Goal: Task Accomplishment & Management: Manage account settings

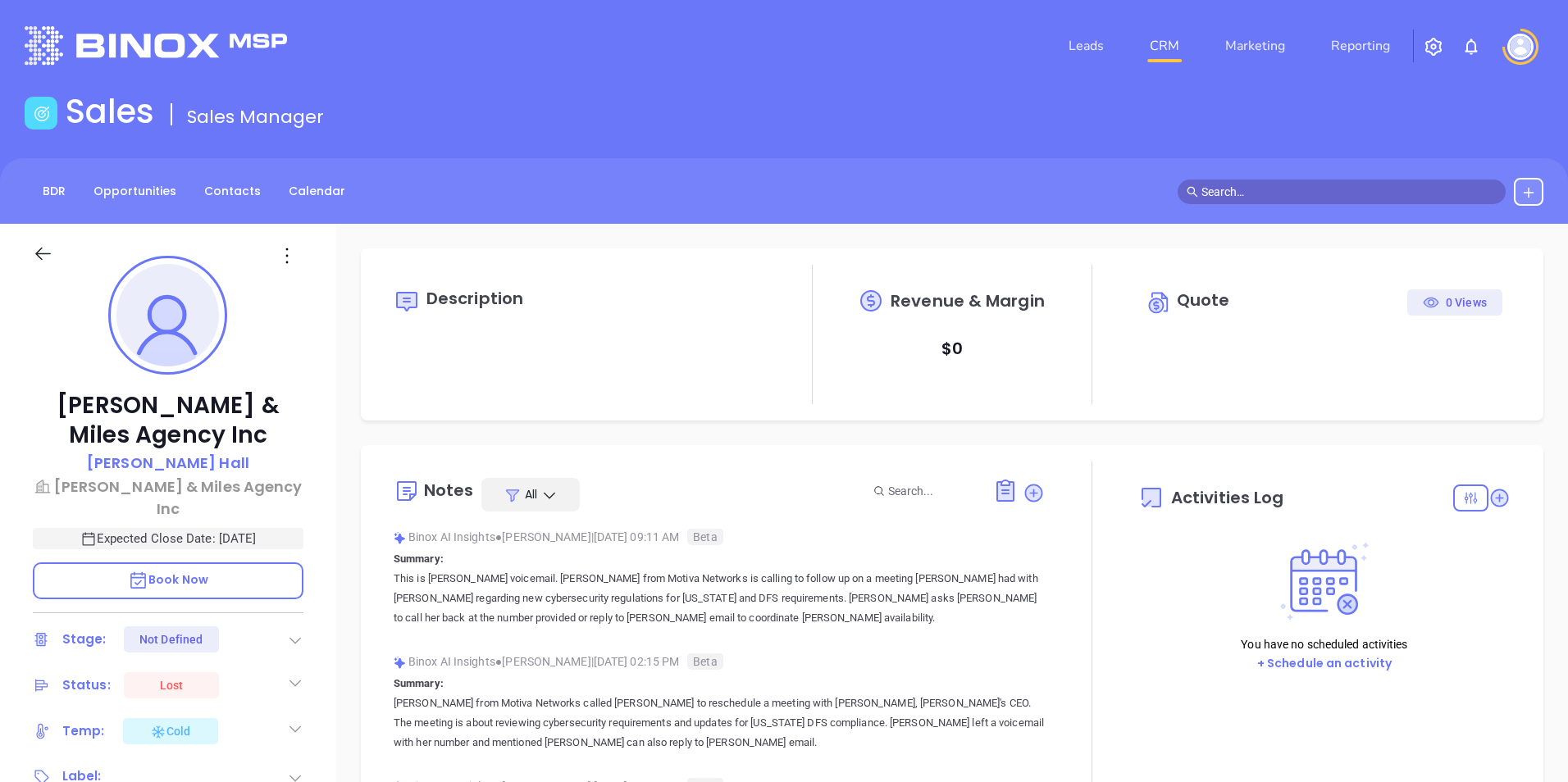
type input "10:00 am"
type input "[DATE]"
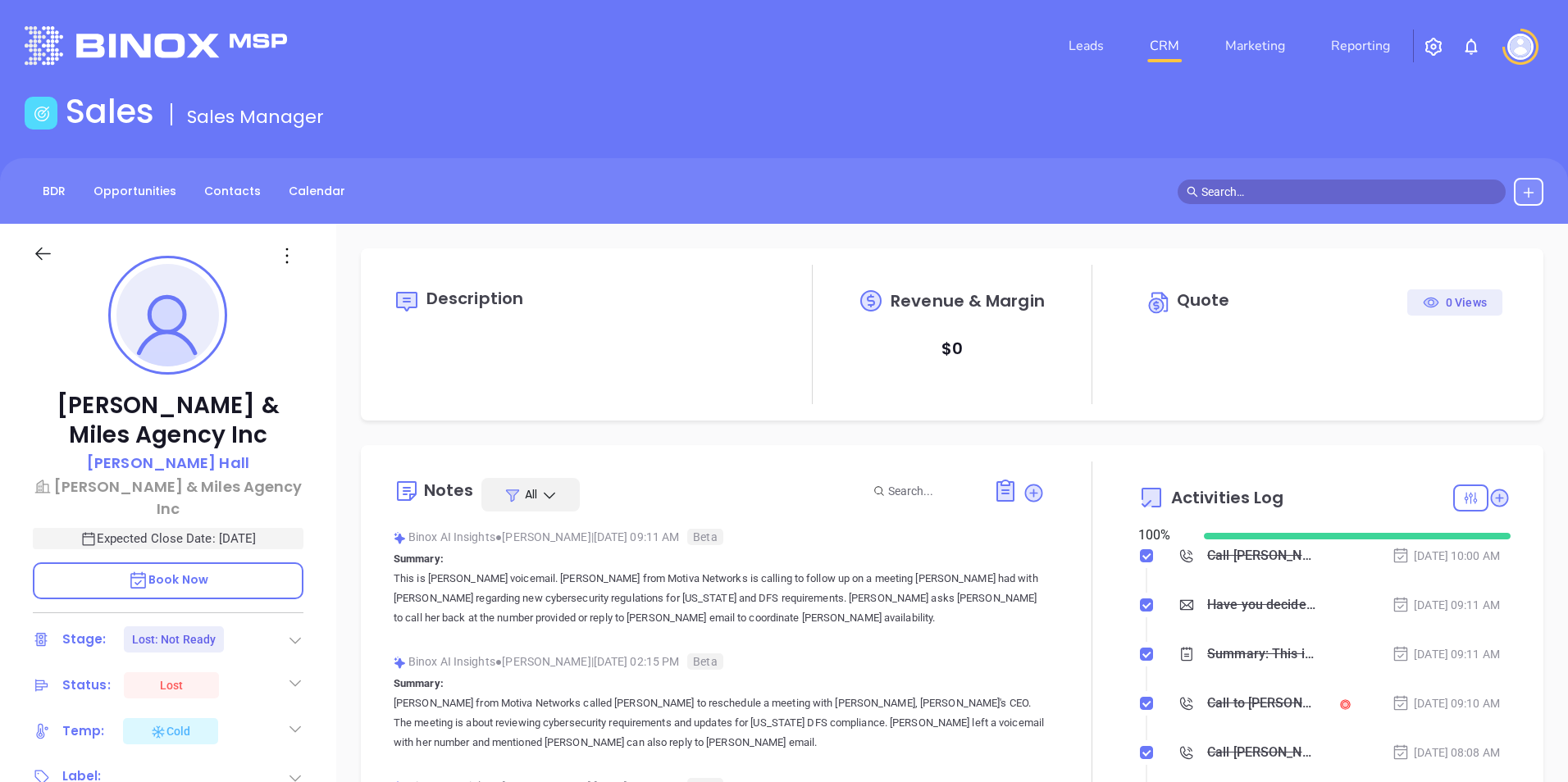
type input "[PERSON_NAME]"
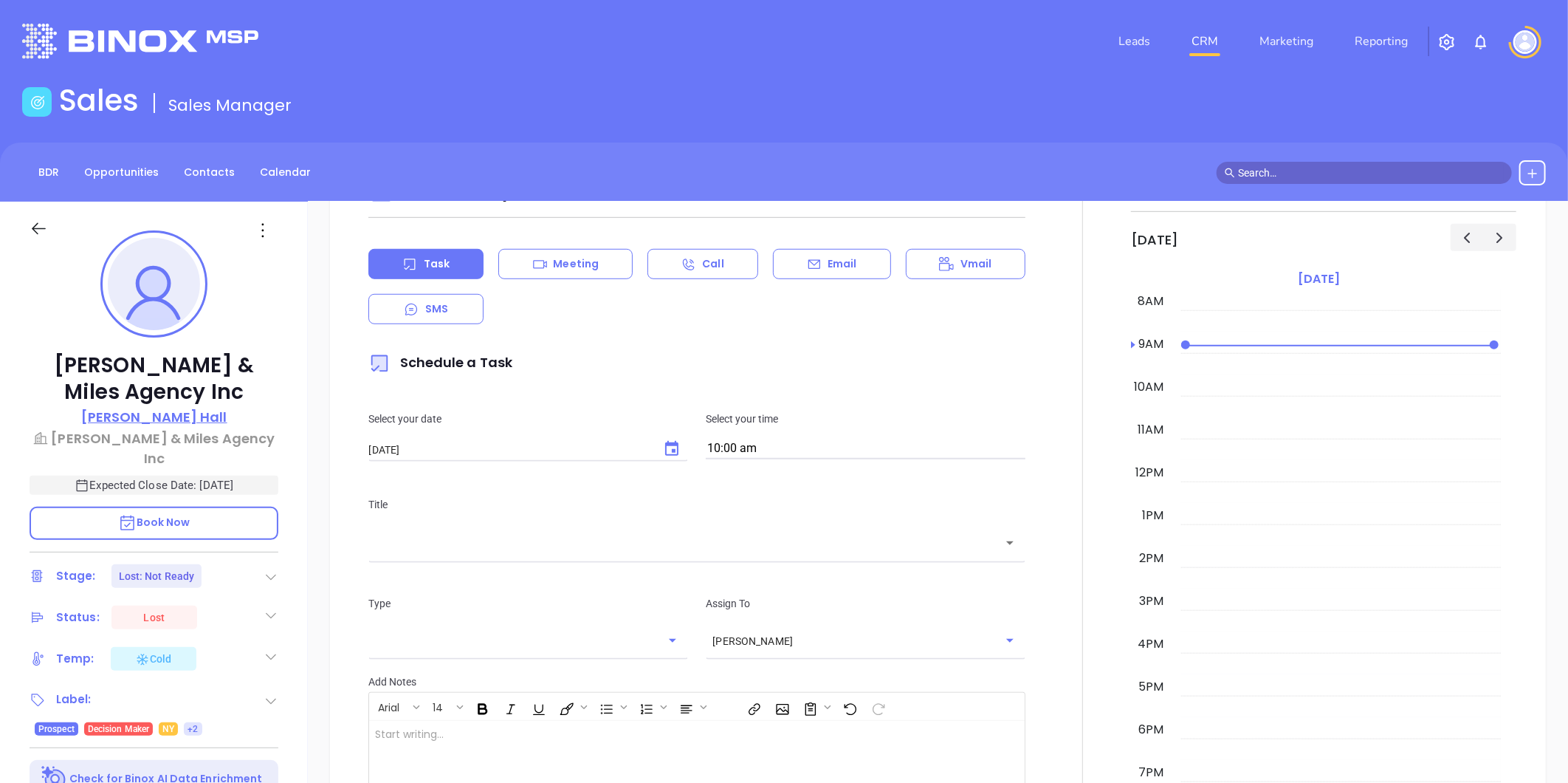
click at [166, 412] on p "[PERSON_NAME]" at bounding box center [154, 417] width 146 height 20
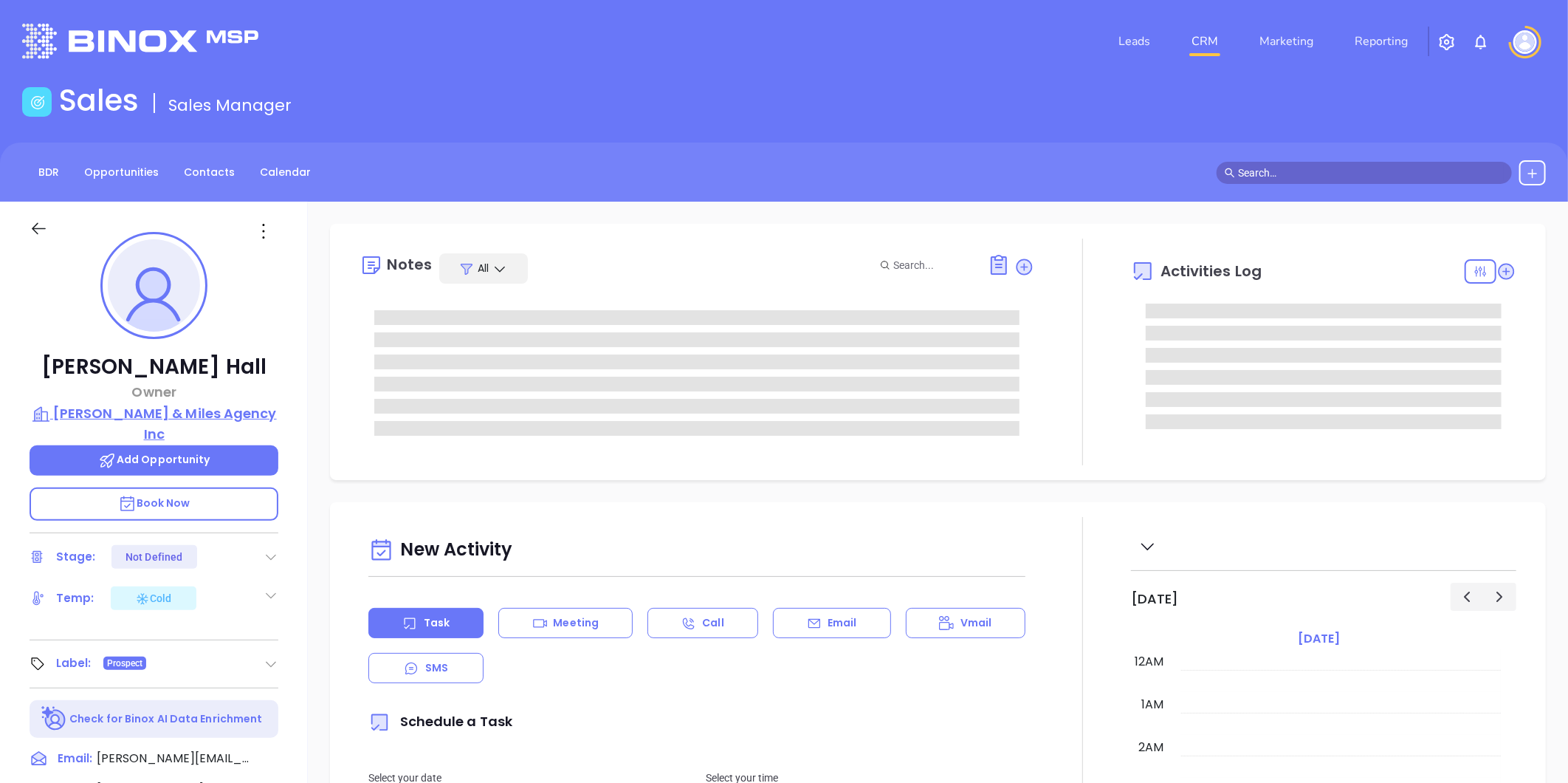
type input "[DATE]"
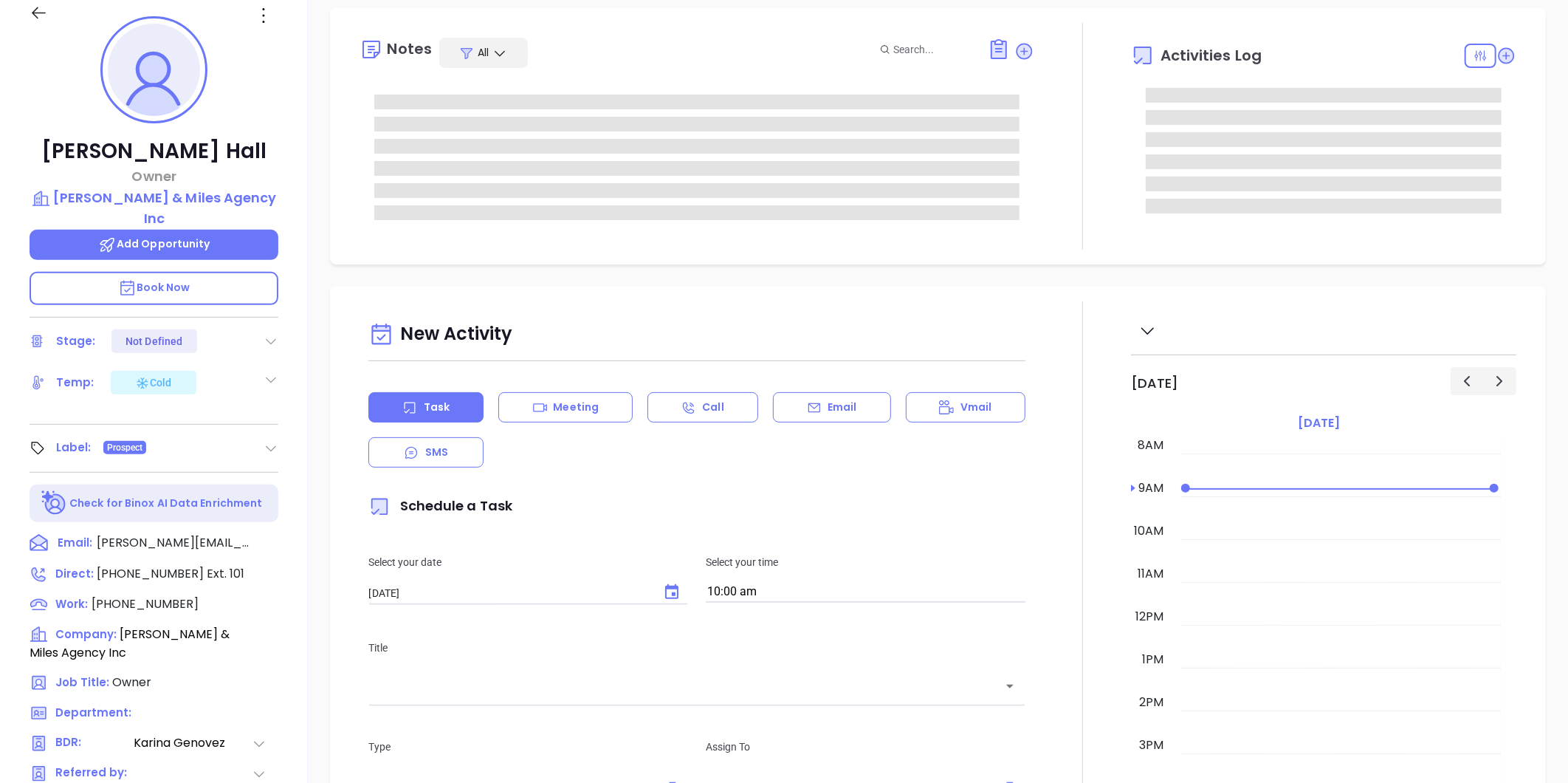
scroll to position [246, 0]
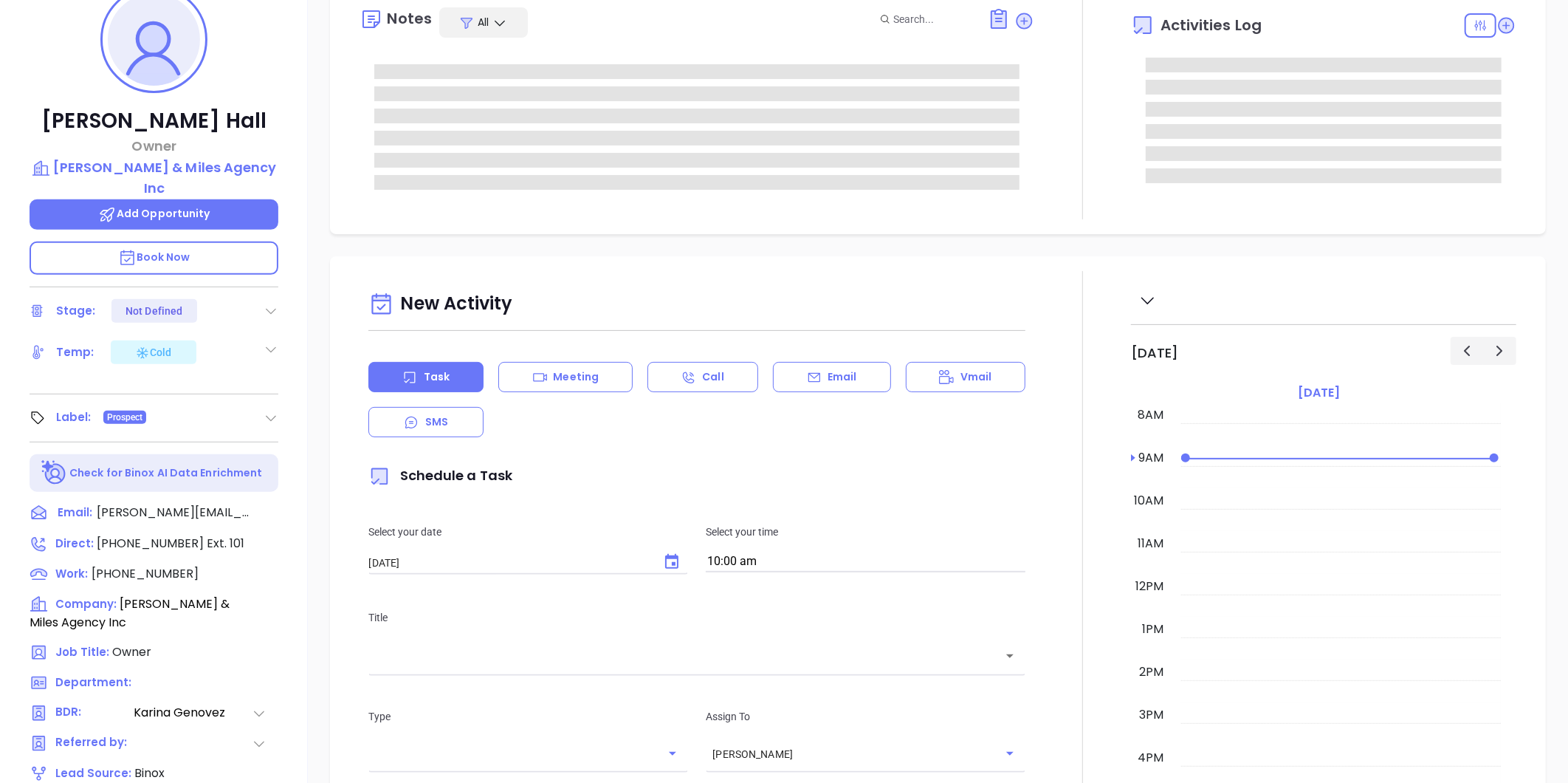
type input "[PERSON_NAME]"
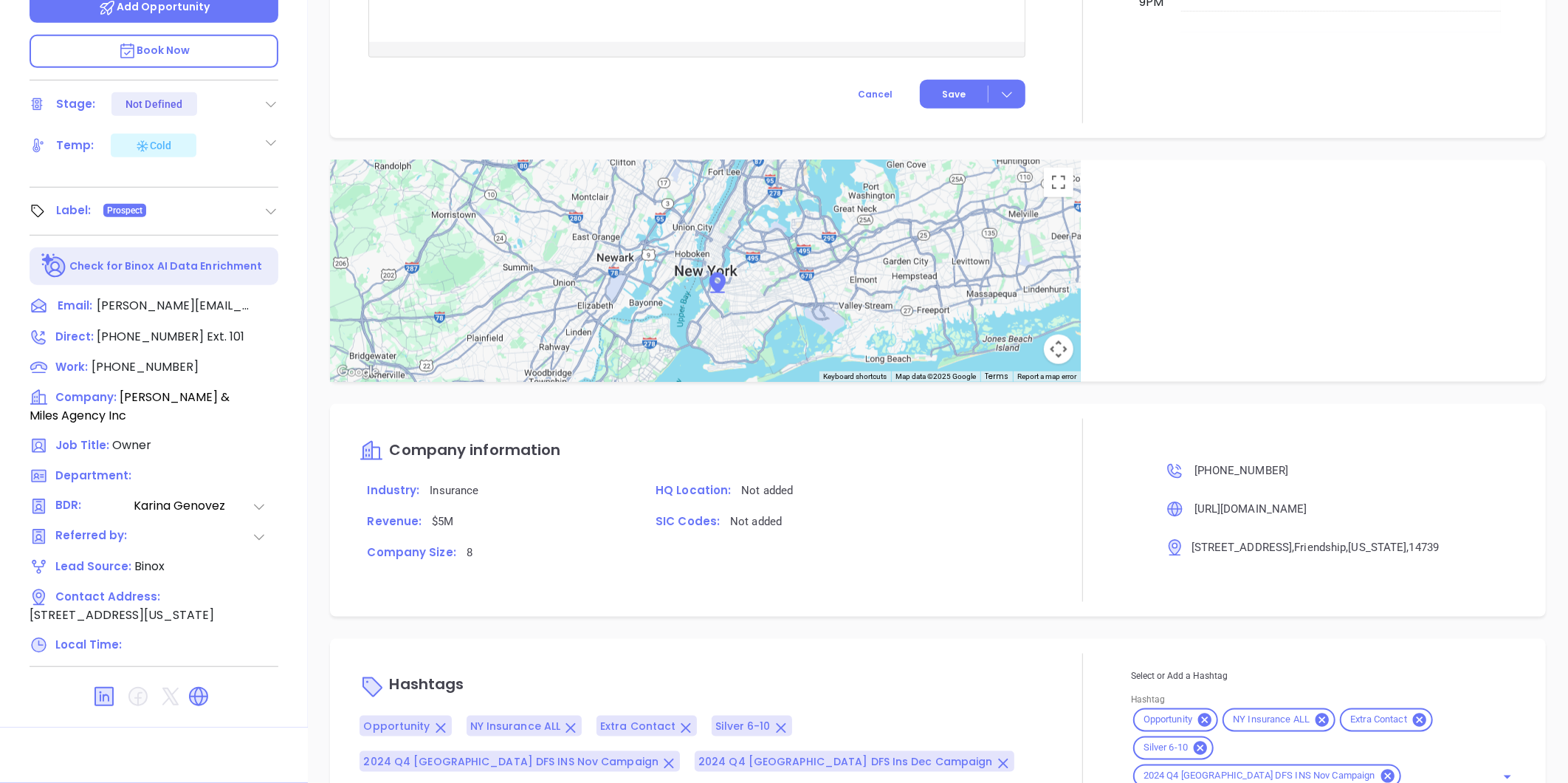
scroll to position [1230, 0]
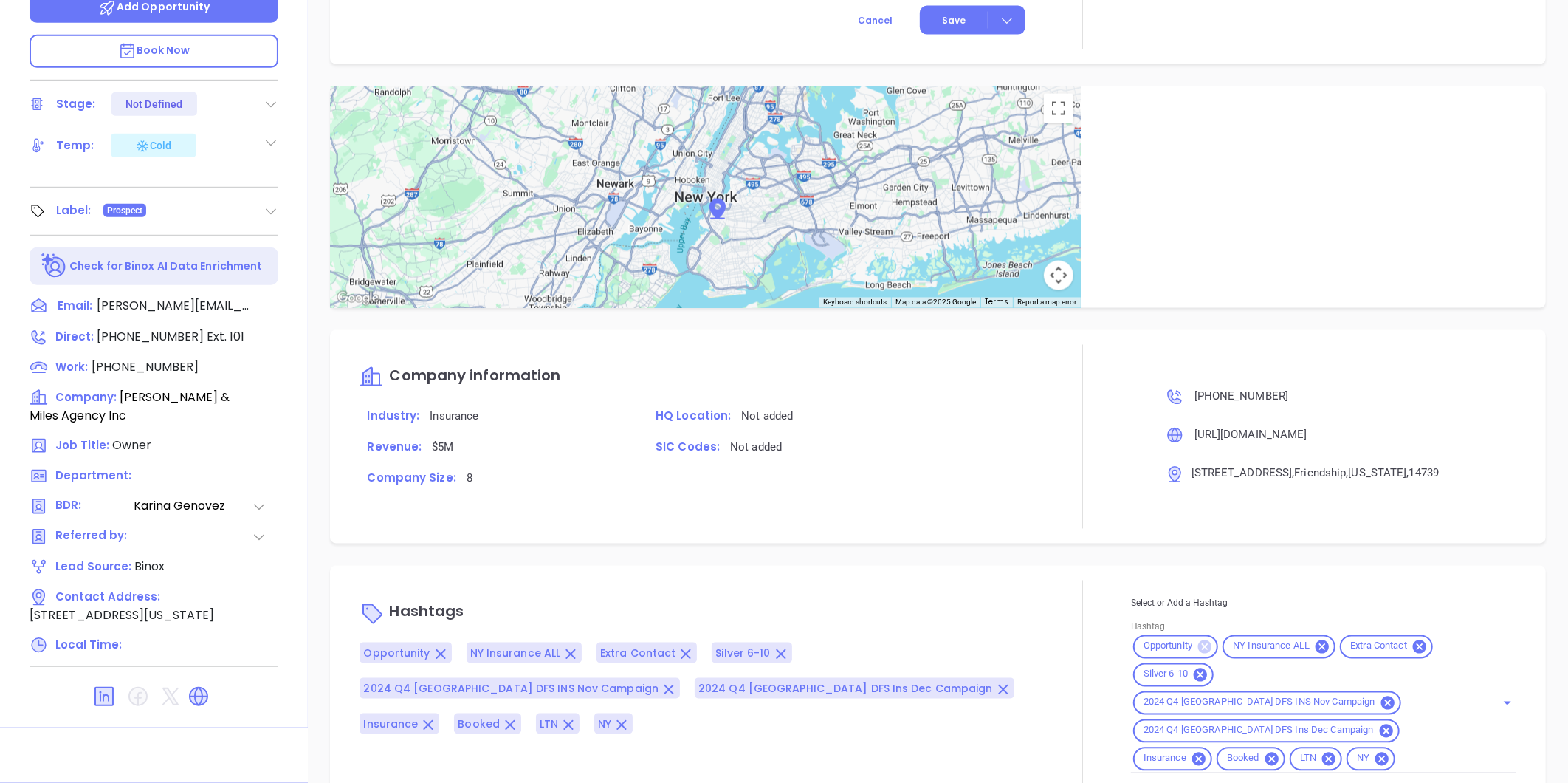
click at [1199, 640] on icon at bounding box center [1205, 646] width 13 height 13
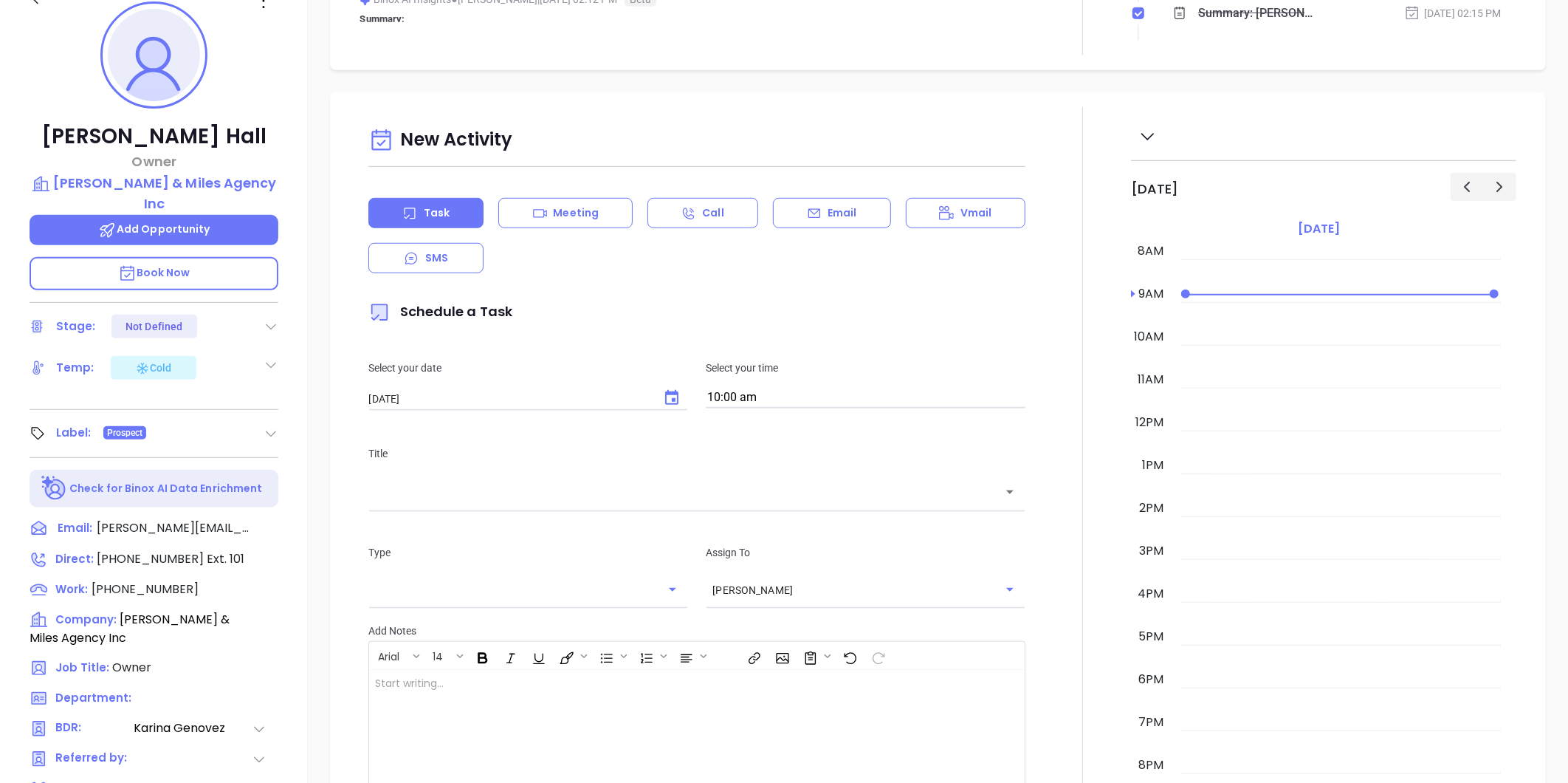
scroll to position [207, 0]
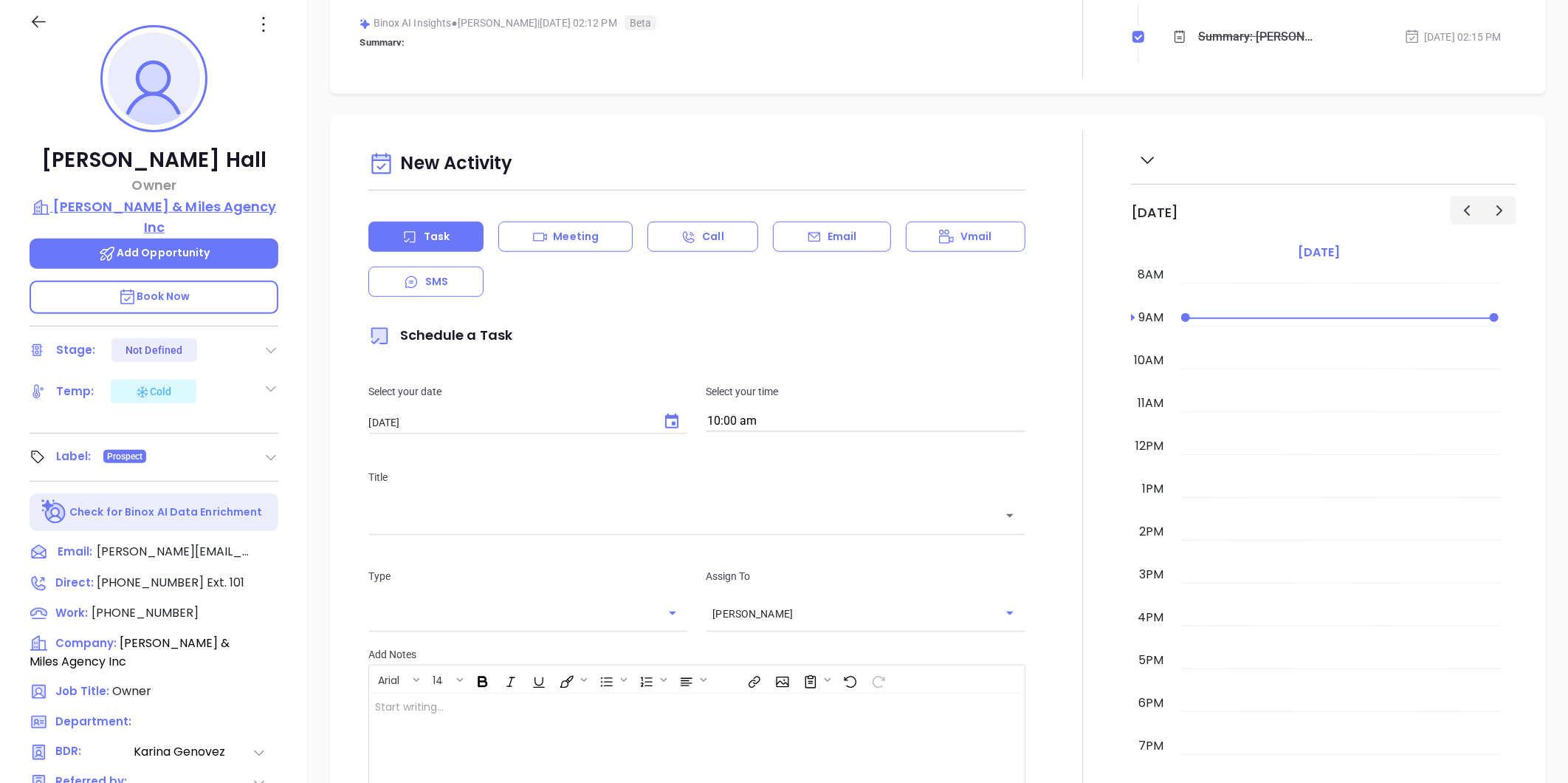
click at [171, 205] on p "[PERSON_NAME] & Miles Agency Inc" at bounding box center [154, 216] width 248 height 41
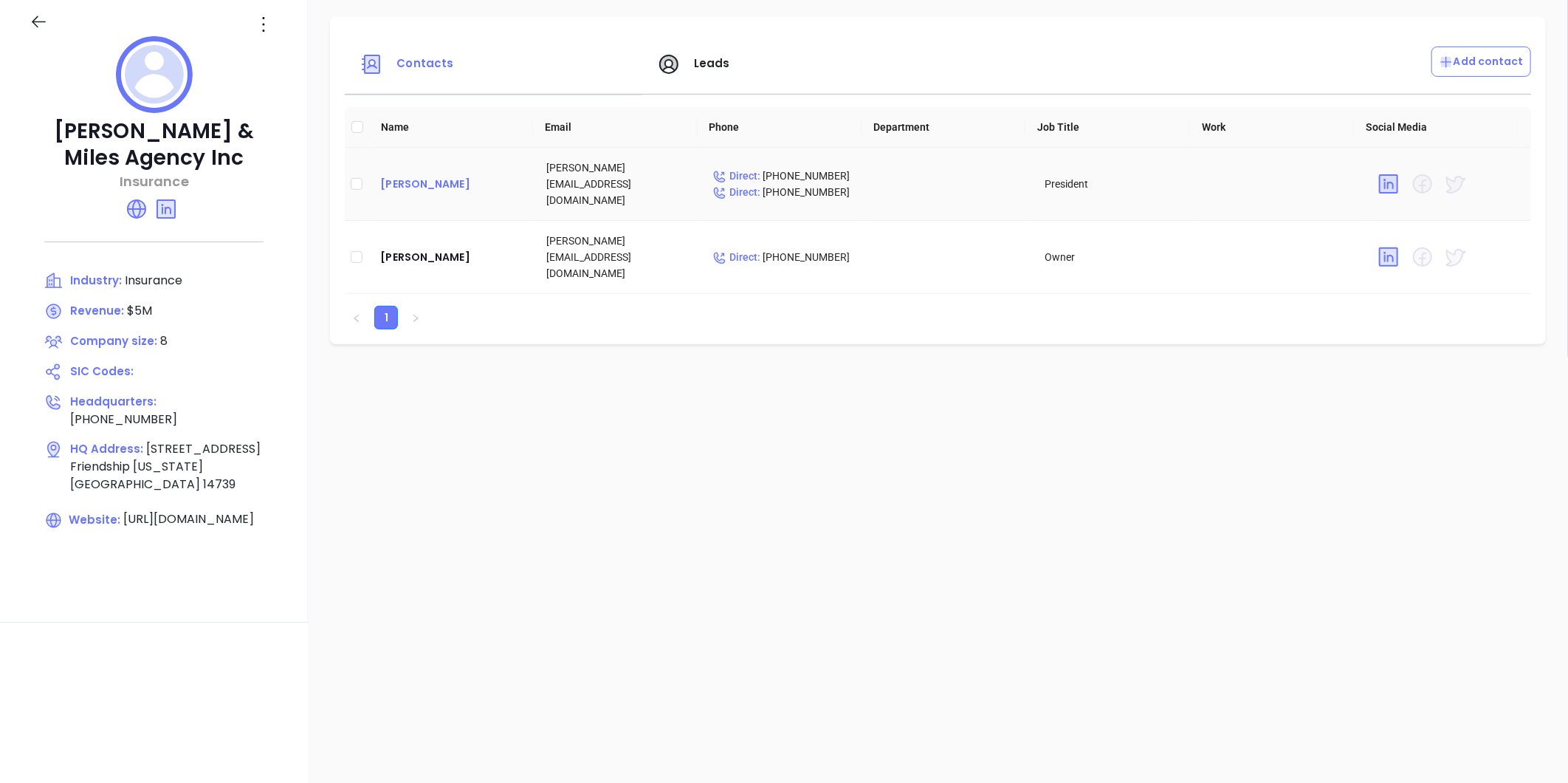
click at [409, 175] on div "[PERSON_NAME]" at bounding box center [451, 183] width 142 height 17
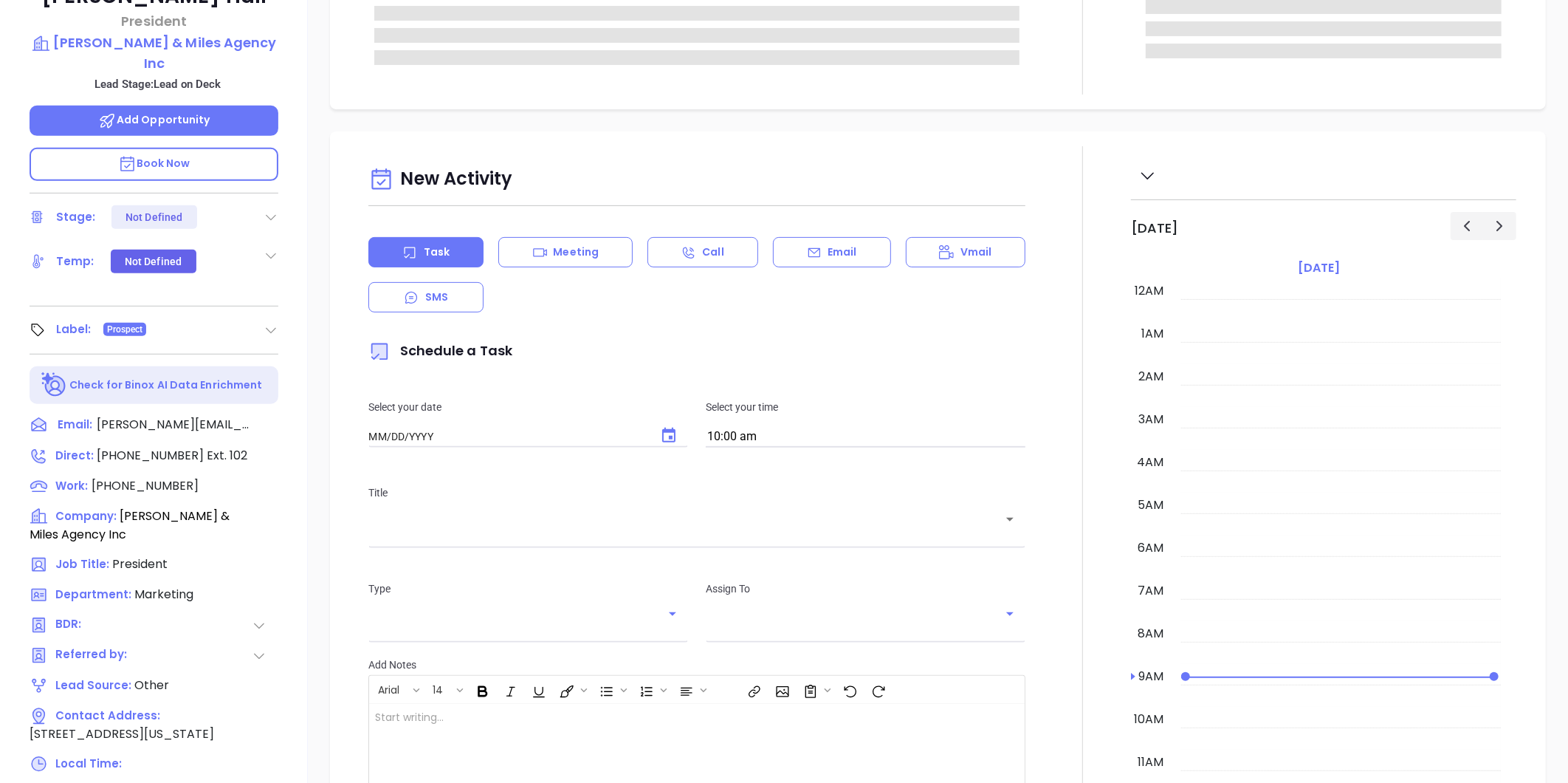
type input "[DATE]"
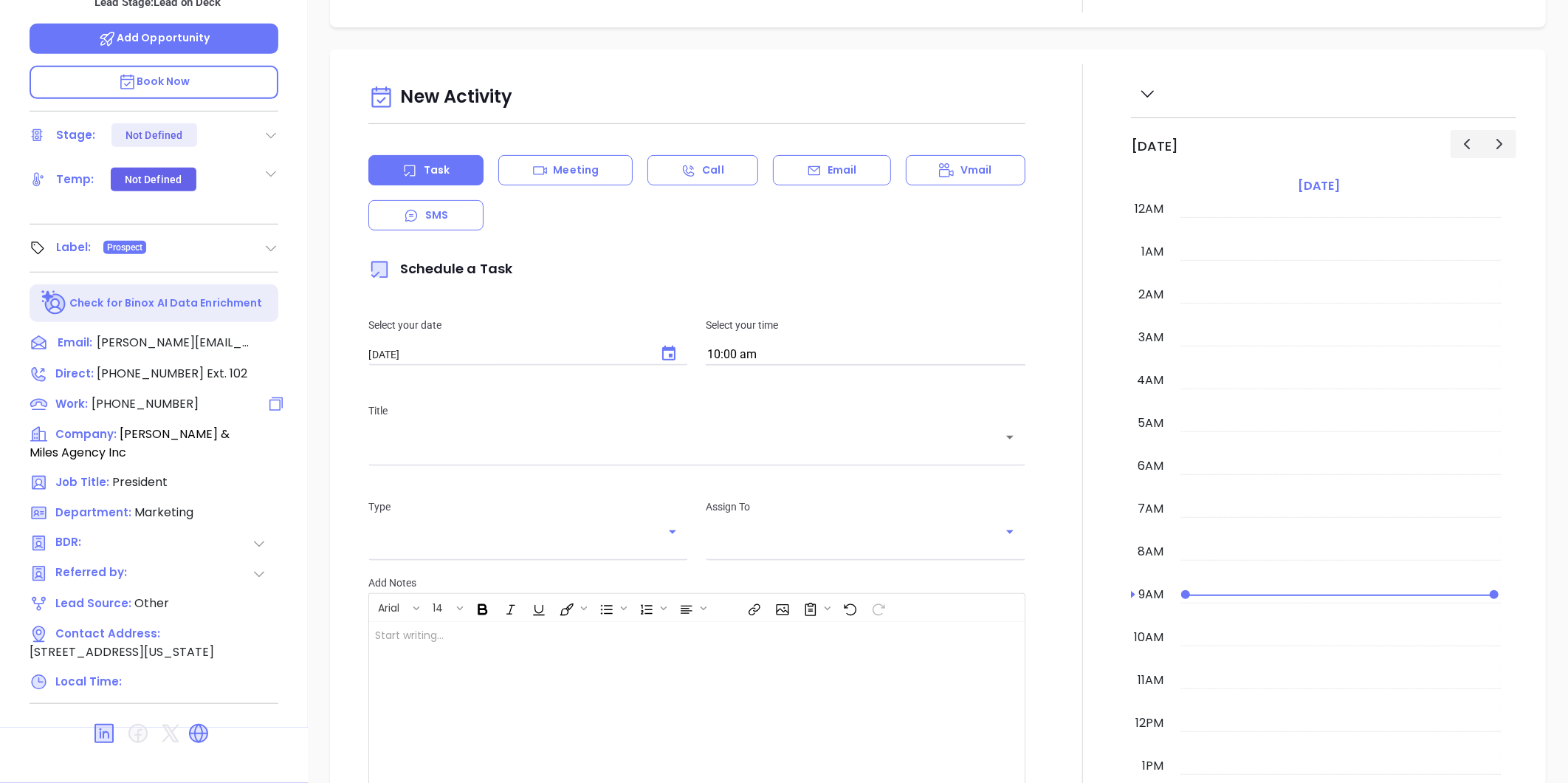
scroll to position [343, 0]
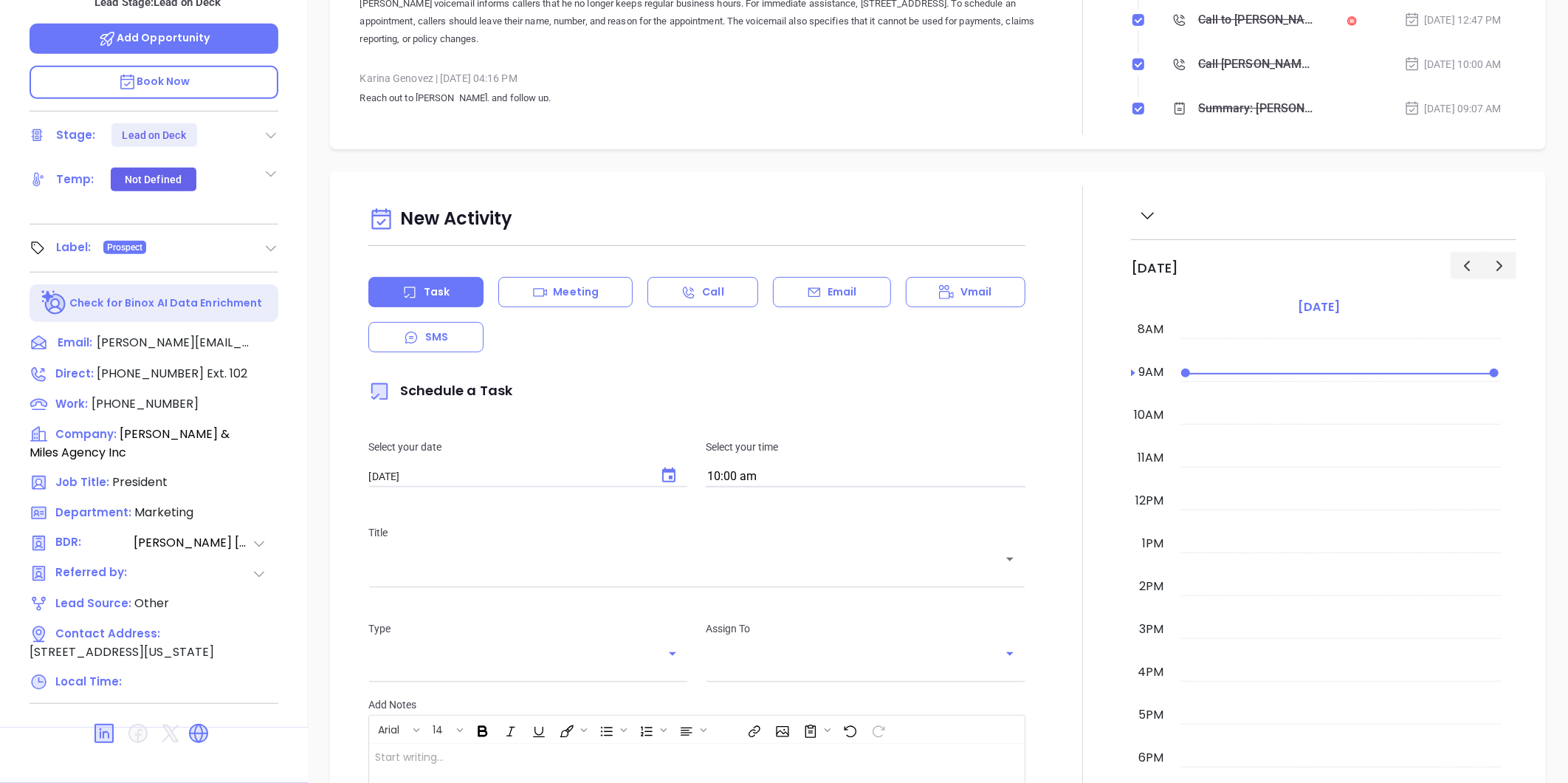
type input "[PERSON_NAME]"
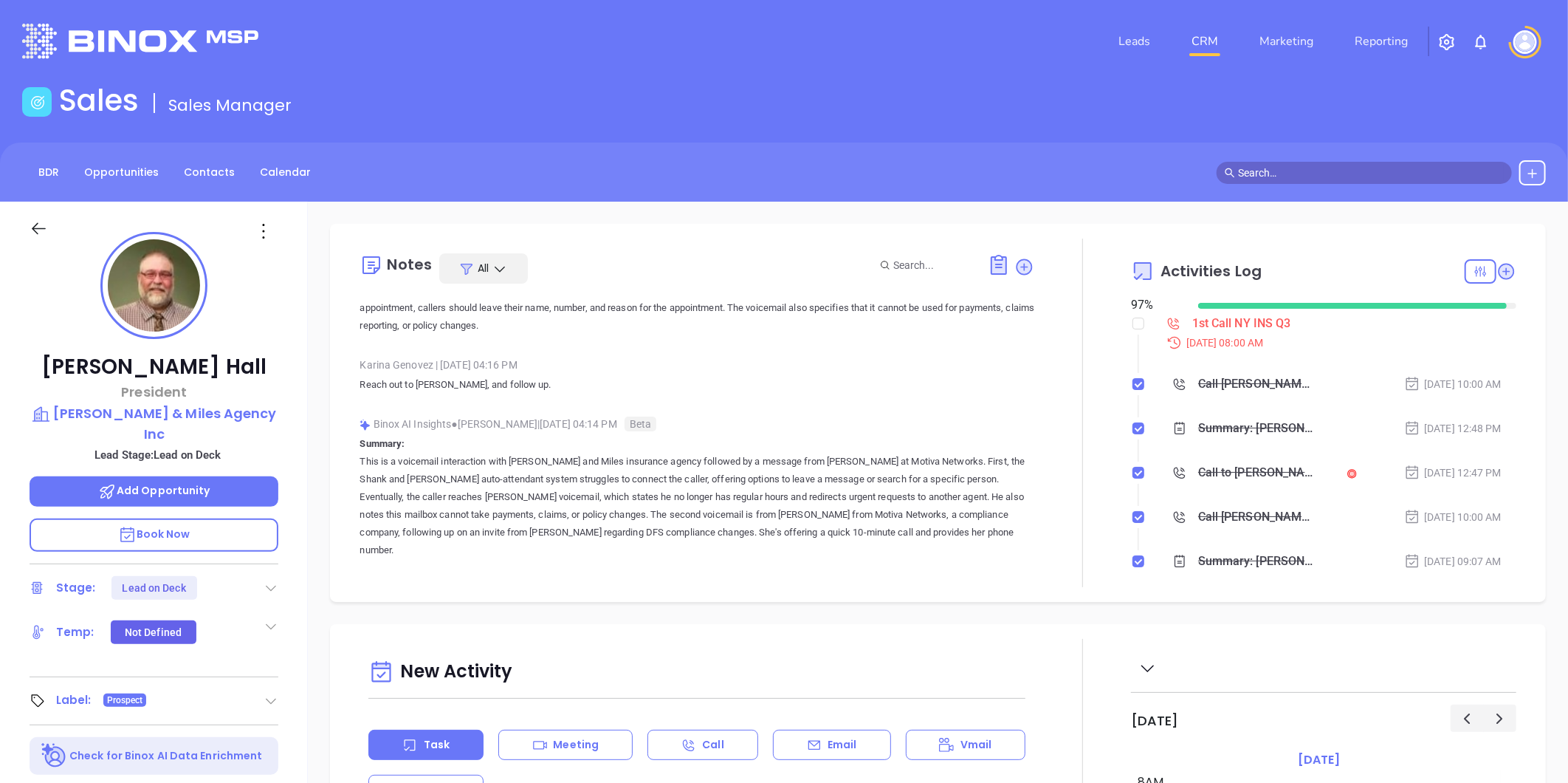
scroll to position [164, 0]
click at [177, 407] on p "[PERSON_NAME] & Miles Agency Inc" at bounding box center [154, 423] width 248 height 41
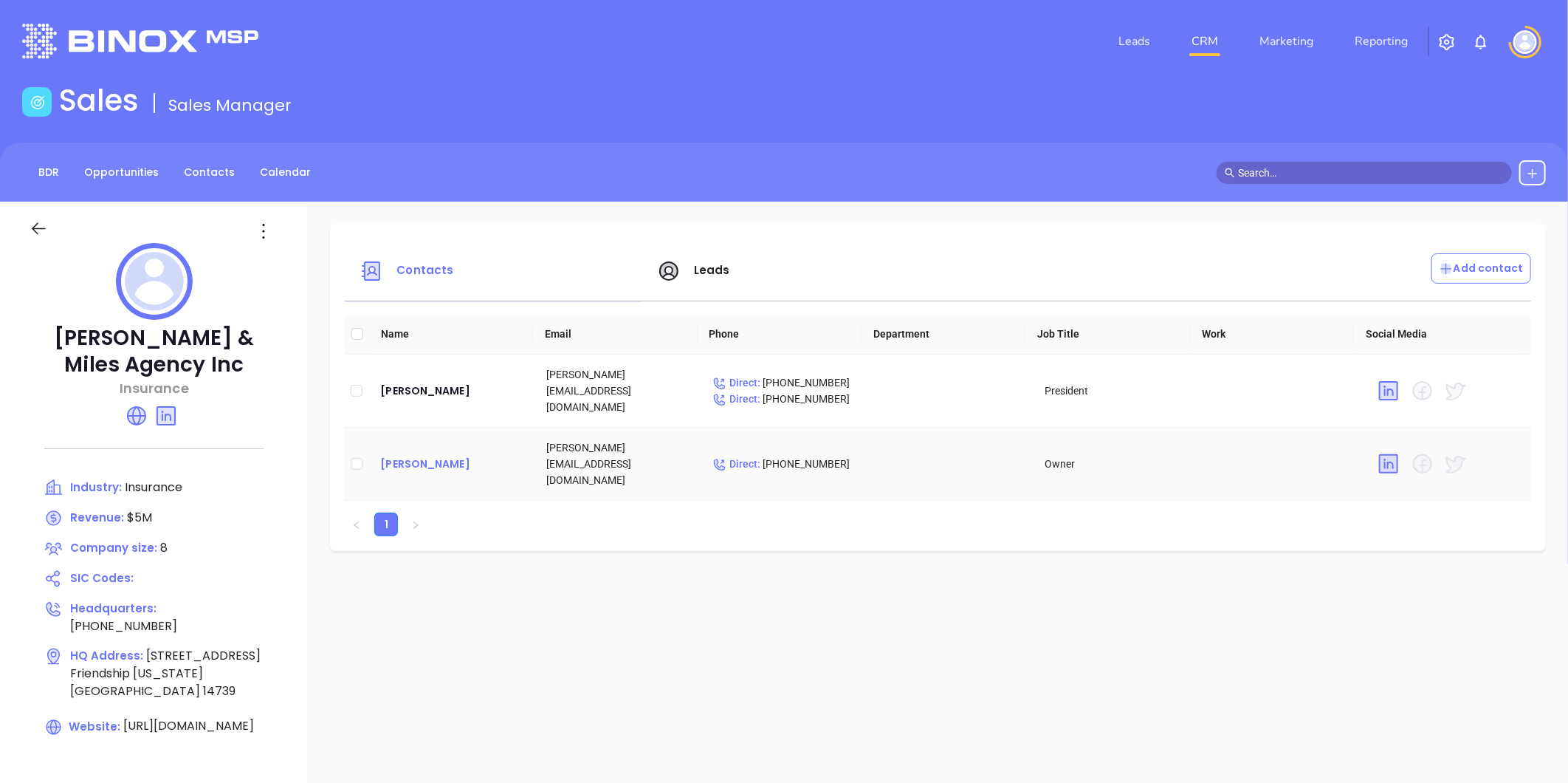
click at [417, 455] on div "[PERSON_NAME]" at bounding box center [451, 463] width 142 height 17
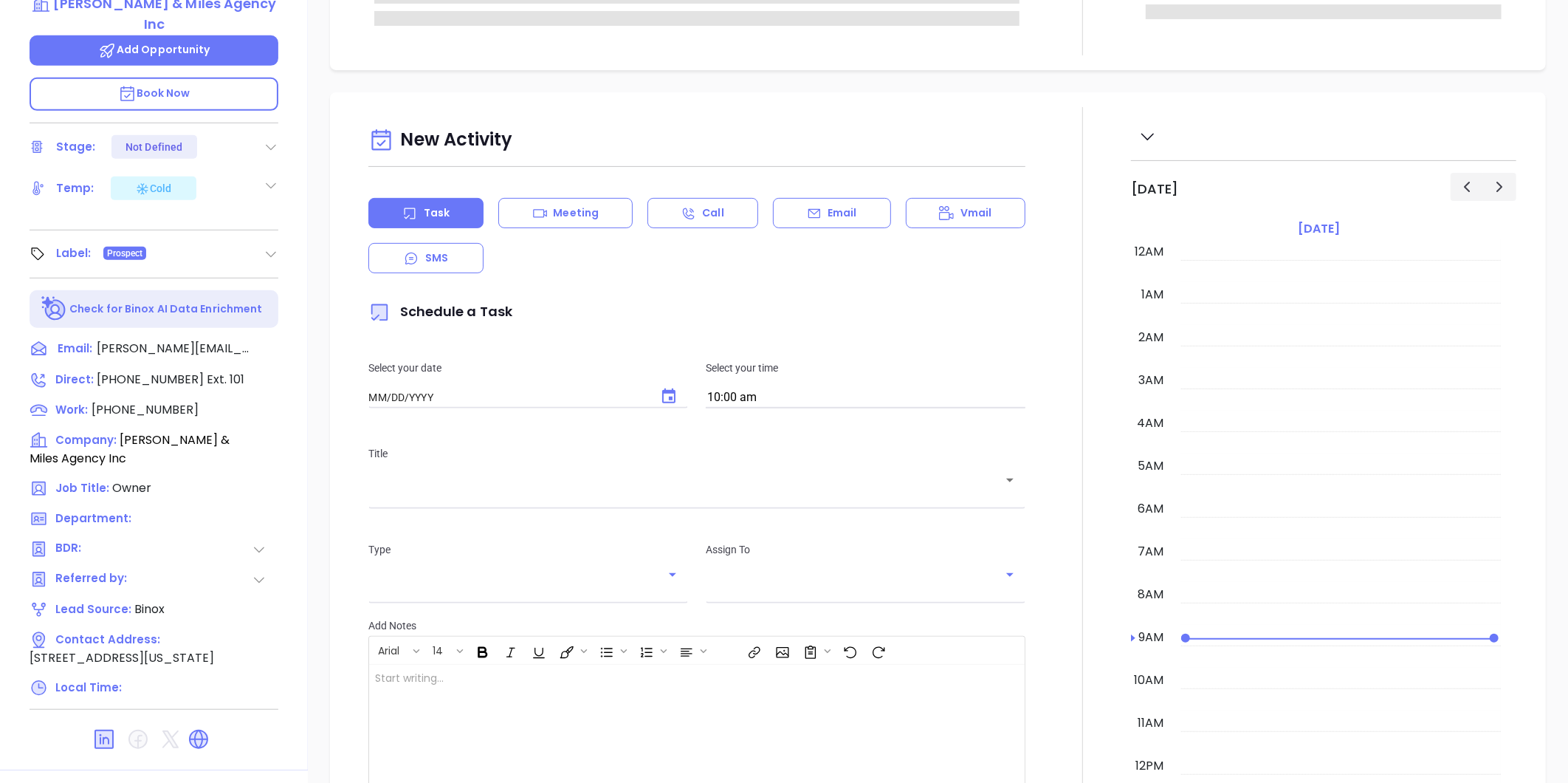
type input "[DATE]"
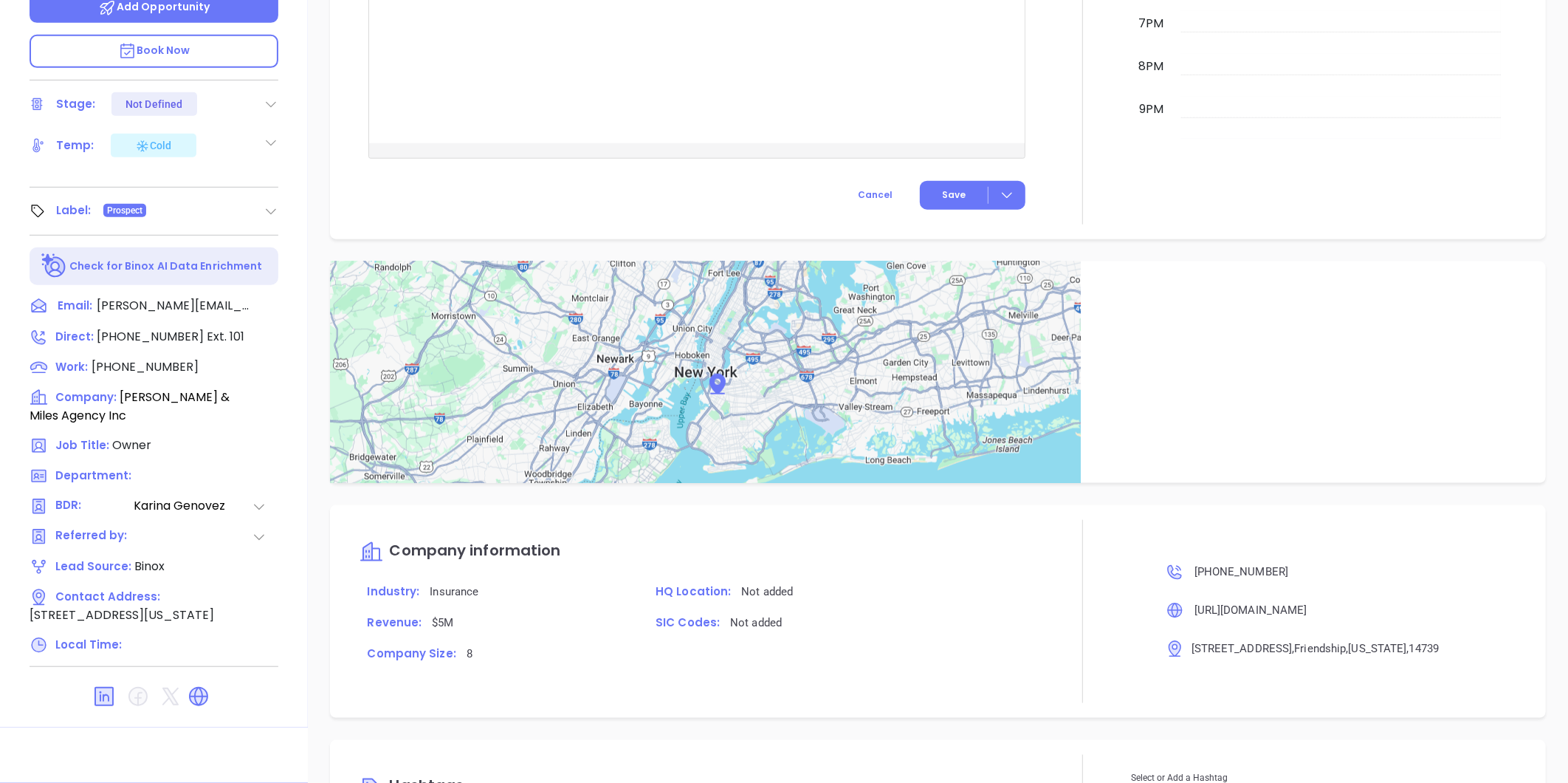
scroll to position [843, 0]
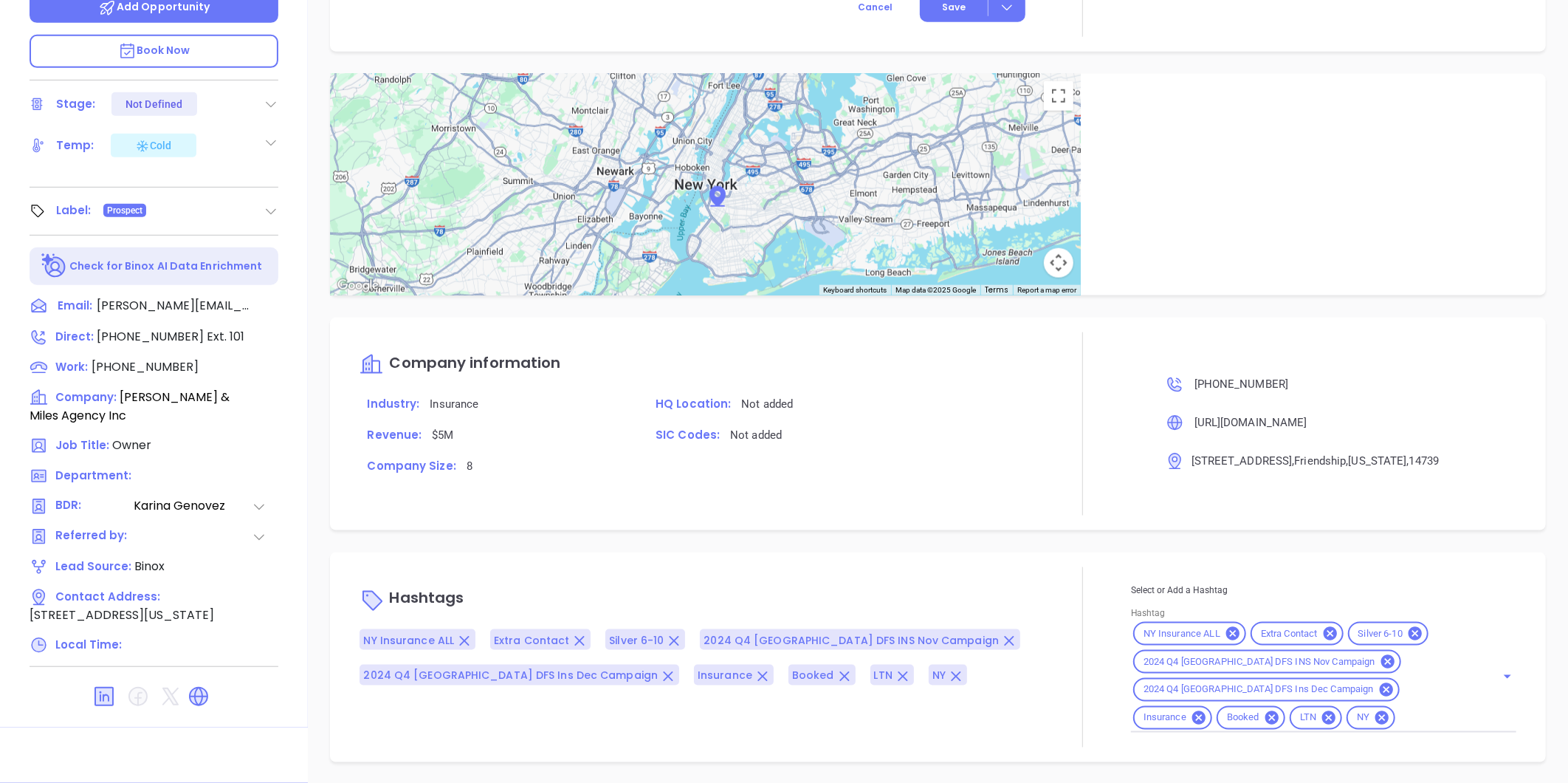
type input "[PERSON_NAME]"
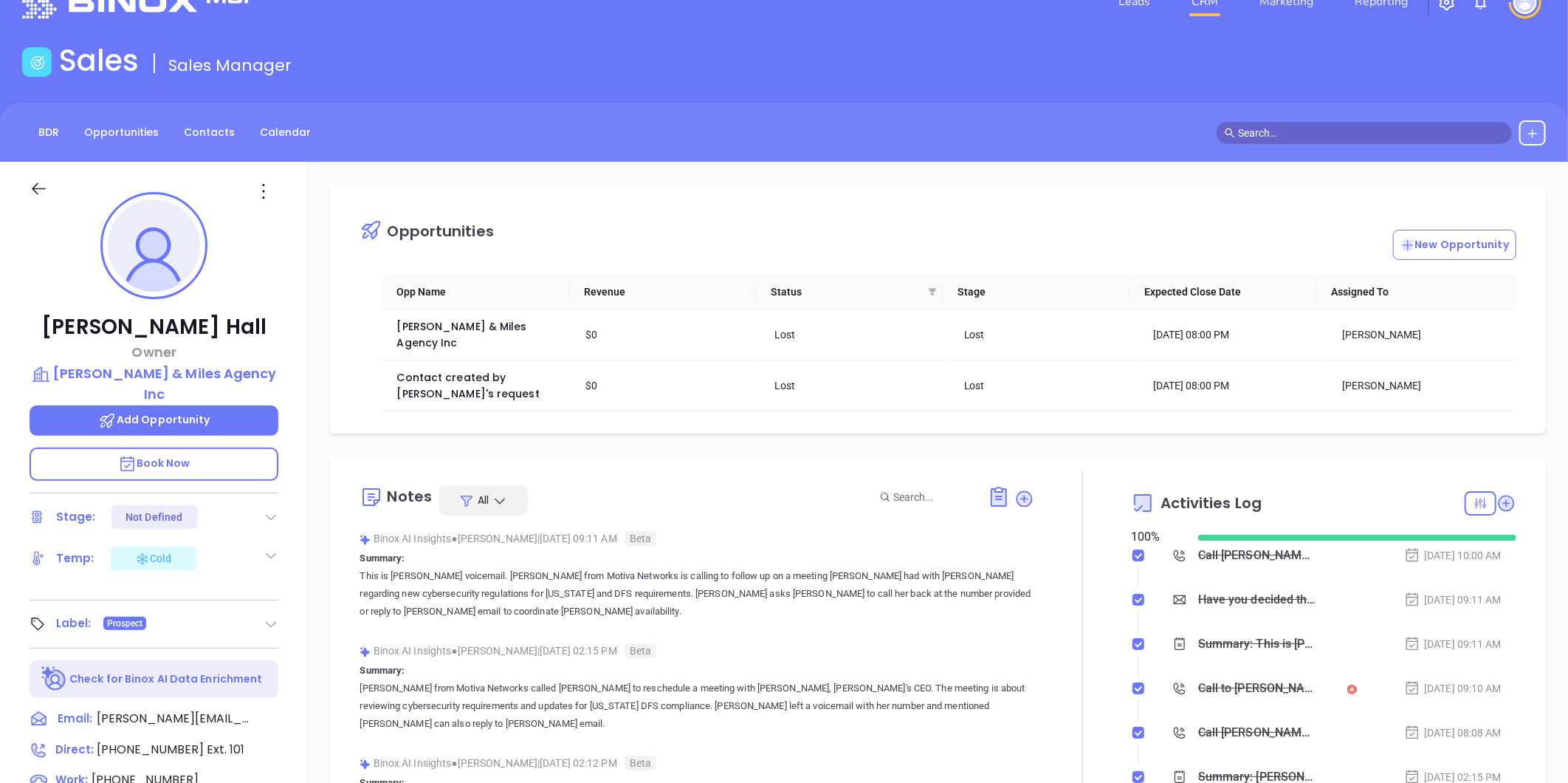
scroll to position [0, 0]
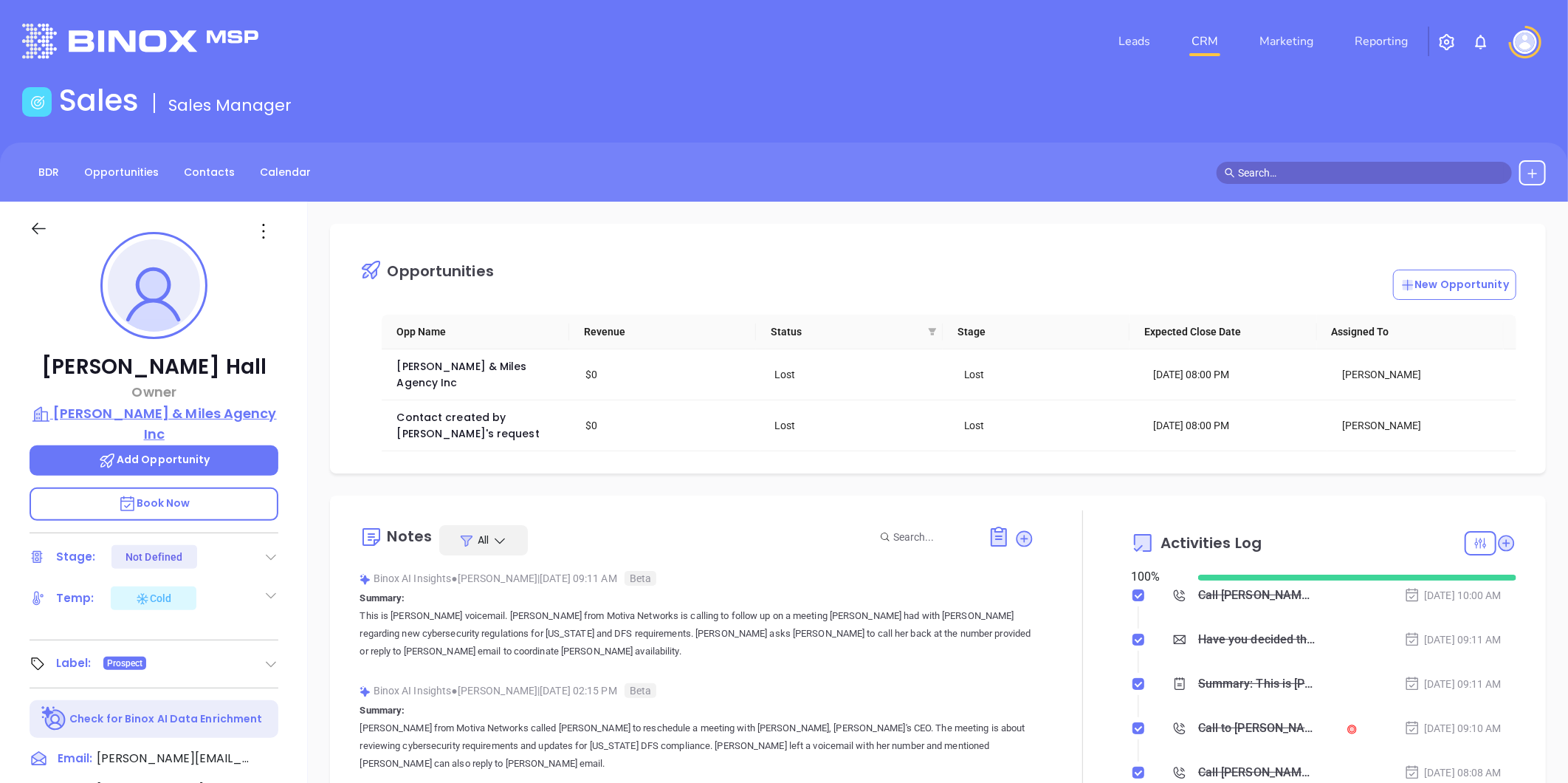
click at [204, 409] on p "[PERSON_NAME] & Miles Agency Inc" at bounding box center [154, 423] width 248 height 41
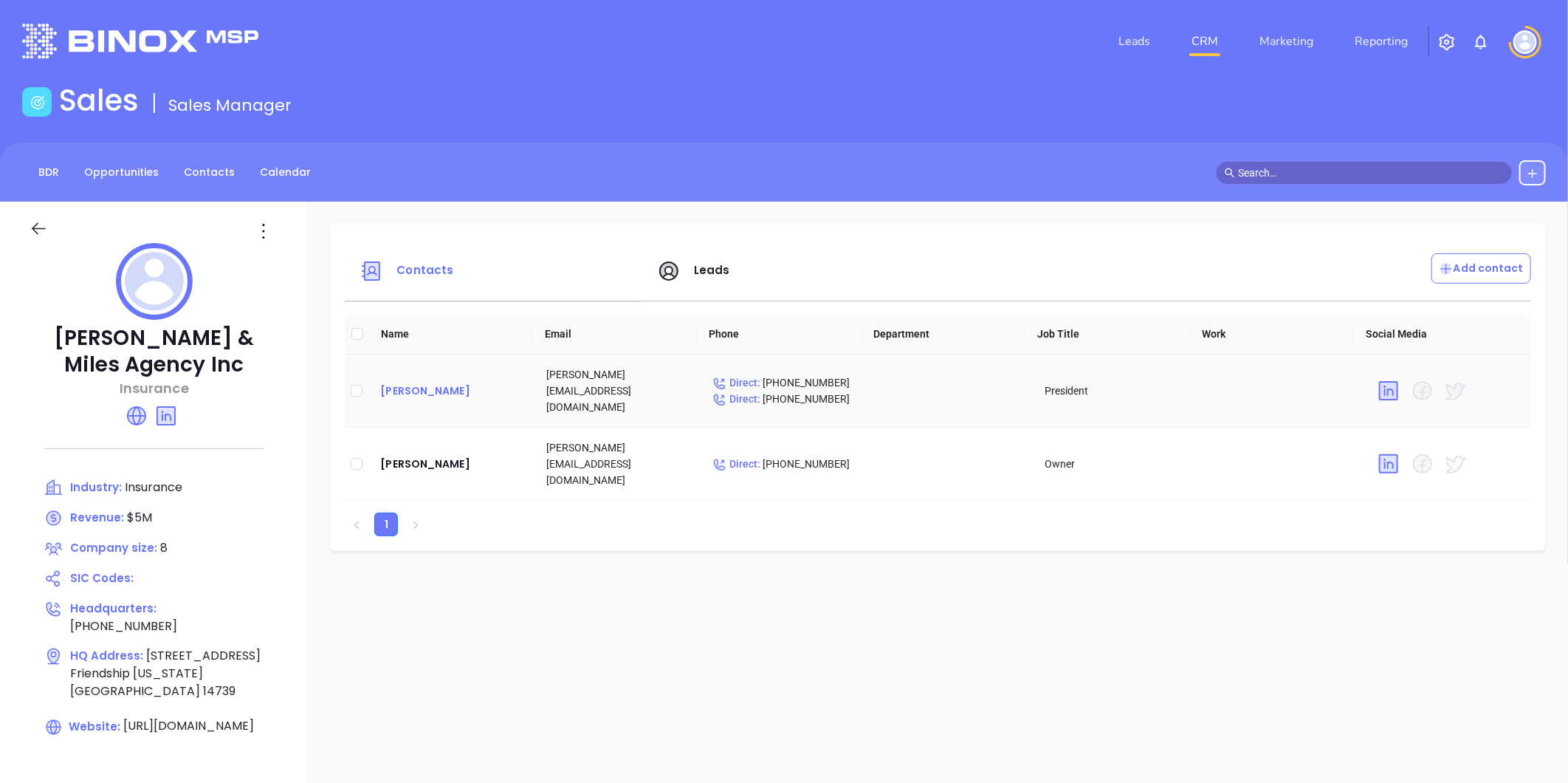
click at [412, 384] on div "[PERSON_NAME]" at bounding box center [451, 390] width 142 height 17
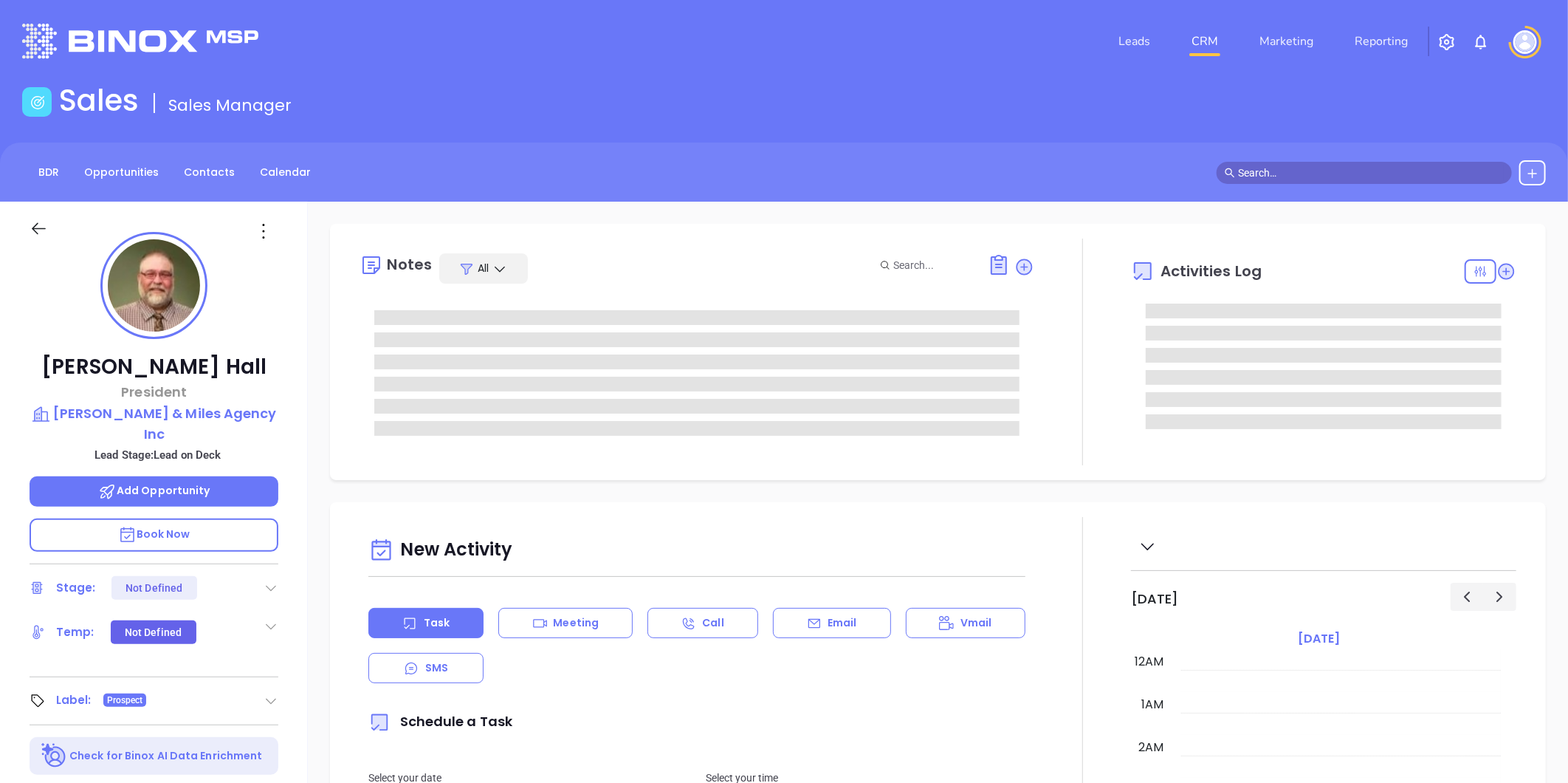
type input "[DATE]"
type input "[PERSON_NAME]"
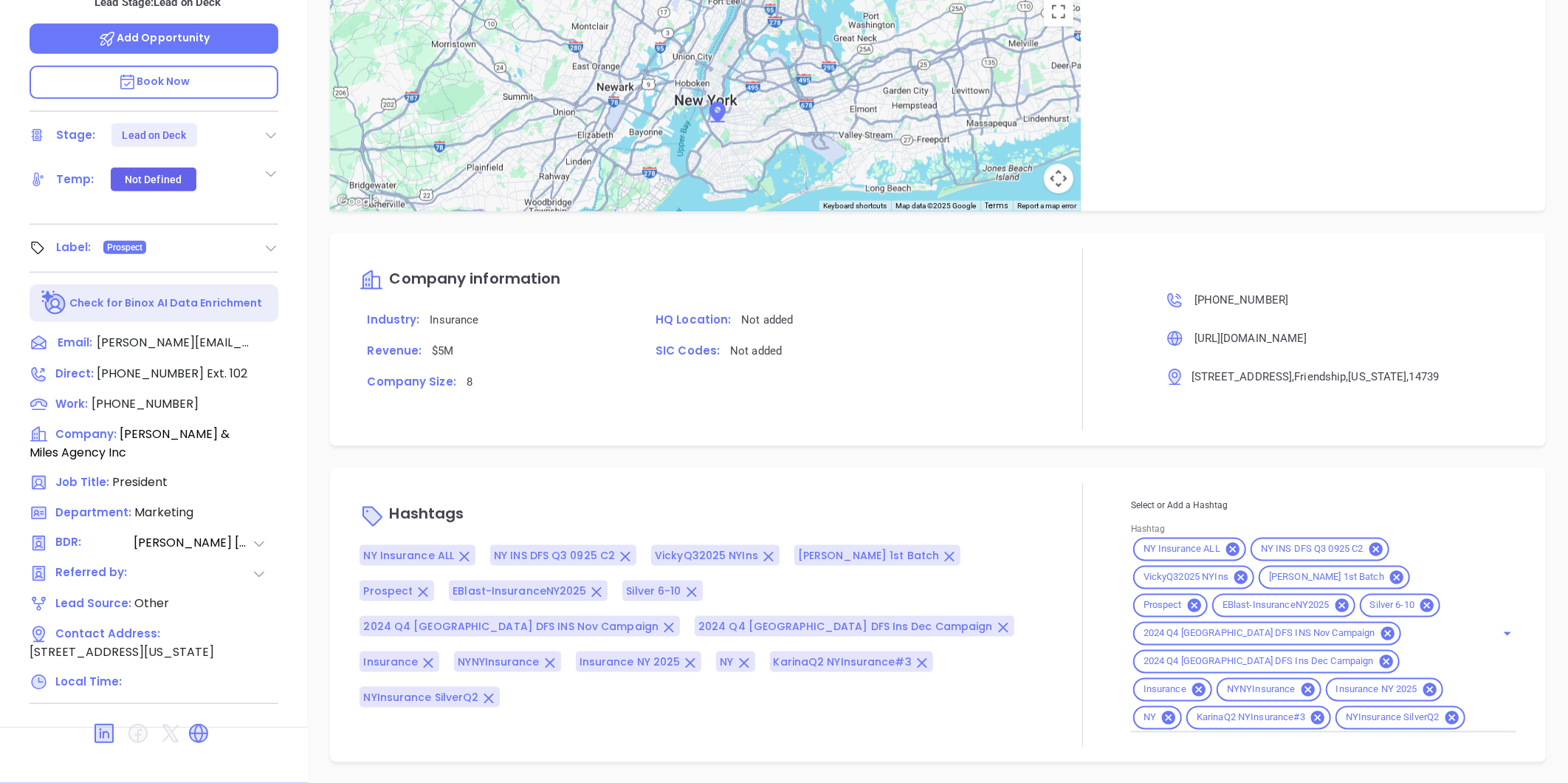
scroll to position [639, 0]
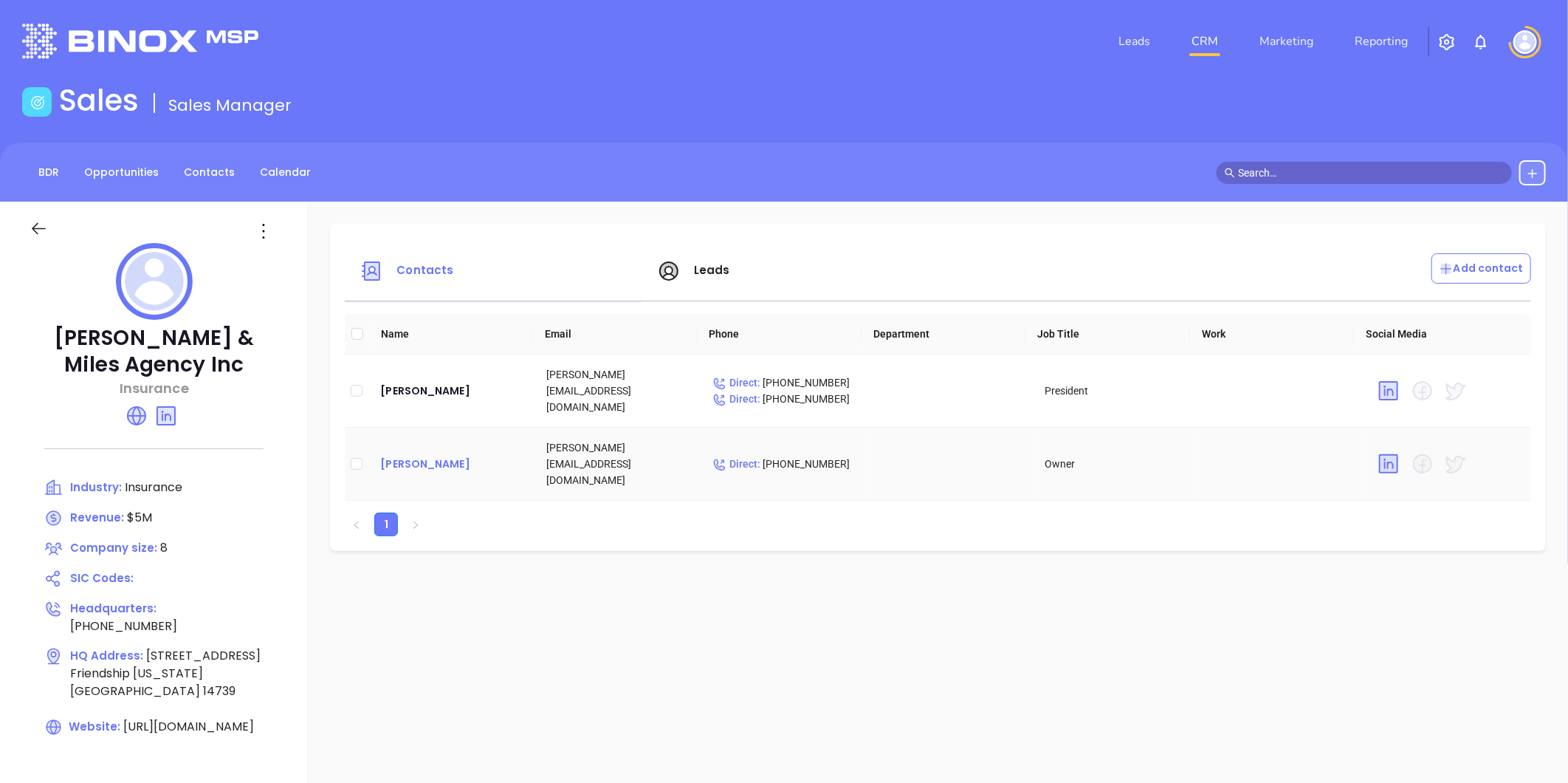
click at [445, 455] on div "[PERSON_NAME]" at bounding box center [451, 463] width 142 height 17
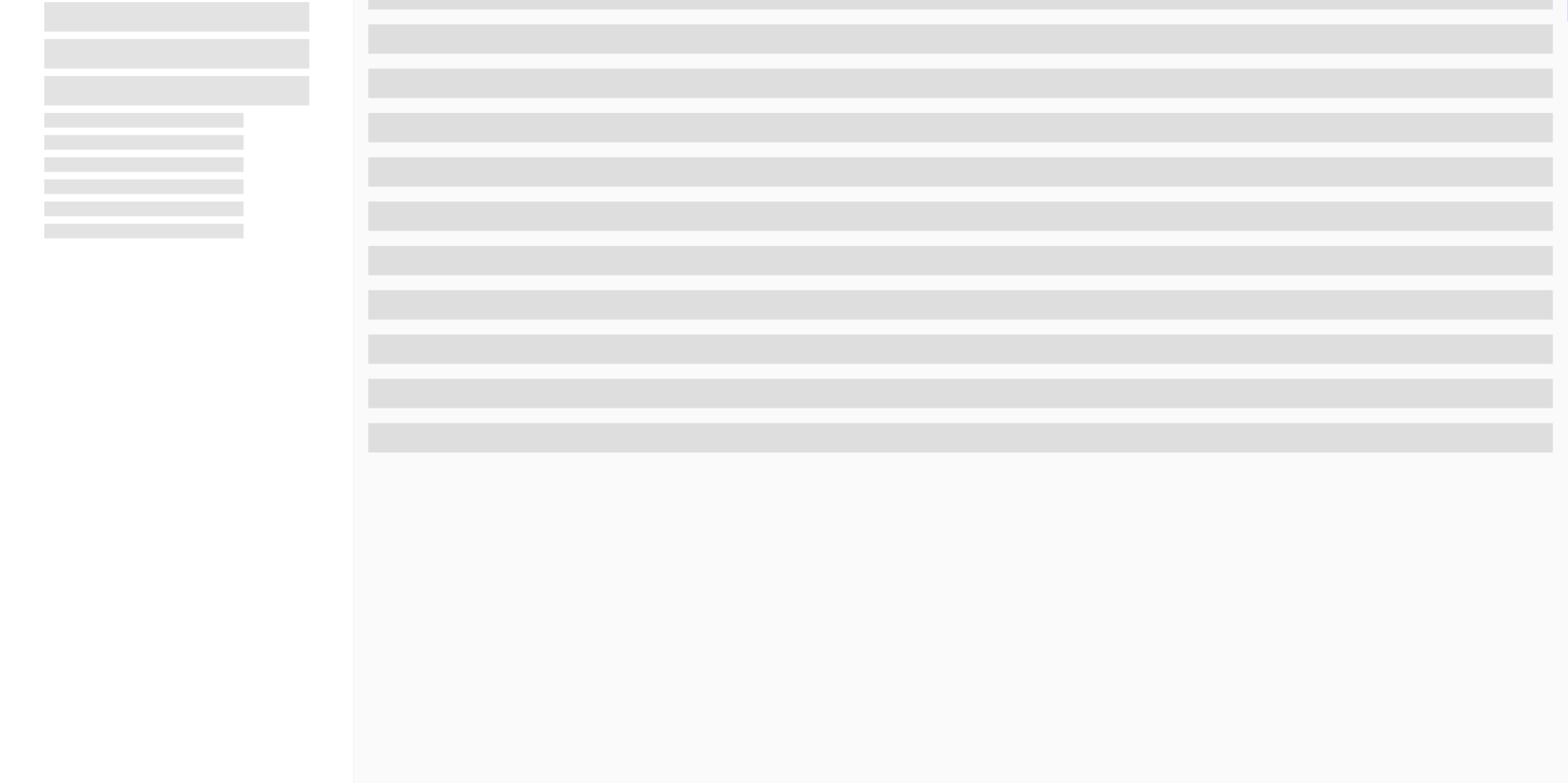
scroll to position [452, 0]
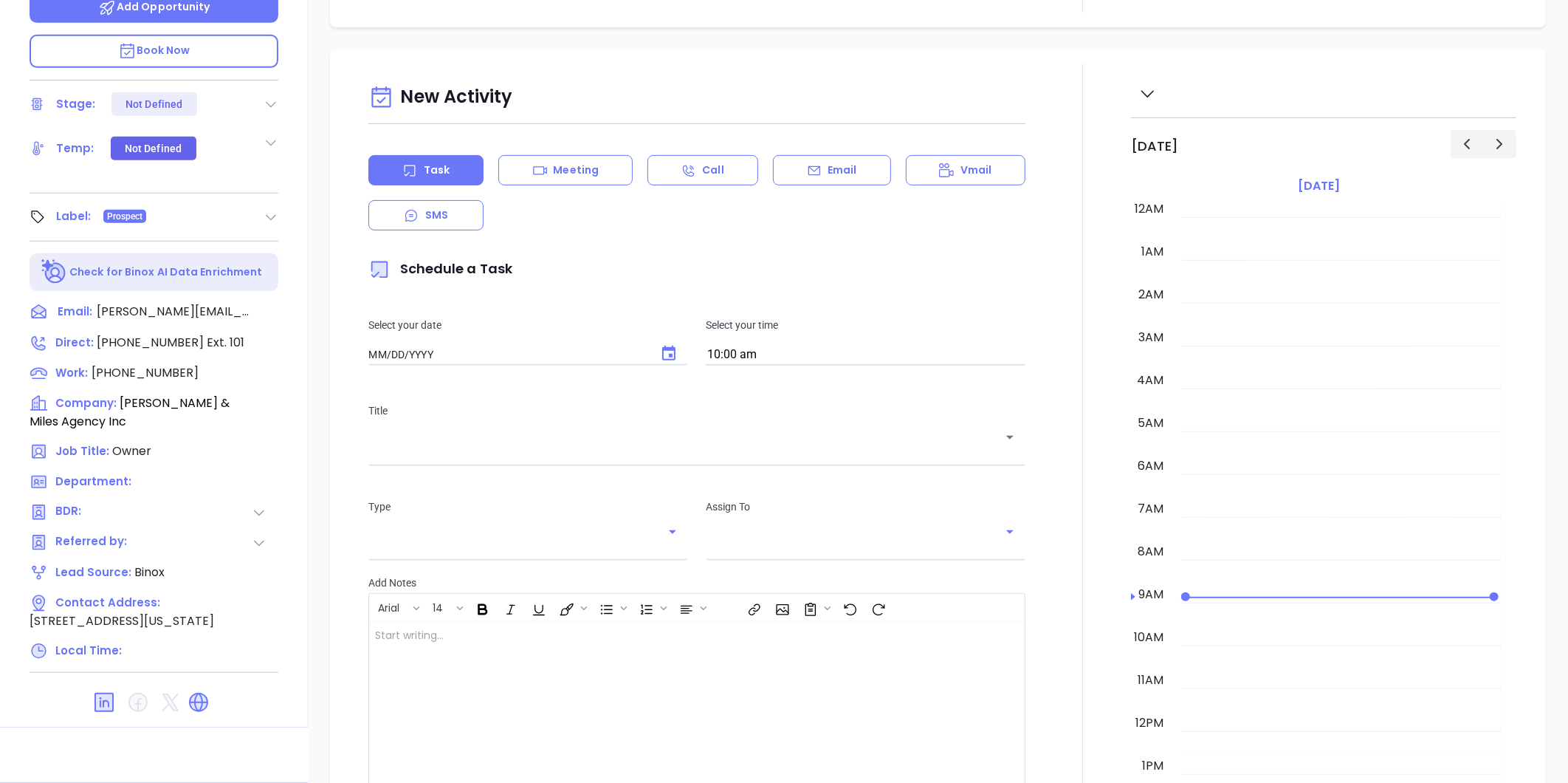
type input "[DATE]"
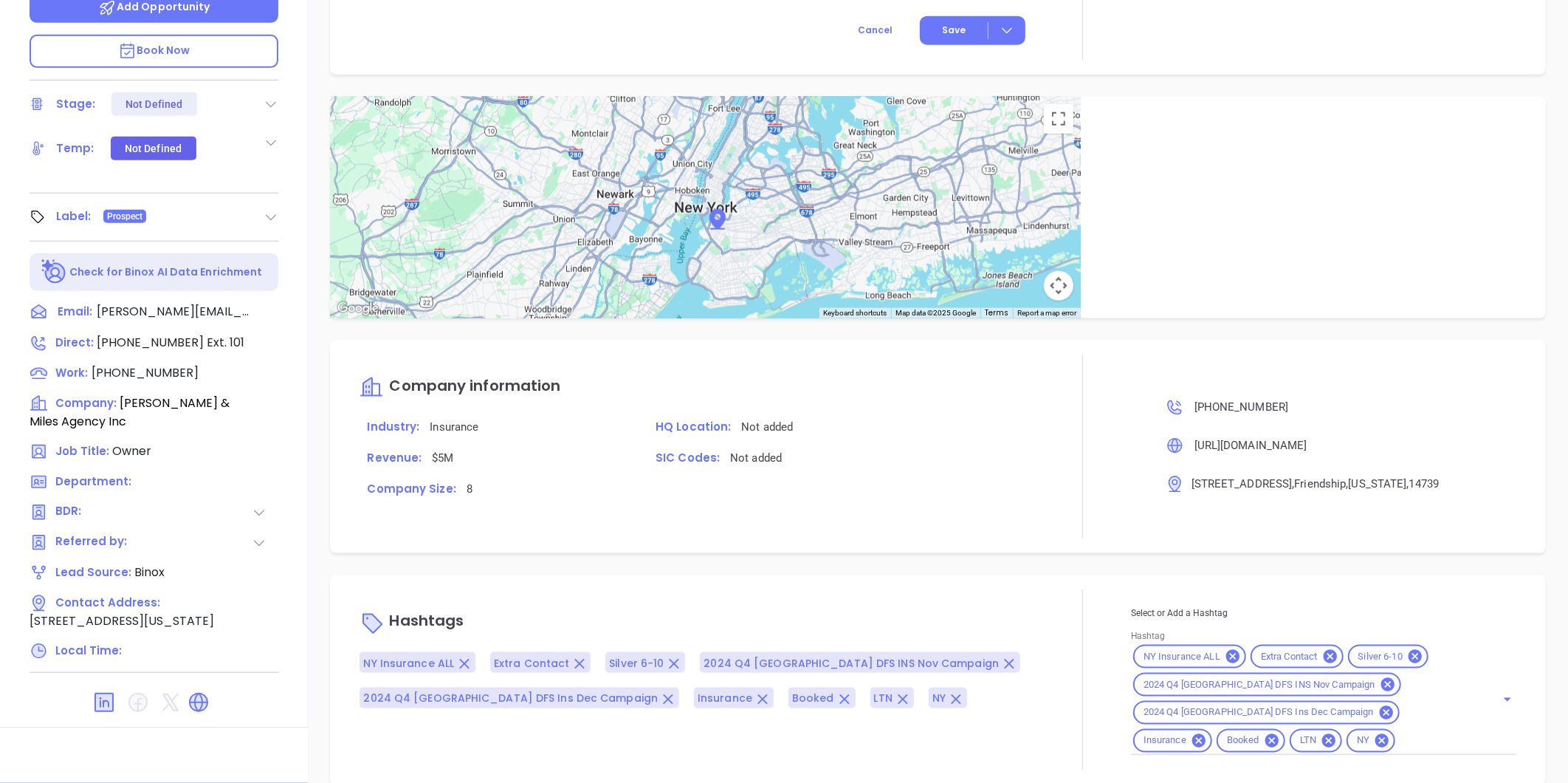
type input "[PERSON_NAME]"
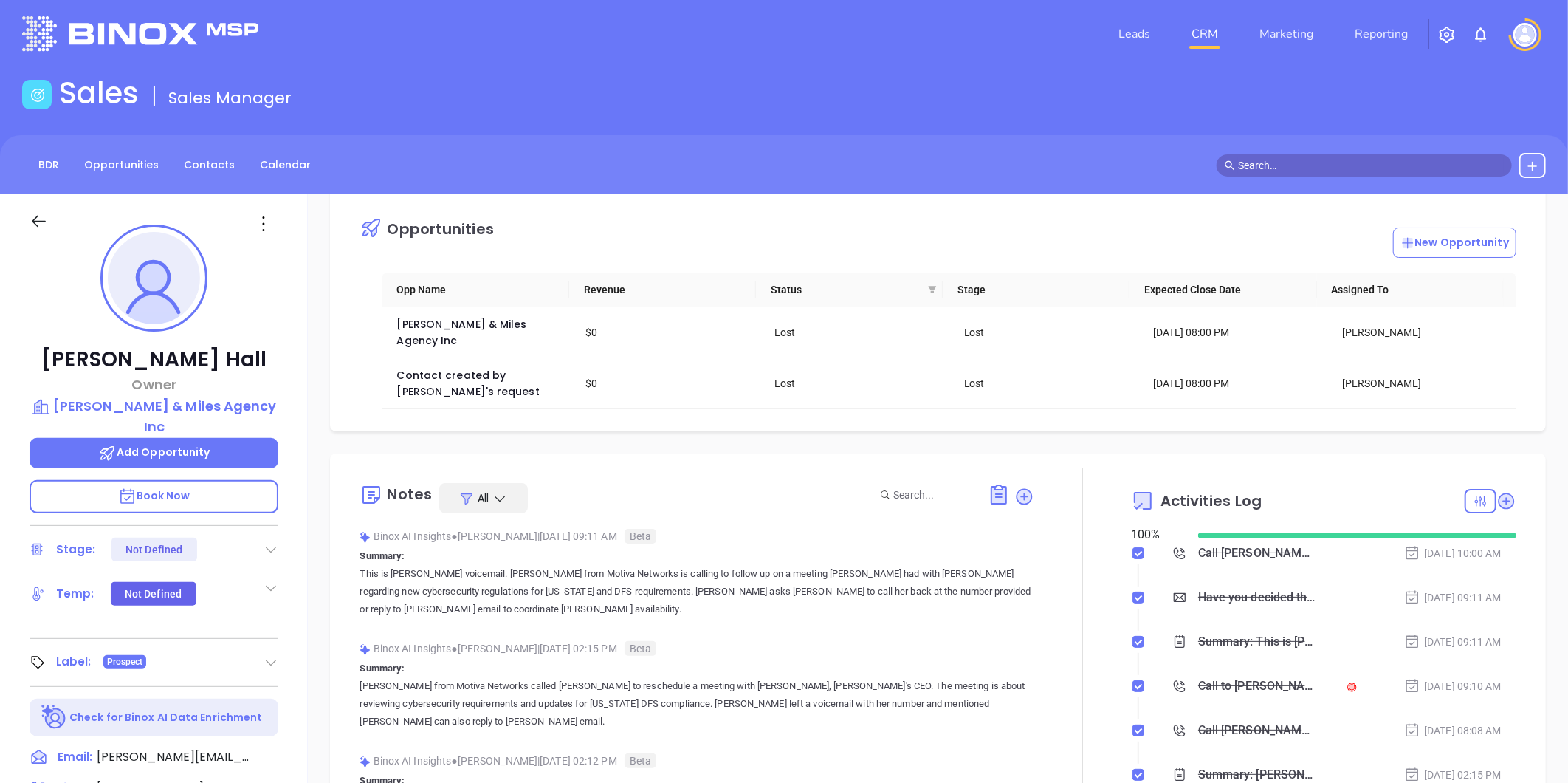
scroll to position [0, 0]
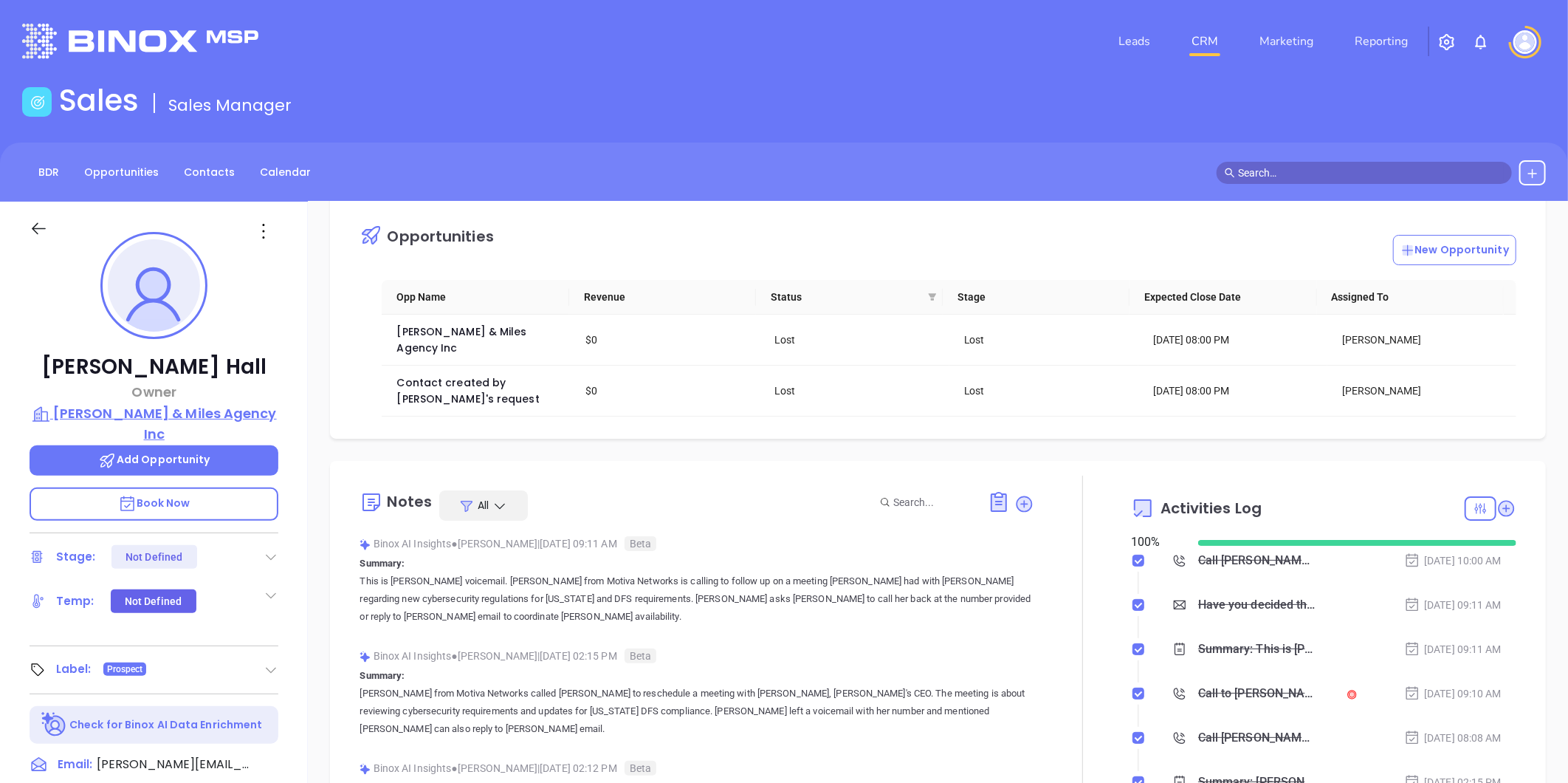
click at [179, 407] on p "[PERSON_NAME] & Miles Agency Inc" at bounding box center [154, 423] width 248 height 41
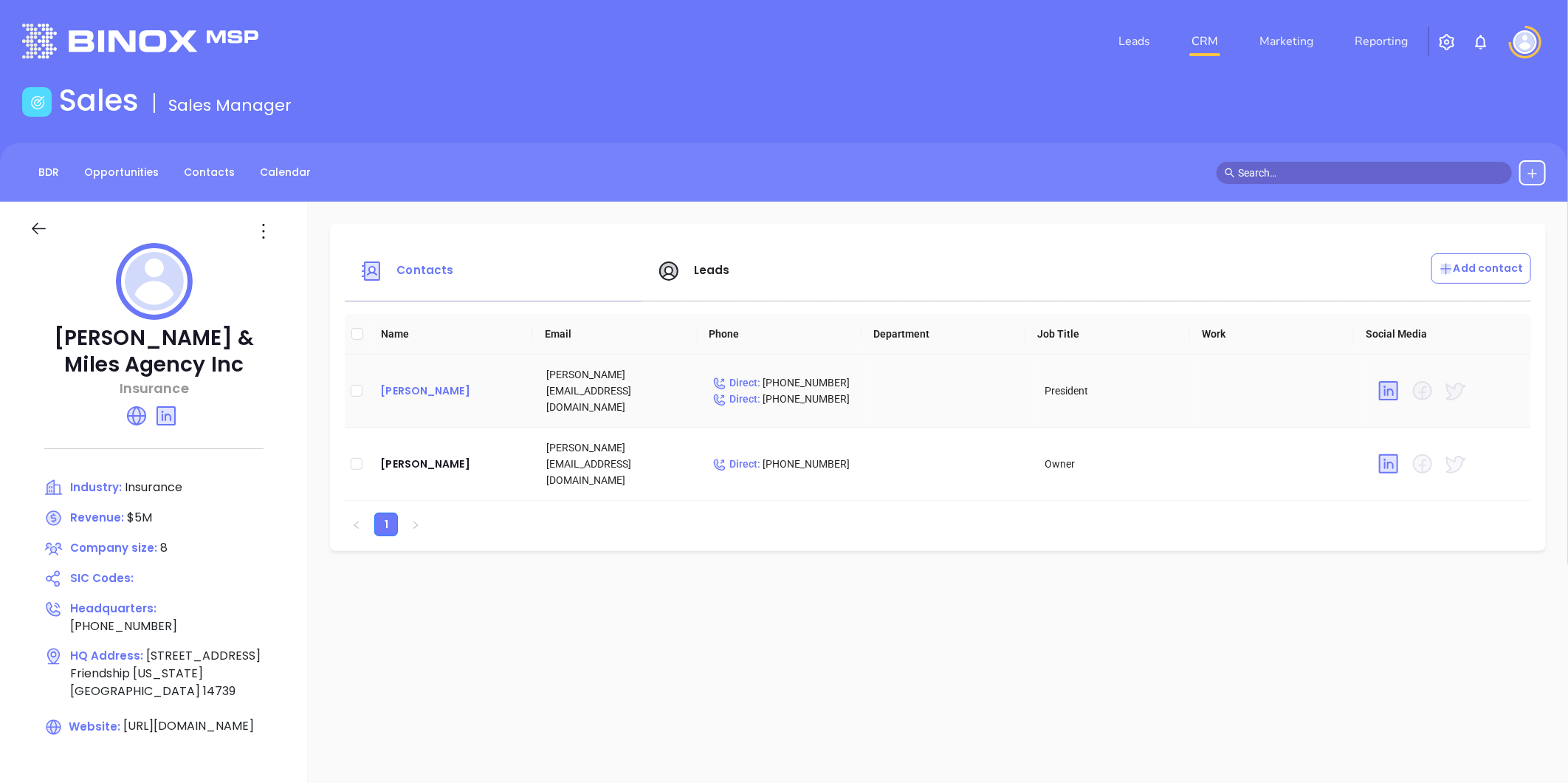
click at [411, 384] on div "[PERSON_NAME]" at bounding box center [451, 390] width 142 height 17
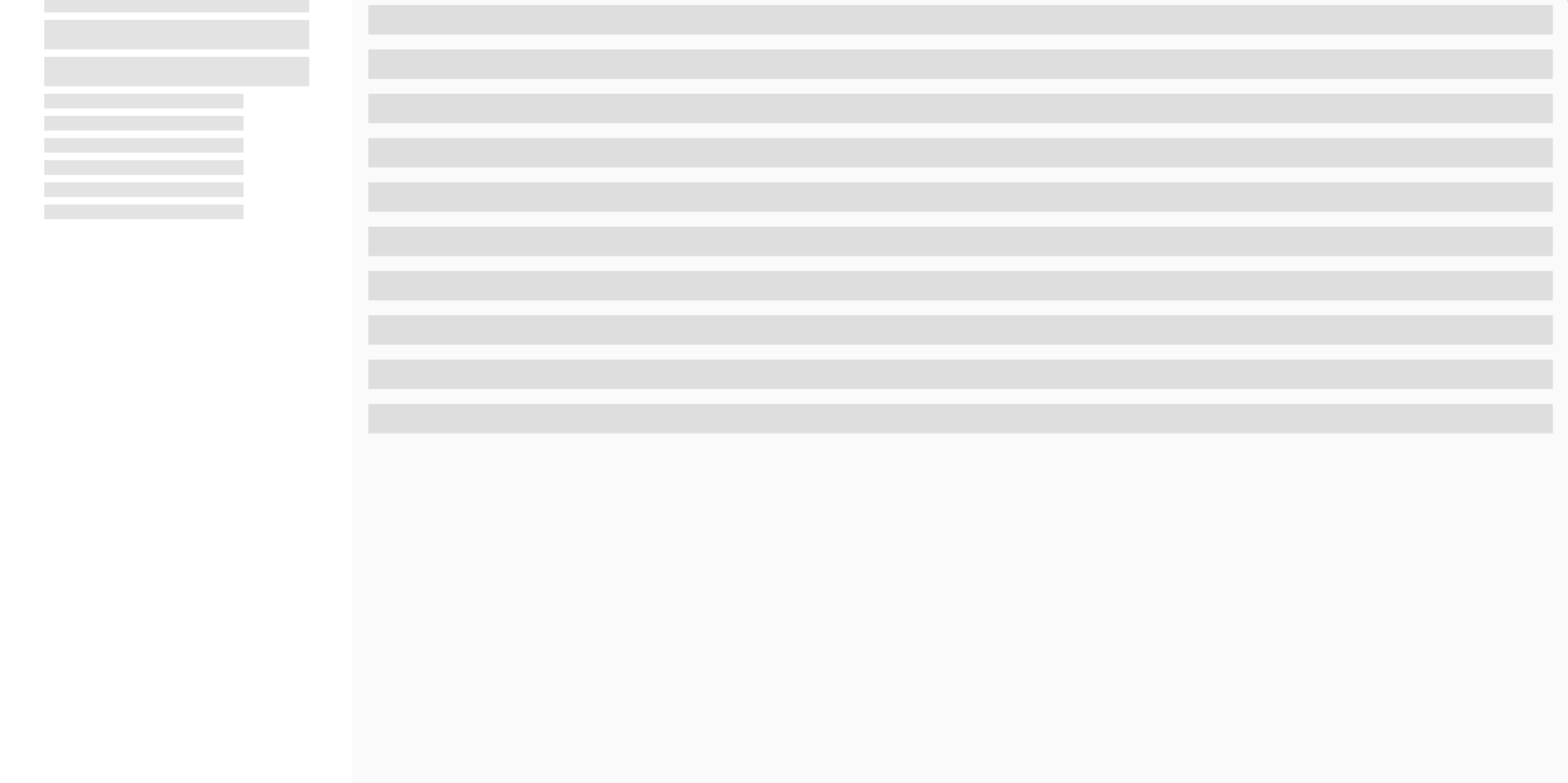
scroll to position [452, 0]
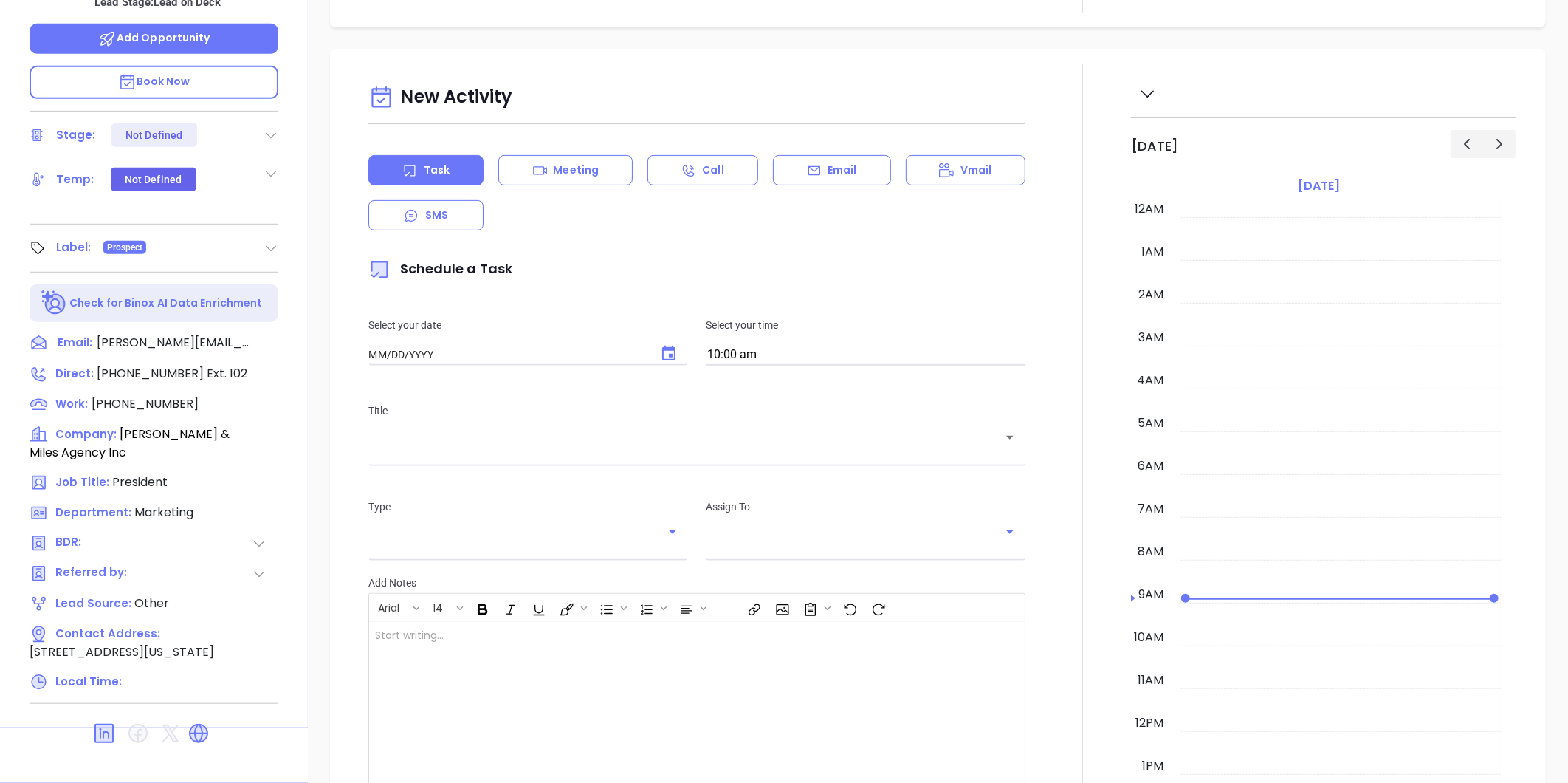
type input "[DATE]"
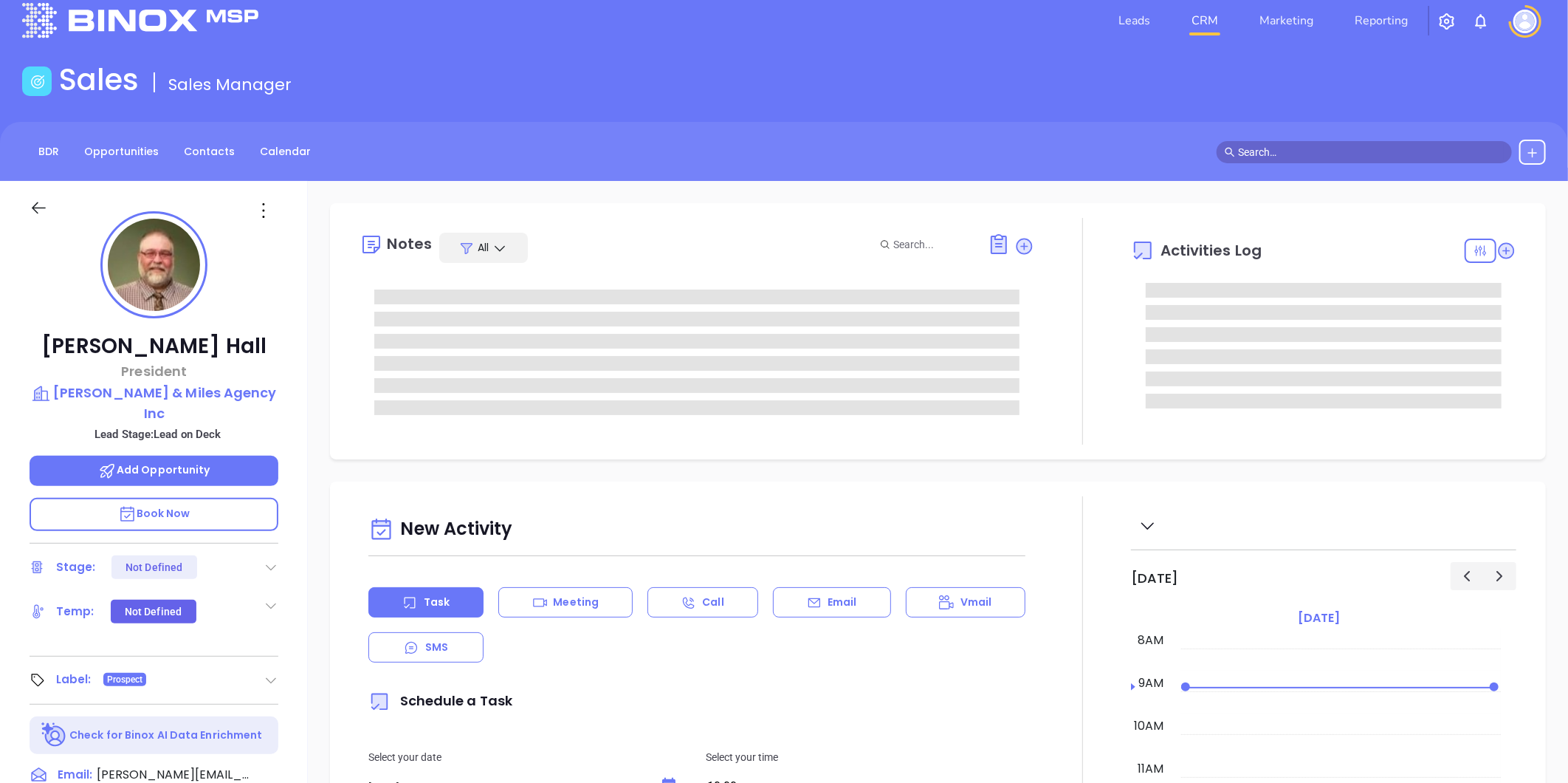
scroll to position [0, 0]
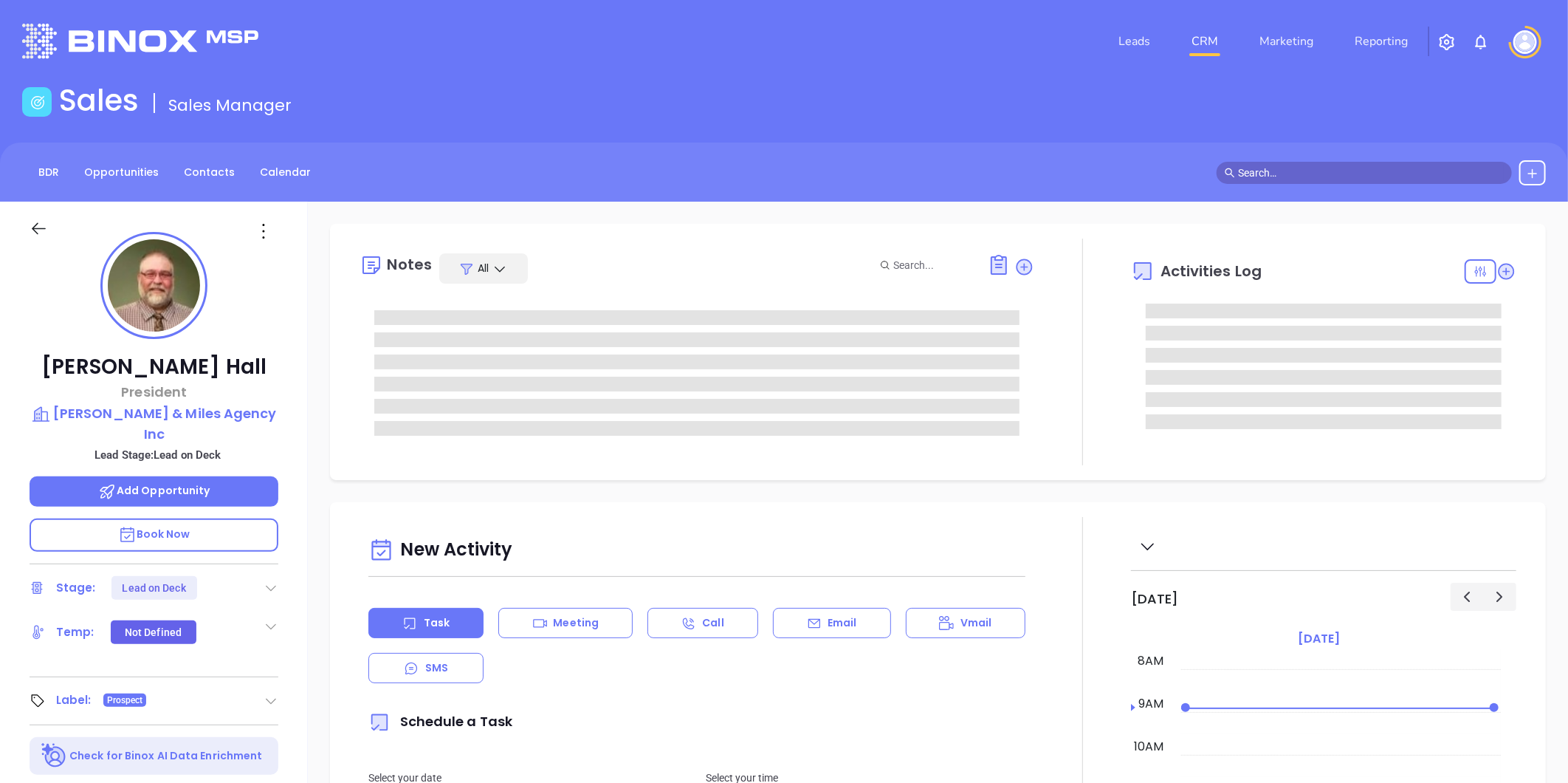
type input "[PERSON_NAME]"
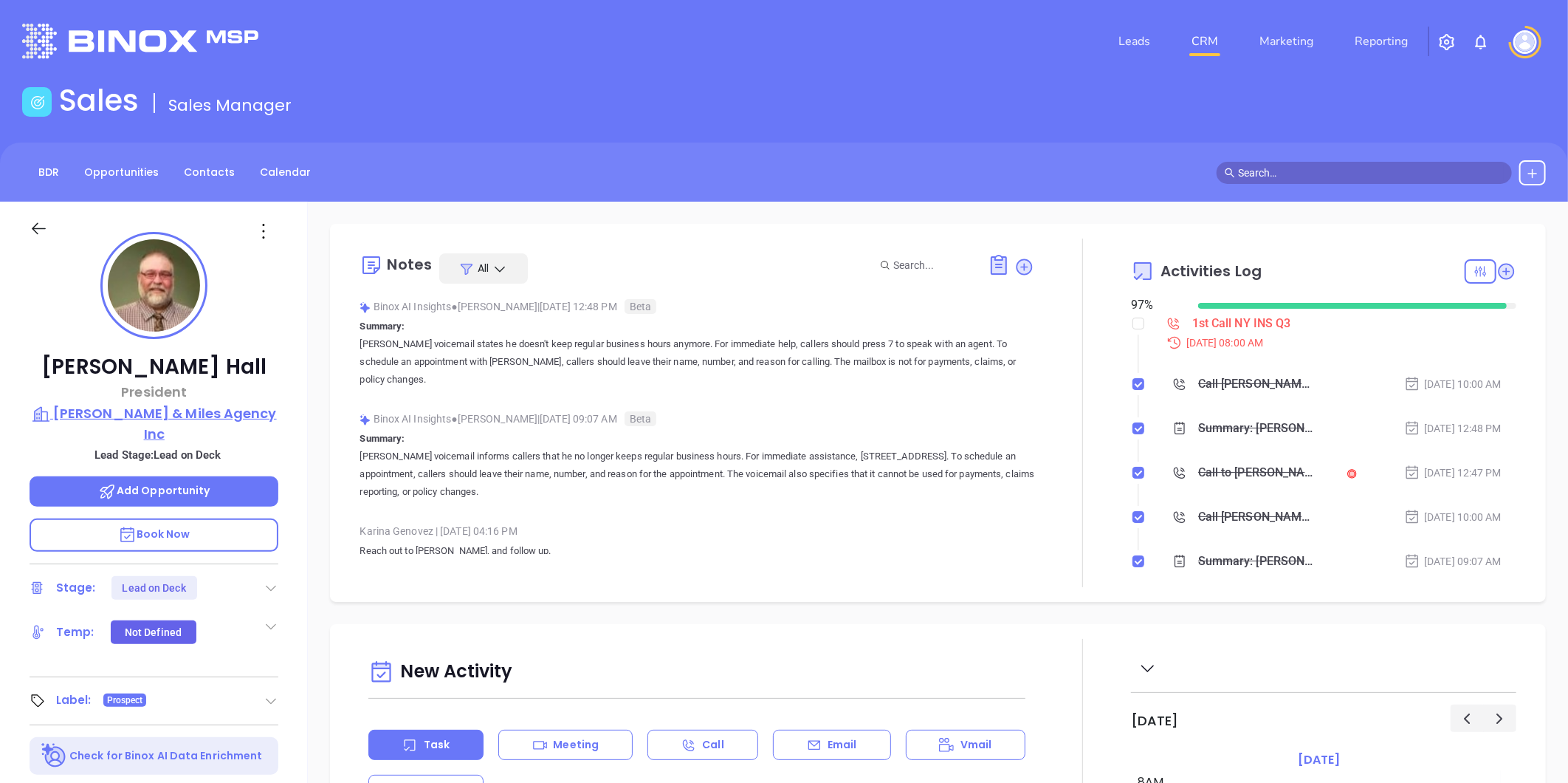
click at [195, 417] on p "[PERSON_NAME] & Miles Agency Inc" at bounding box center [154, 423] width 248 height 41
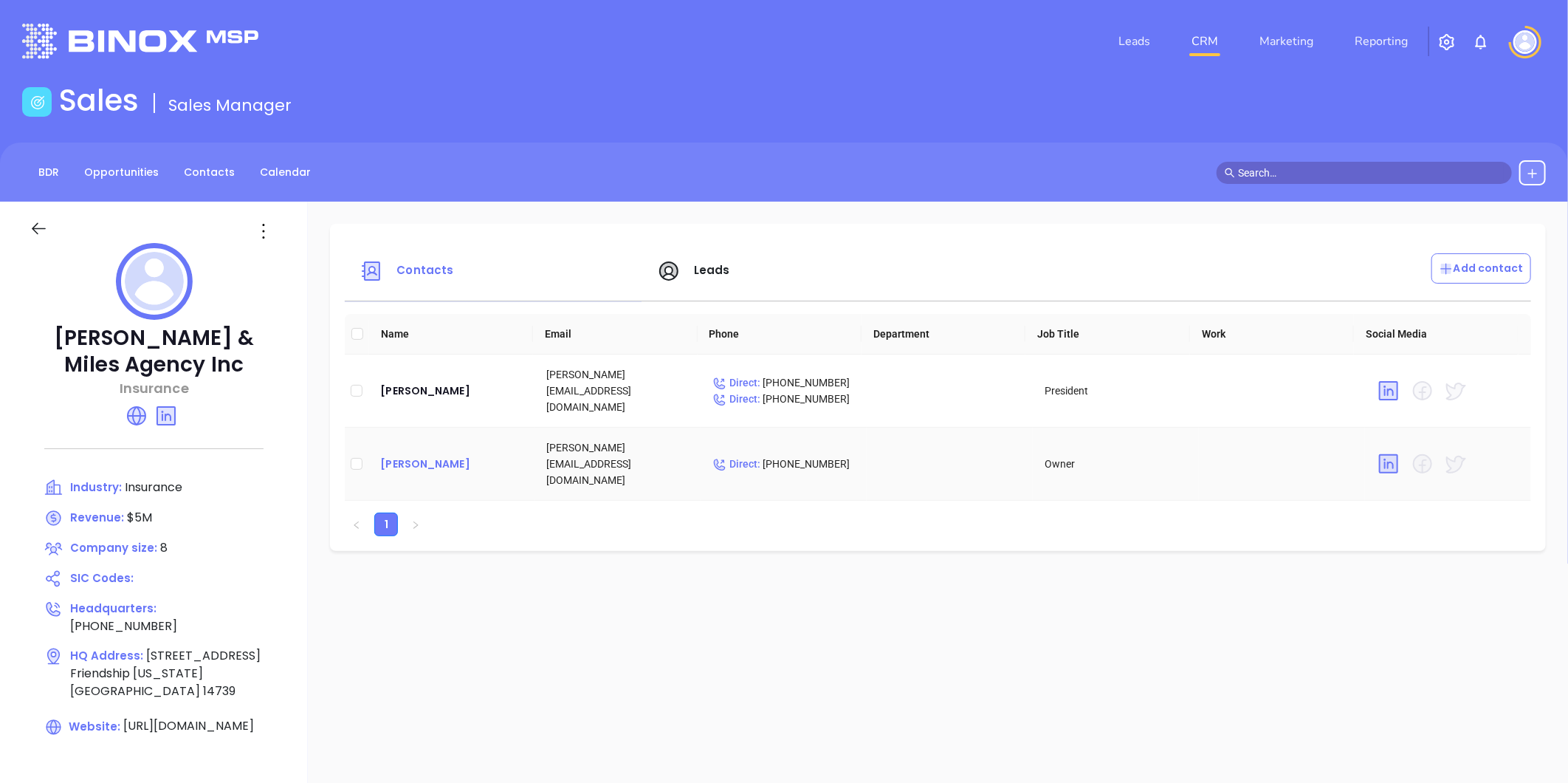
click at [385, 455] on div "[PERSON_NAME]" at bounding box center [451, 463] width 142 height 17
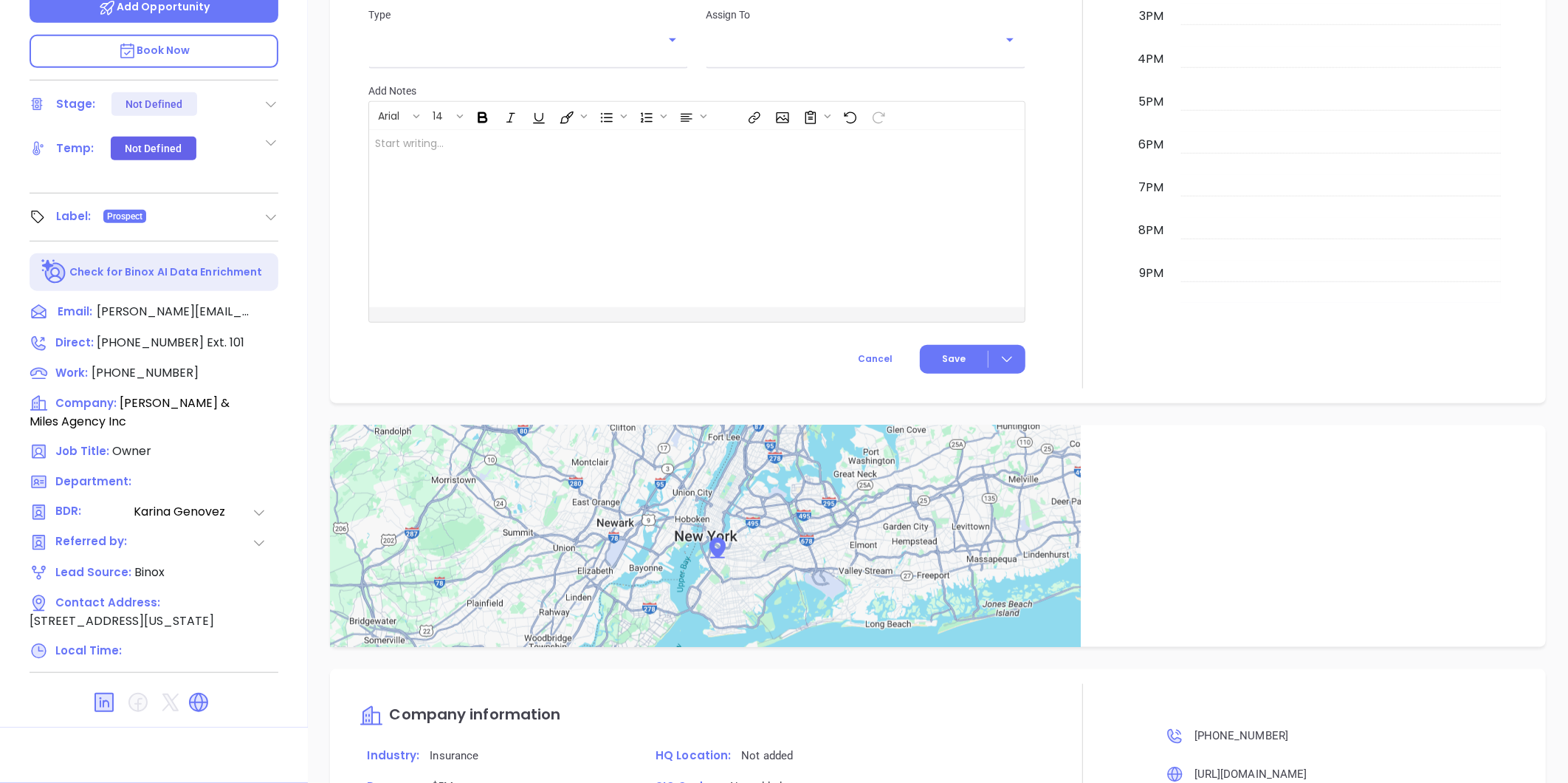
scroll to position [843, 0]
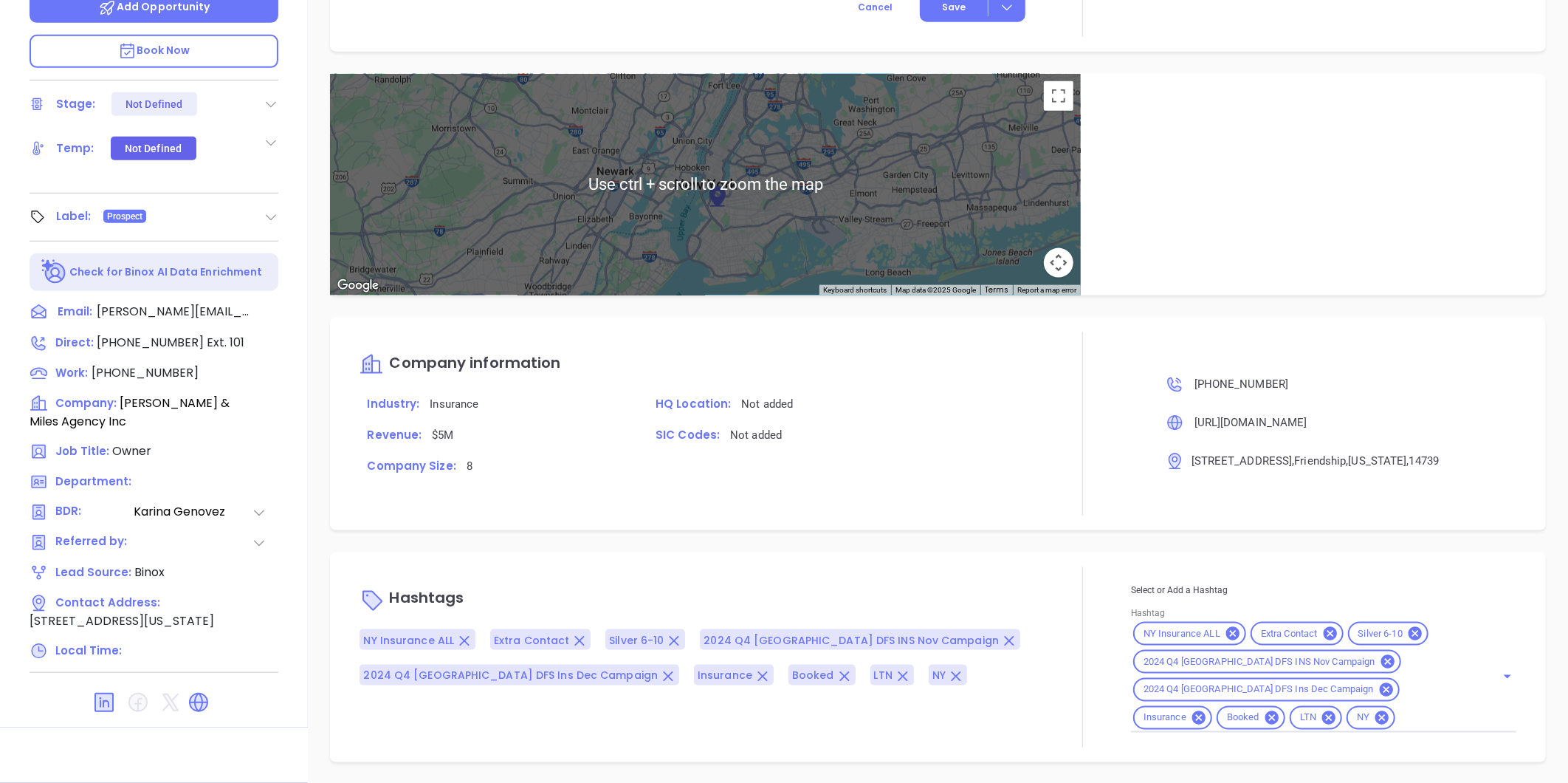
type input "[PERSON_NAME]"
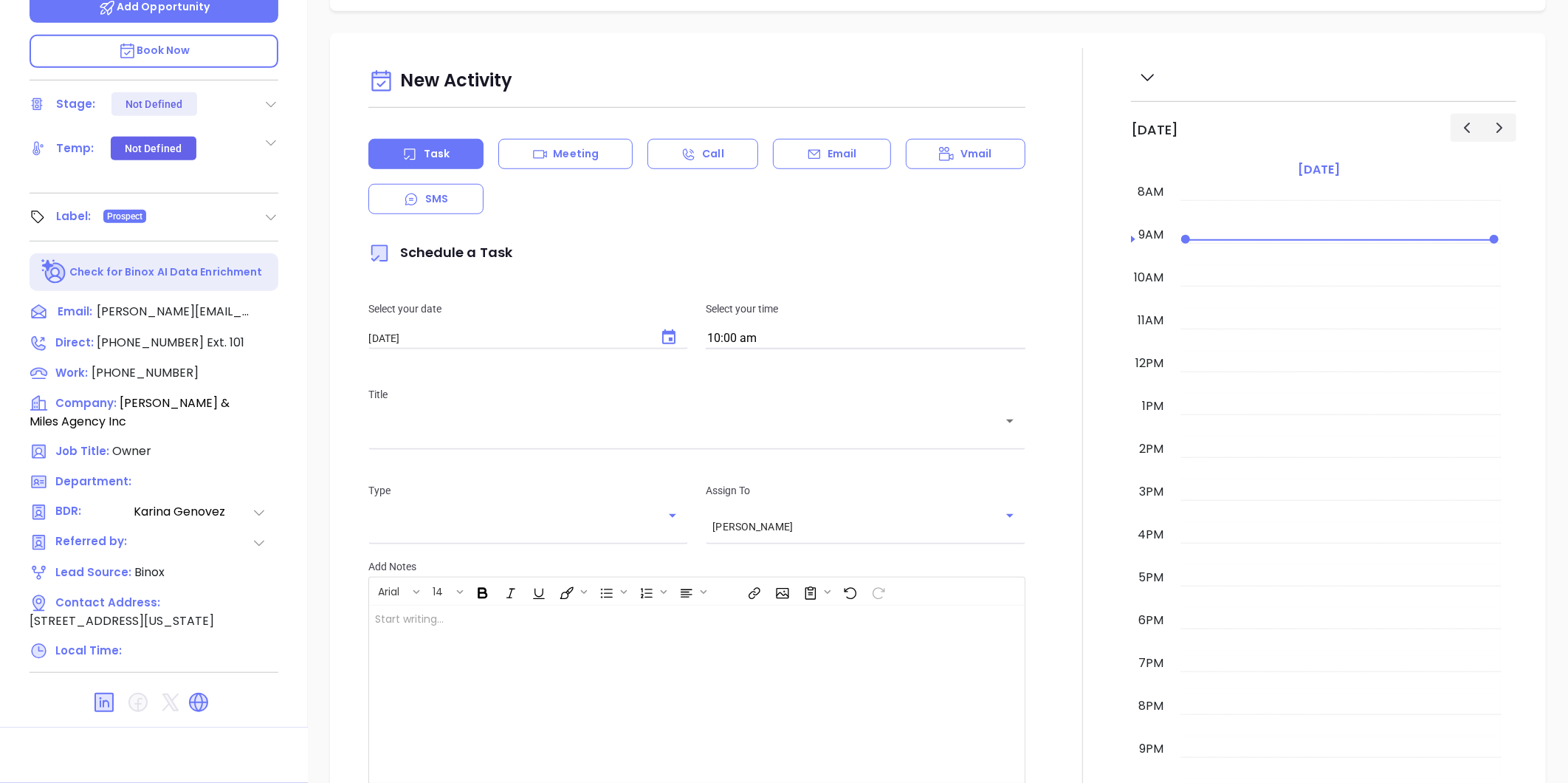
scroll to position [0, 0]
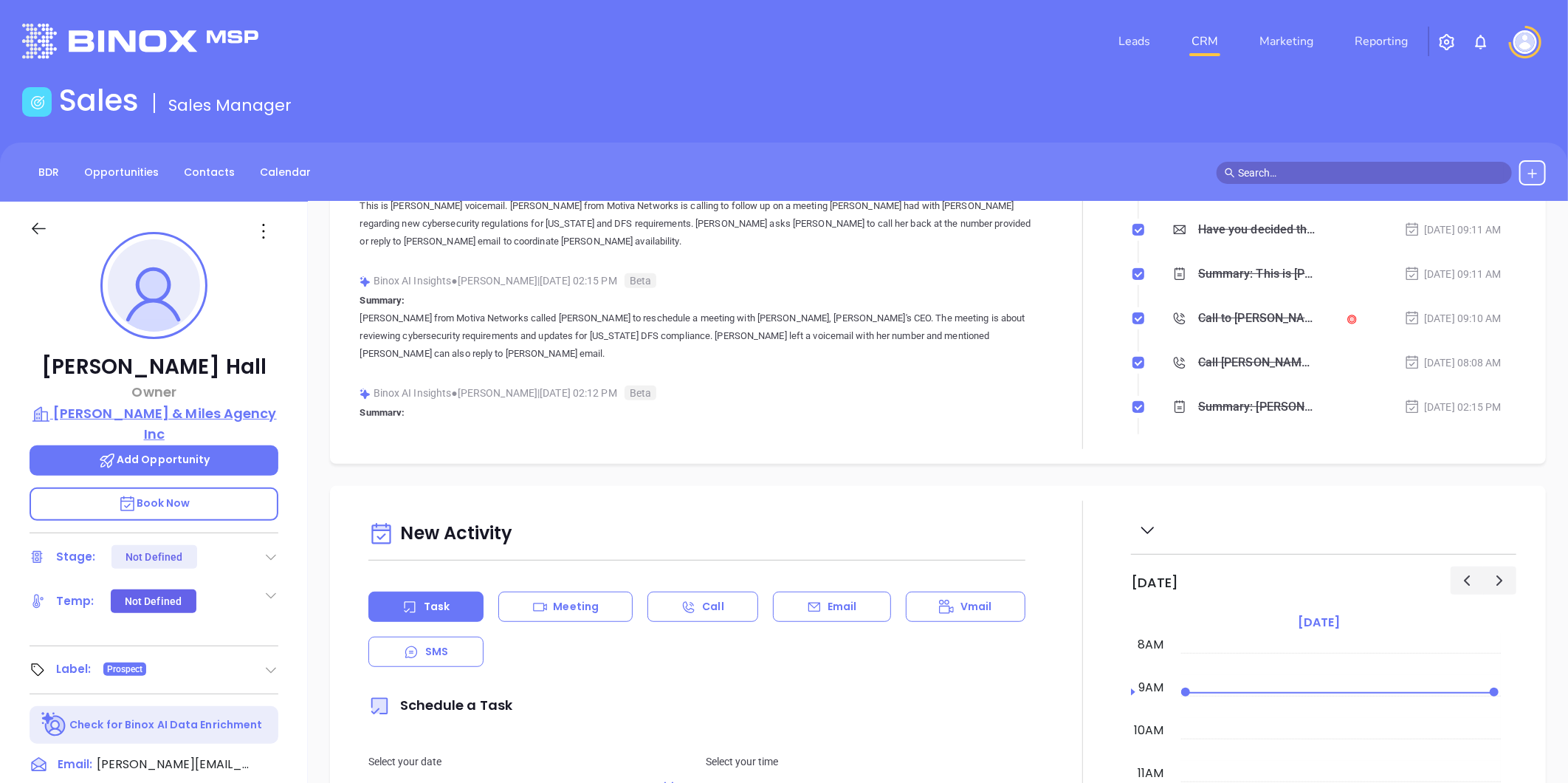
click at [205, 409] on p "[PERSON_NAME] & Miles Agency Inc" at bounding box center [154, 423] width 248 height 41
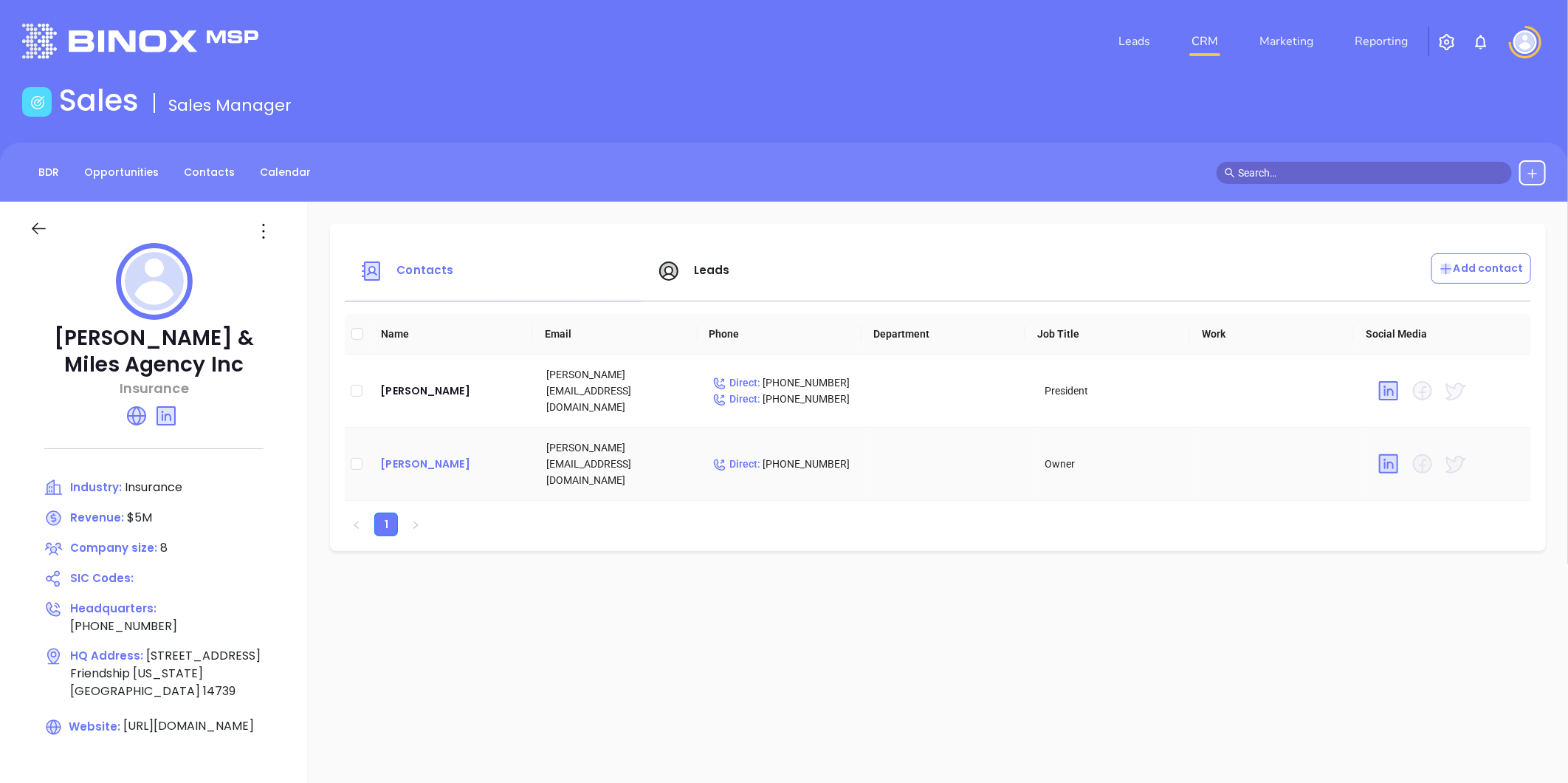
click at [434, 455] on div "[PERSON_NAME]" at bounding box center [451, 463] width 142 height 17
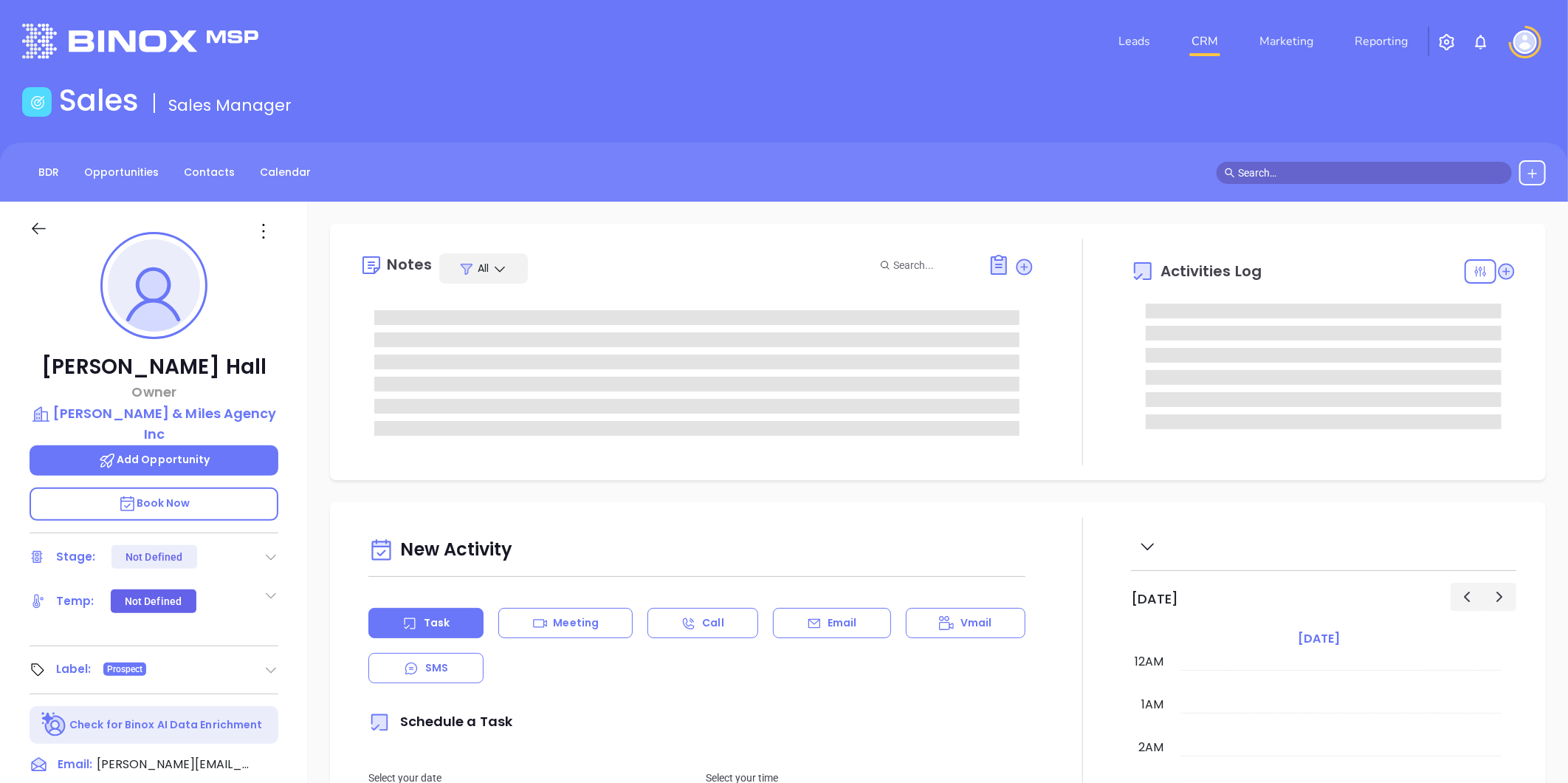
scroll to position [343, 0]
type input "[PERSON_NAME]"
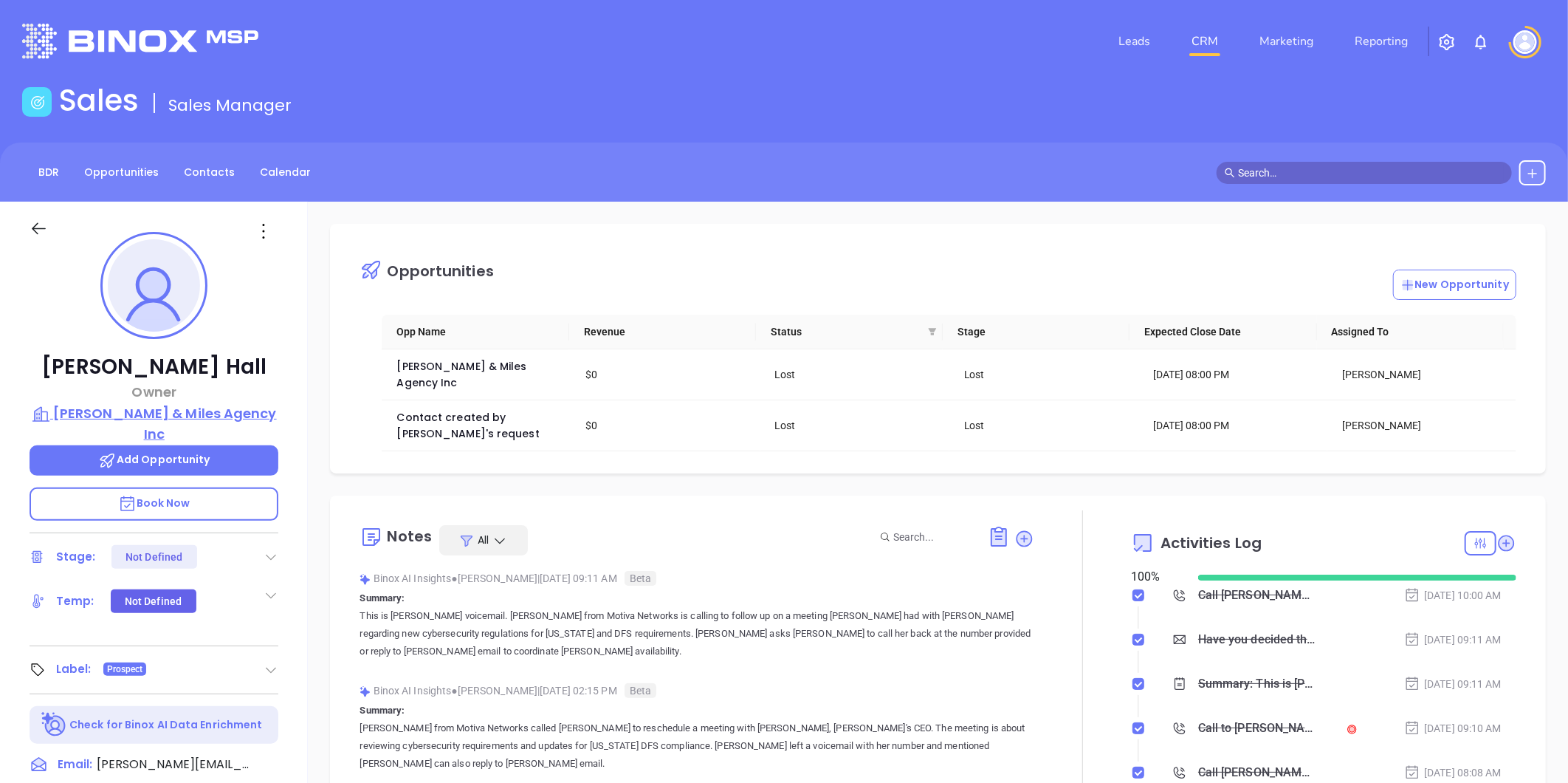
click at [142, 408] on p "[PERSON_NAME] & Miles Agency Inc" at bounding box center [154, 423] width 248 height 41
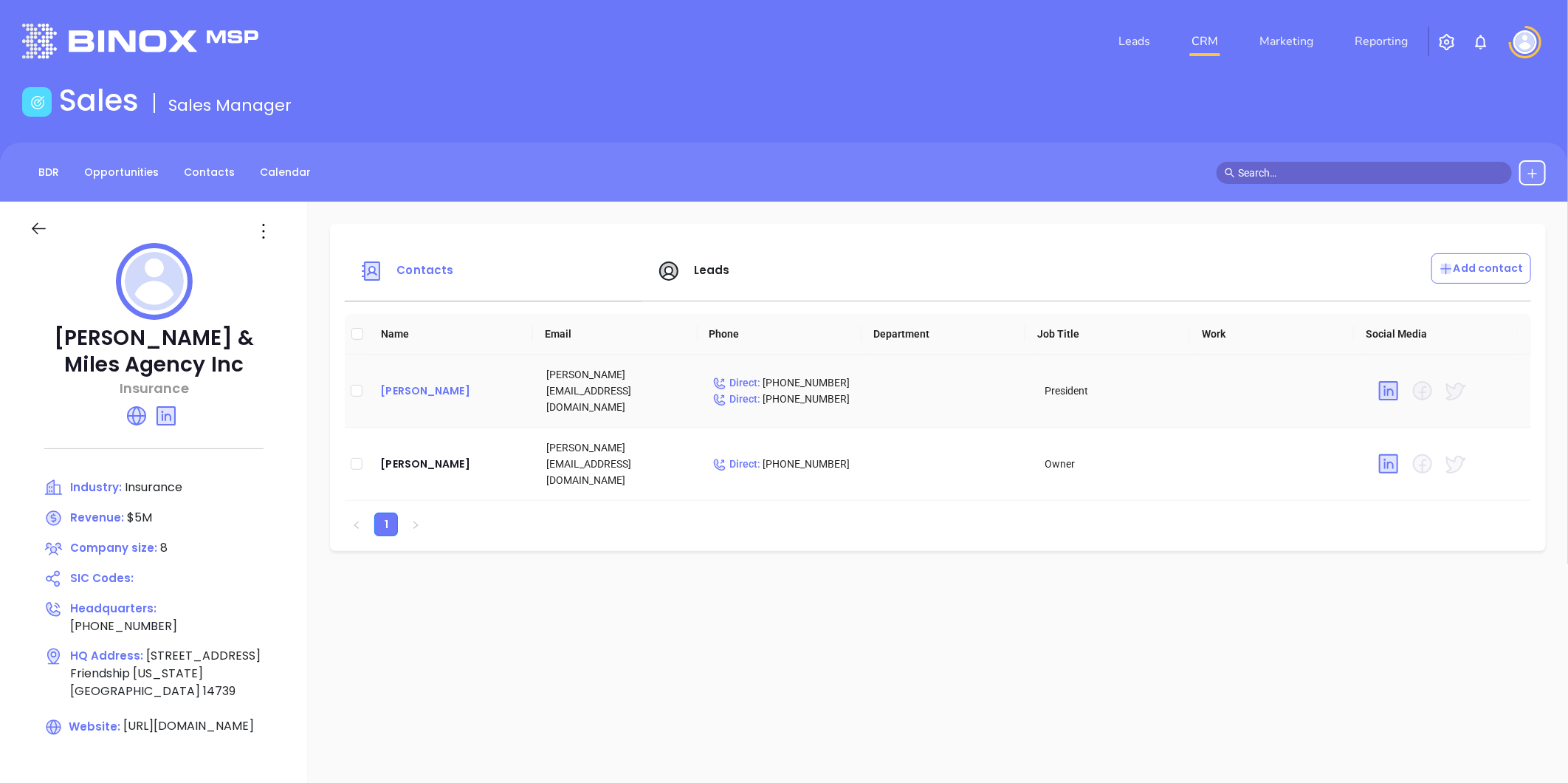
click at [404, 385] on div "[PERSON_NAME]" at bounding box center [451, 390] width 142 height 17
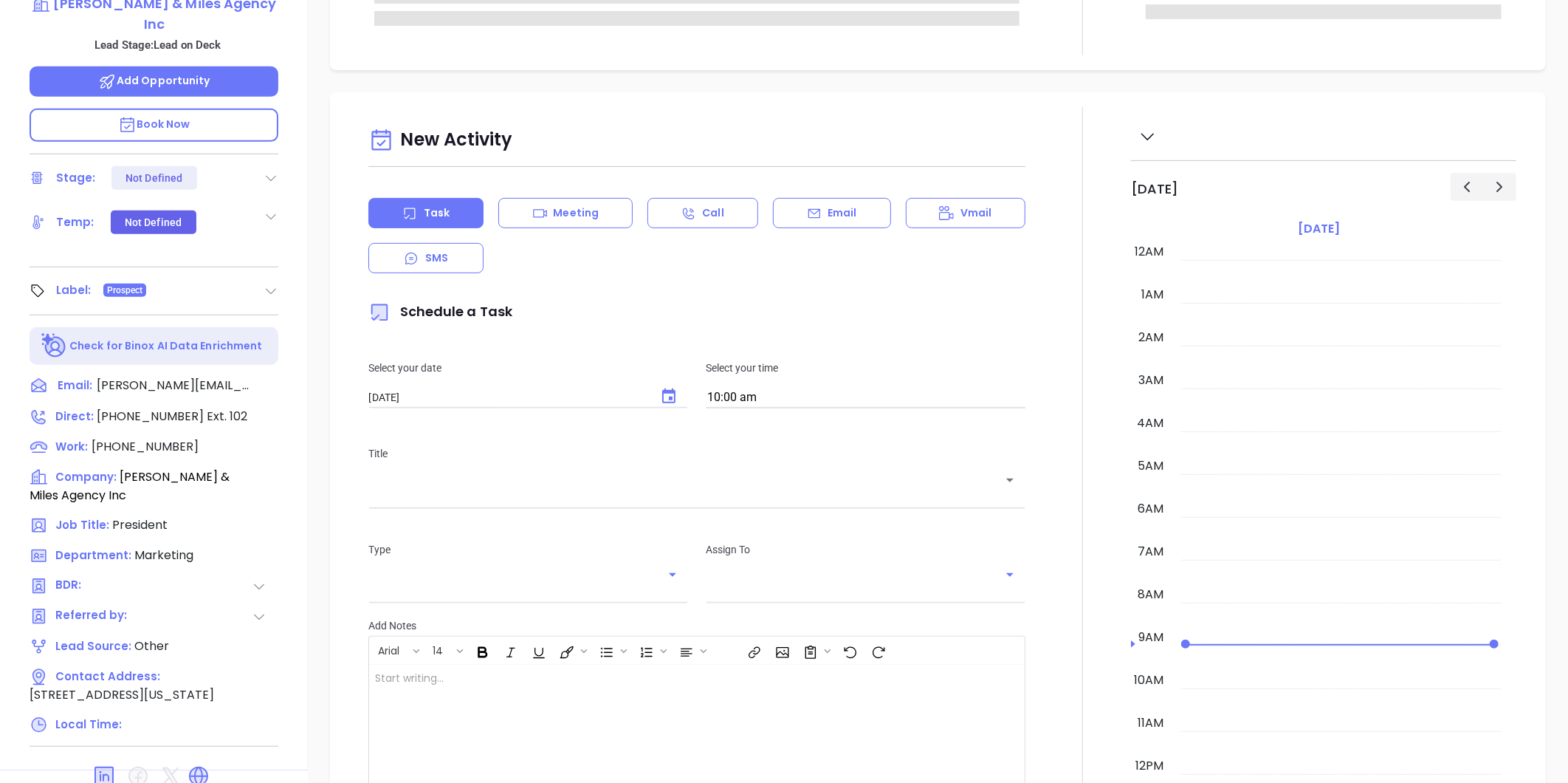
scroll to position [343, 0]
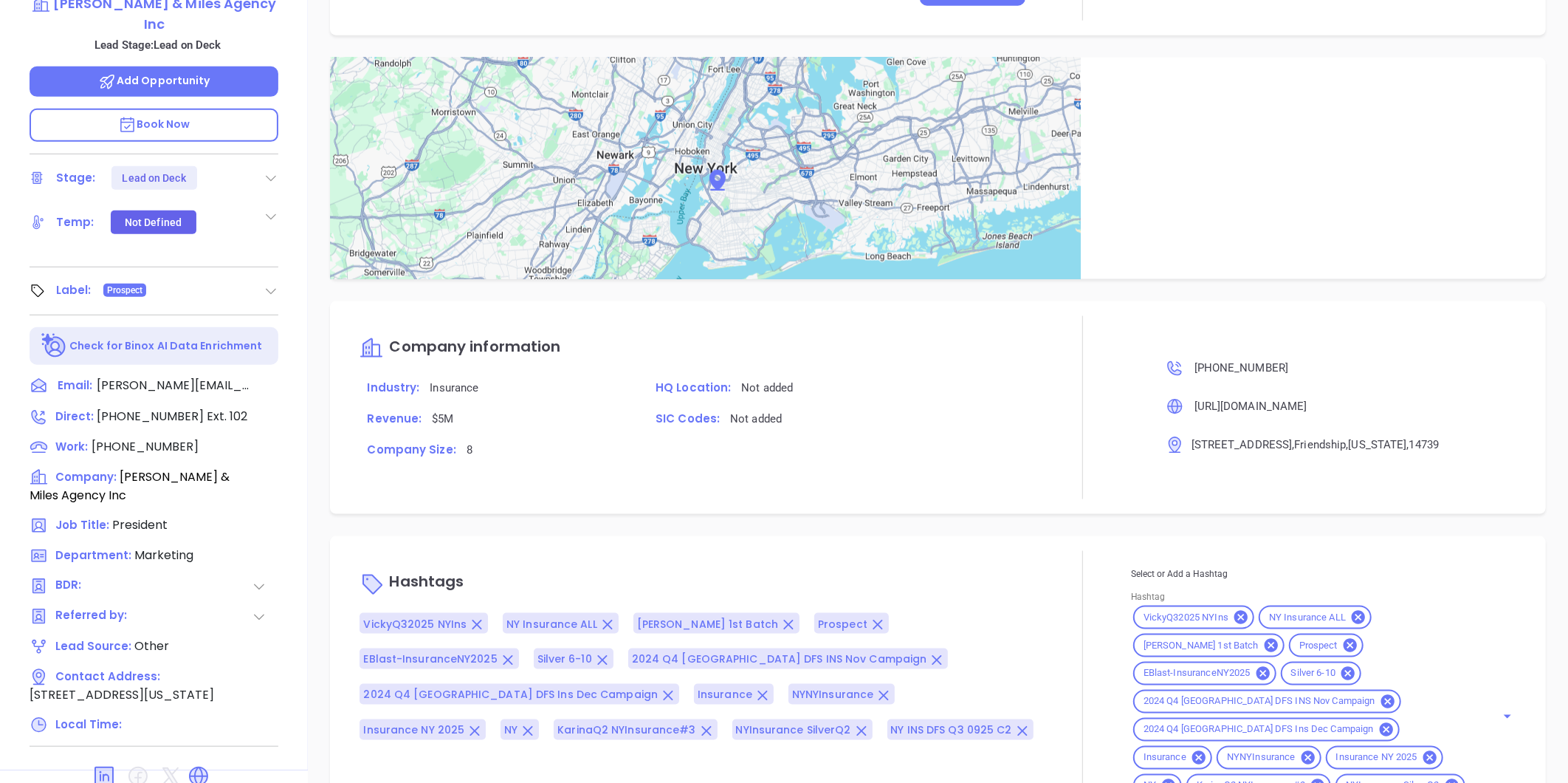
type input "[PERSON_NAME]"
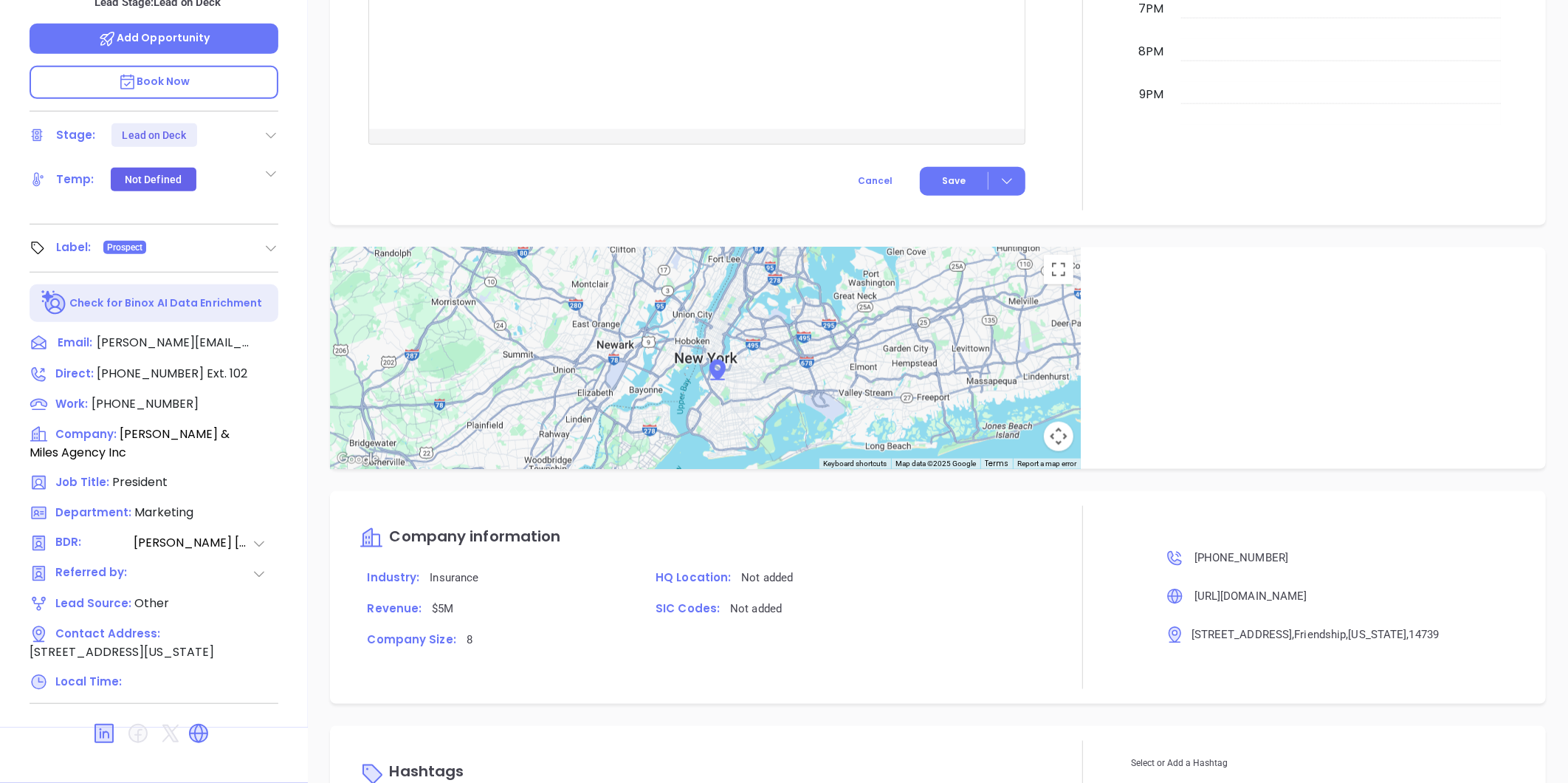
scroll to position [557, 0]
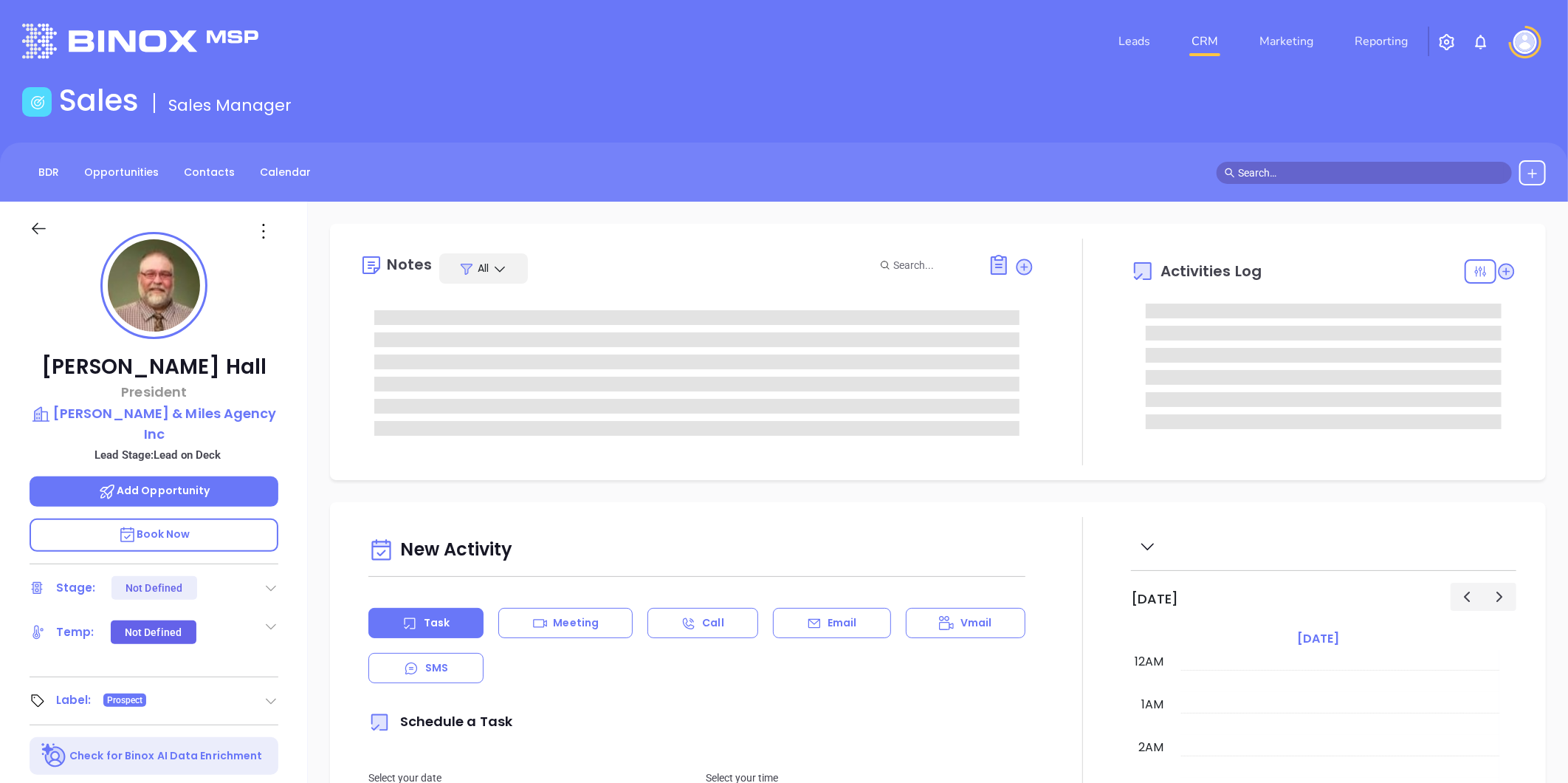
type input "[DATE]"
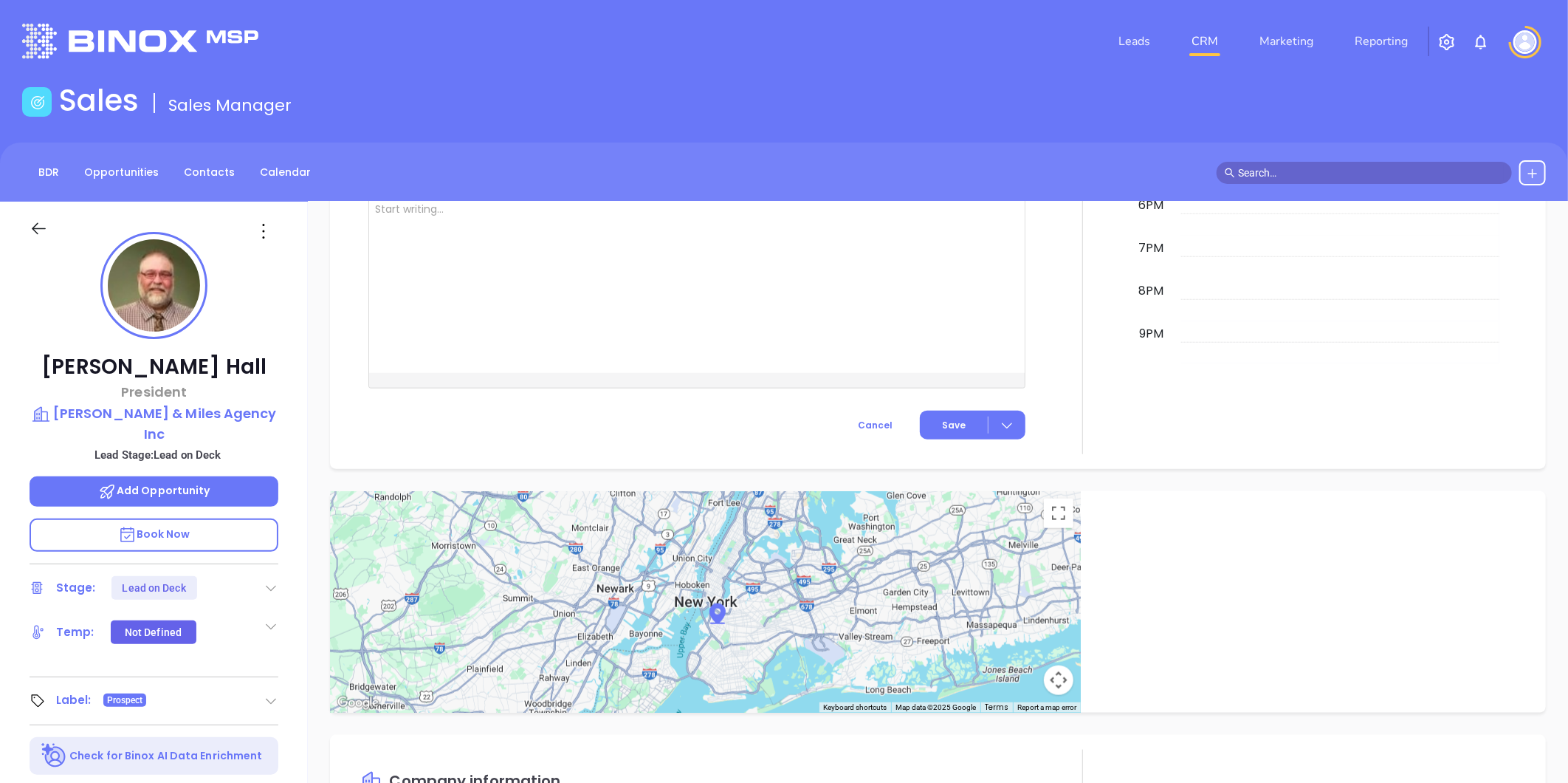
scroll to position [934, 0]
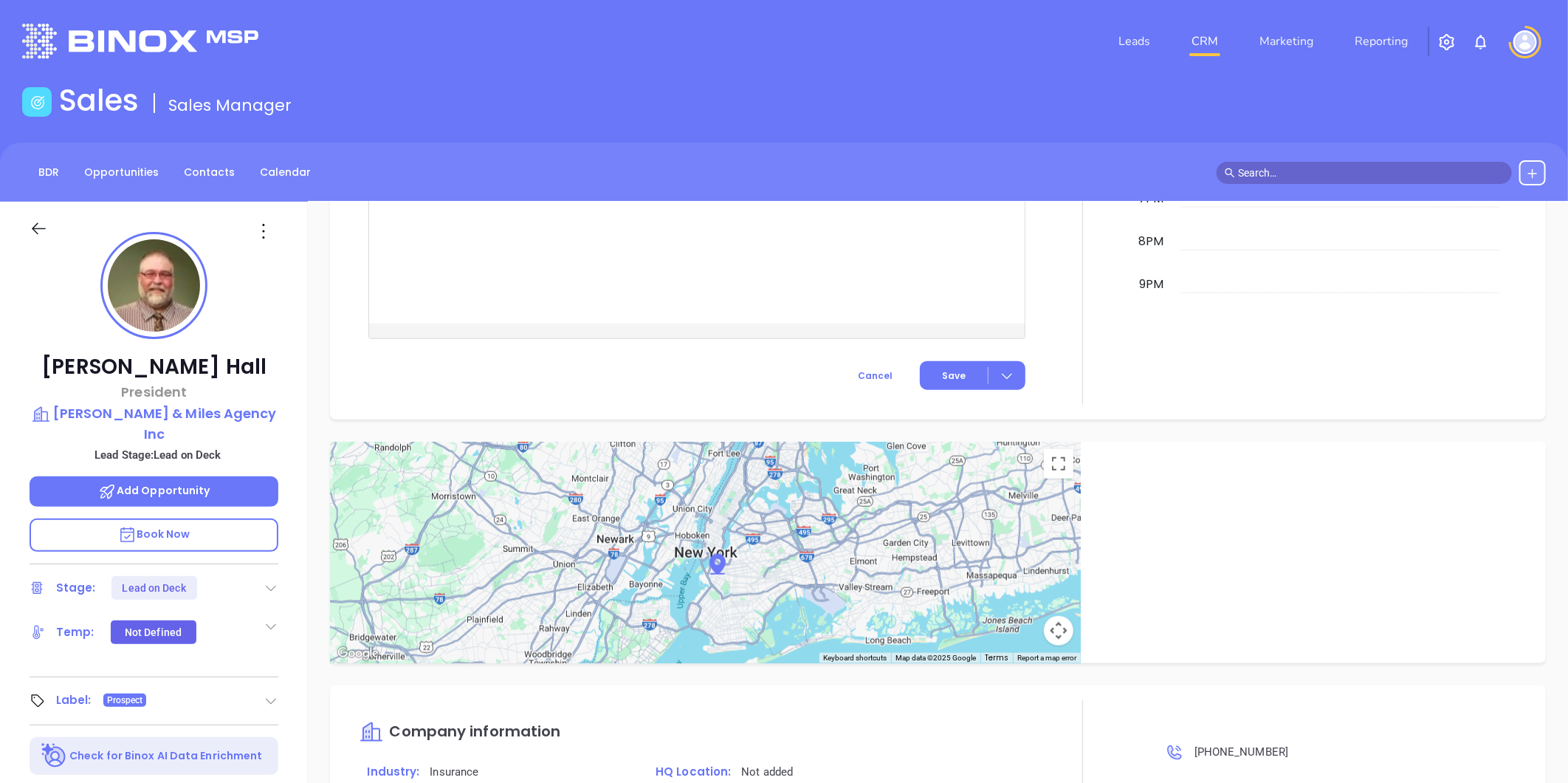
type input "[PERSON_NAME]"
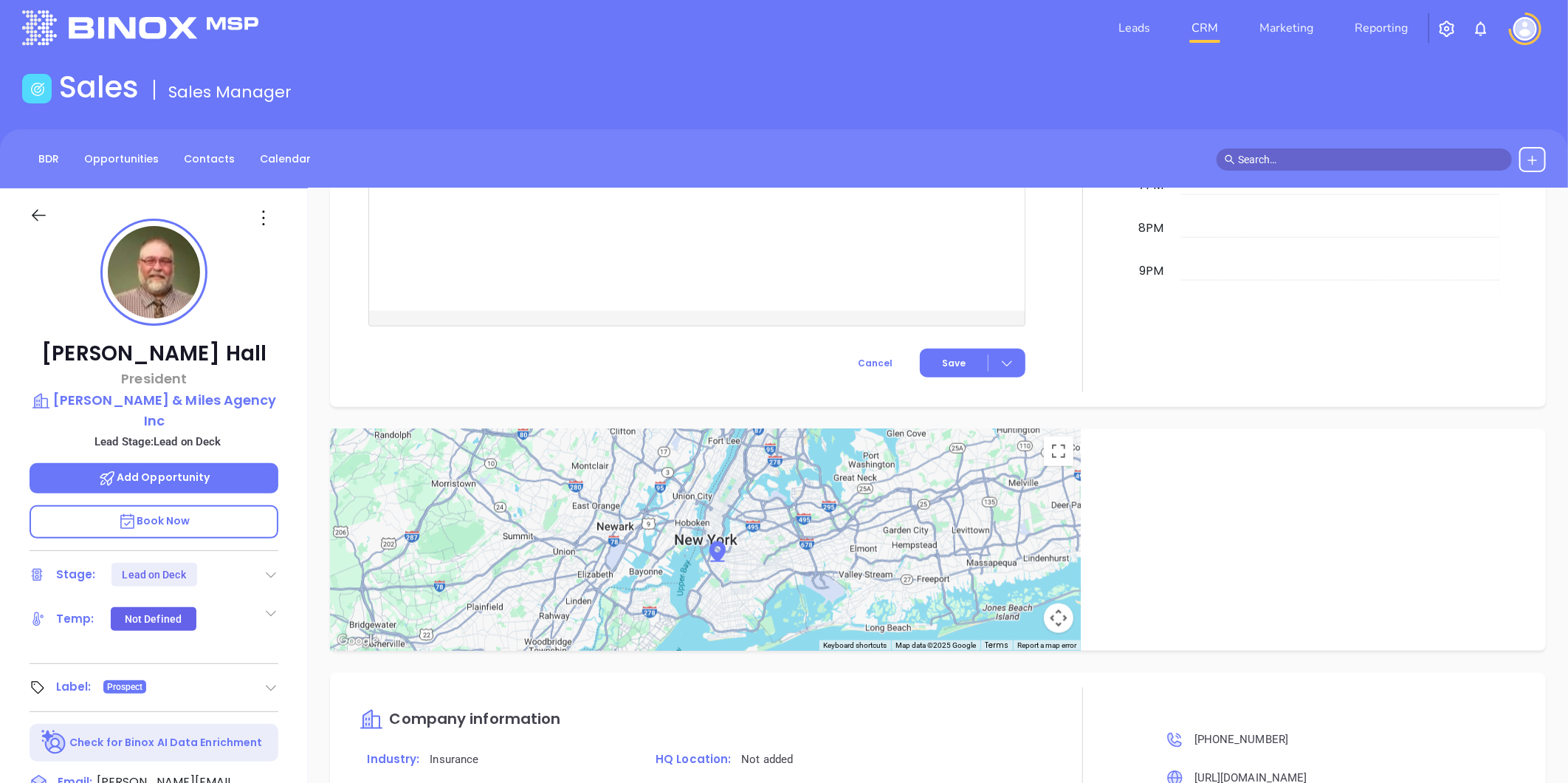
scroll to position [0, 0]
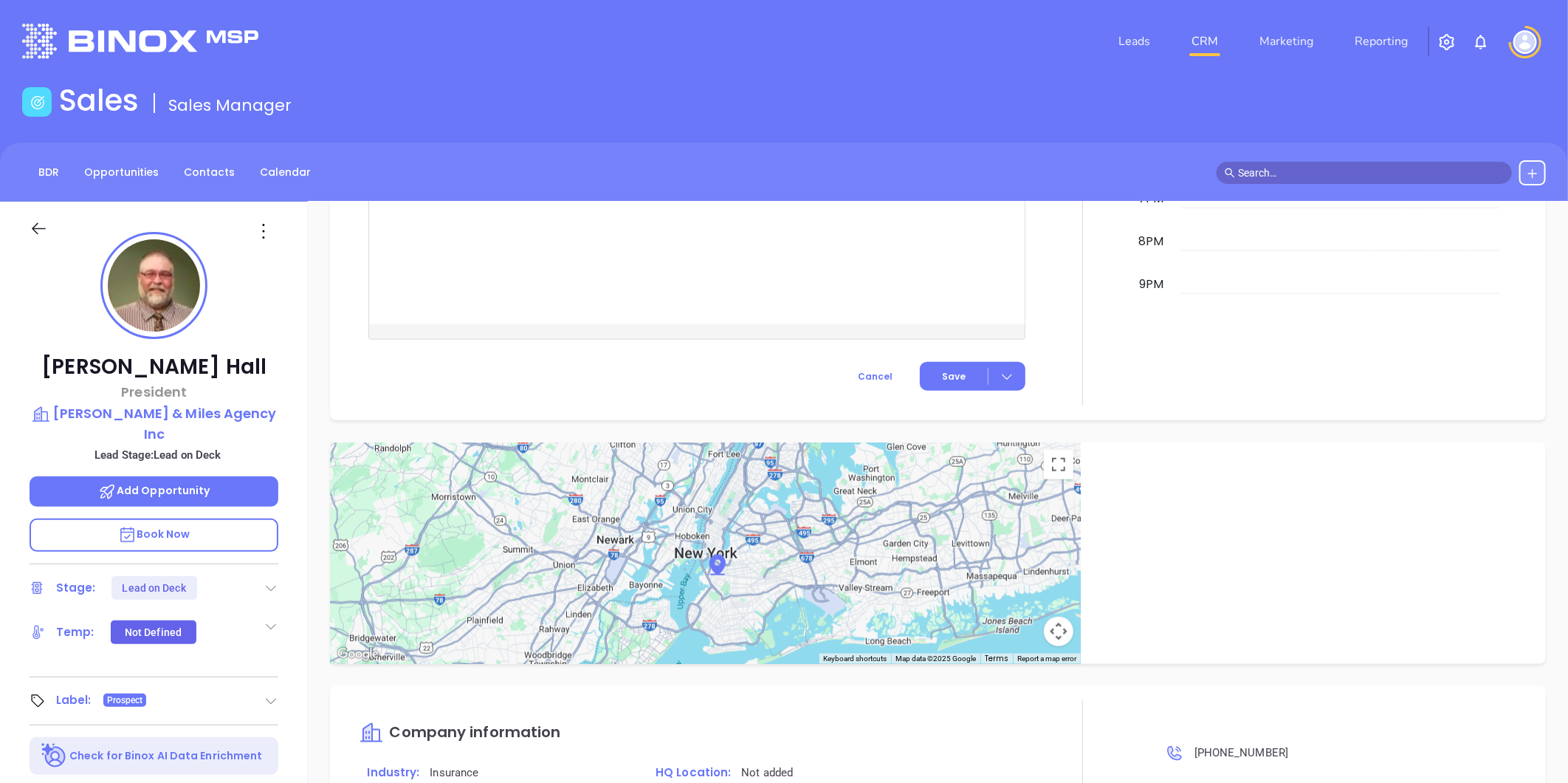
click at [258, 233] on icon at bounding box center [263, 231] width 24 height 24
click at [277, 383] on div "Edit" at bounding box center [335, 389] width 145 height 17
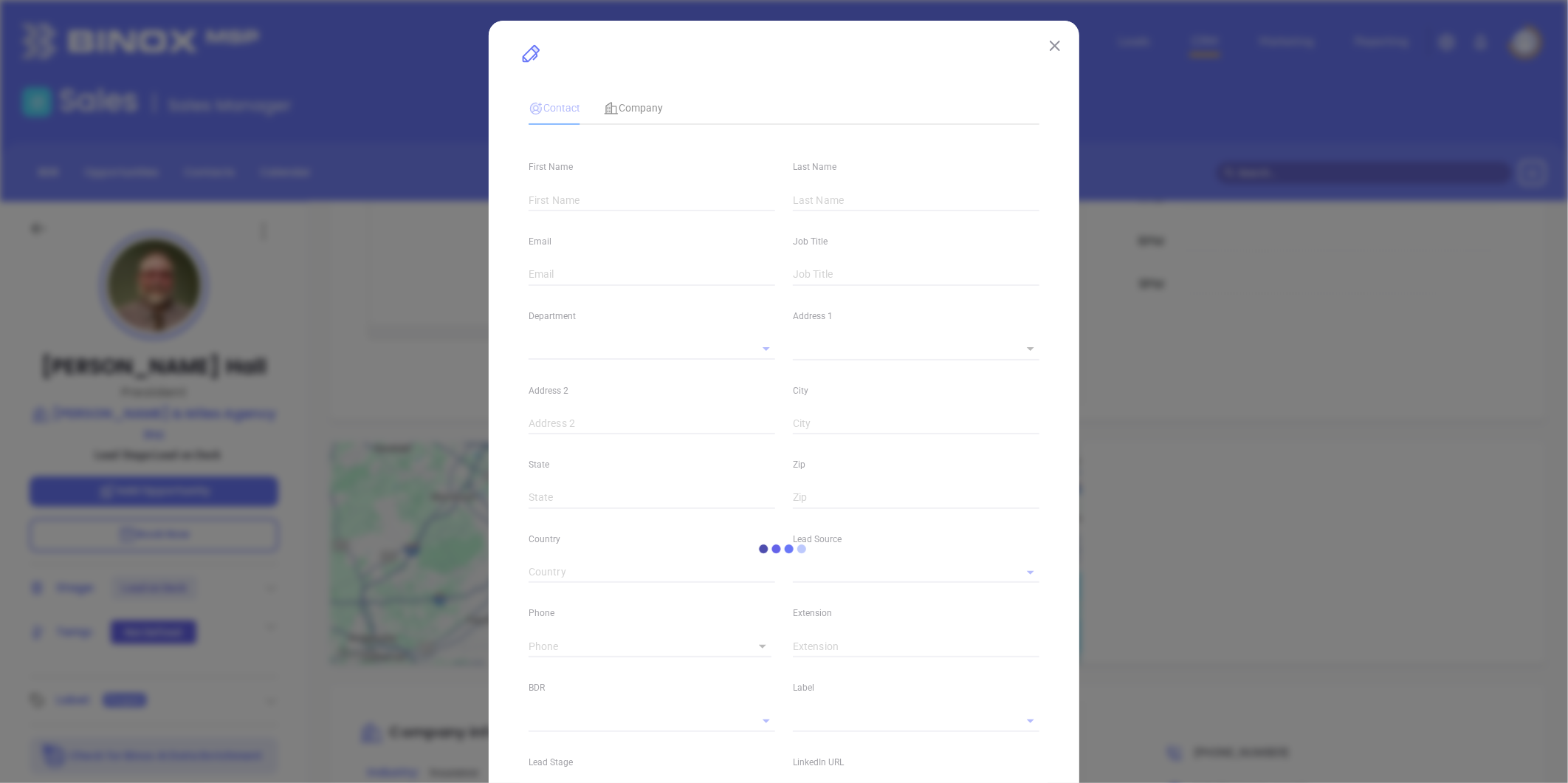
type input "[PERSON_NAME]"
type input "Hall"
type input "[PERSON_NAME][EMAIL_ADDRESS][DOMAIN_NAME]"
type input "President"
type textarea "[STREET_ADDRESS]"
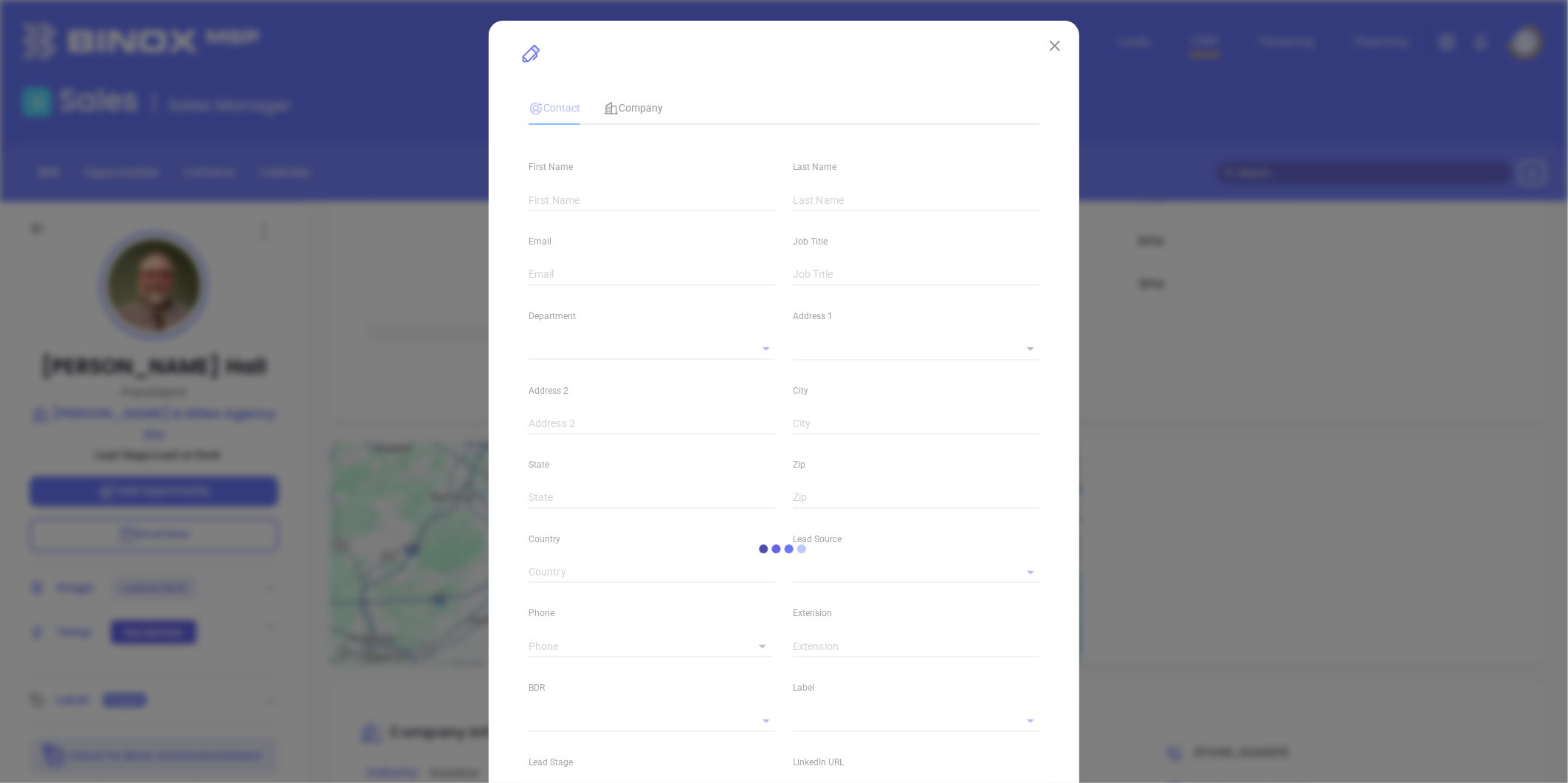
type input "1"
type input "Friendship"
type input "[US_STATE]"
type input "14739"
type input "[GEOGRAPHIC_DATA]"
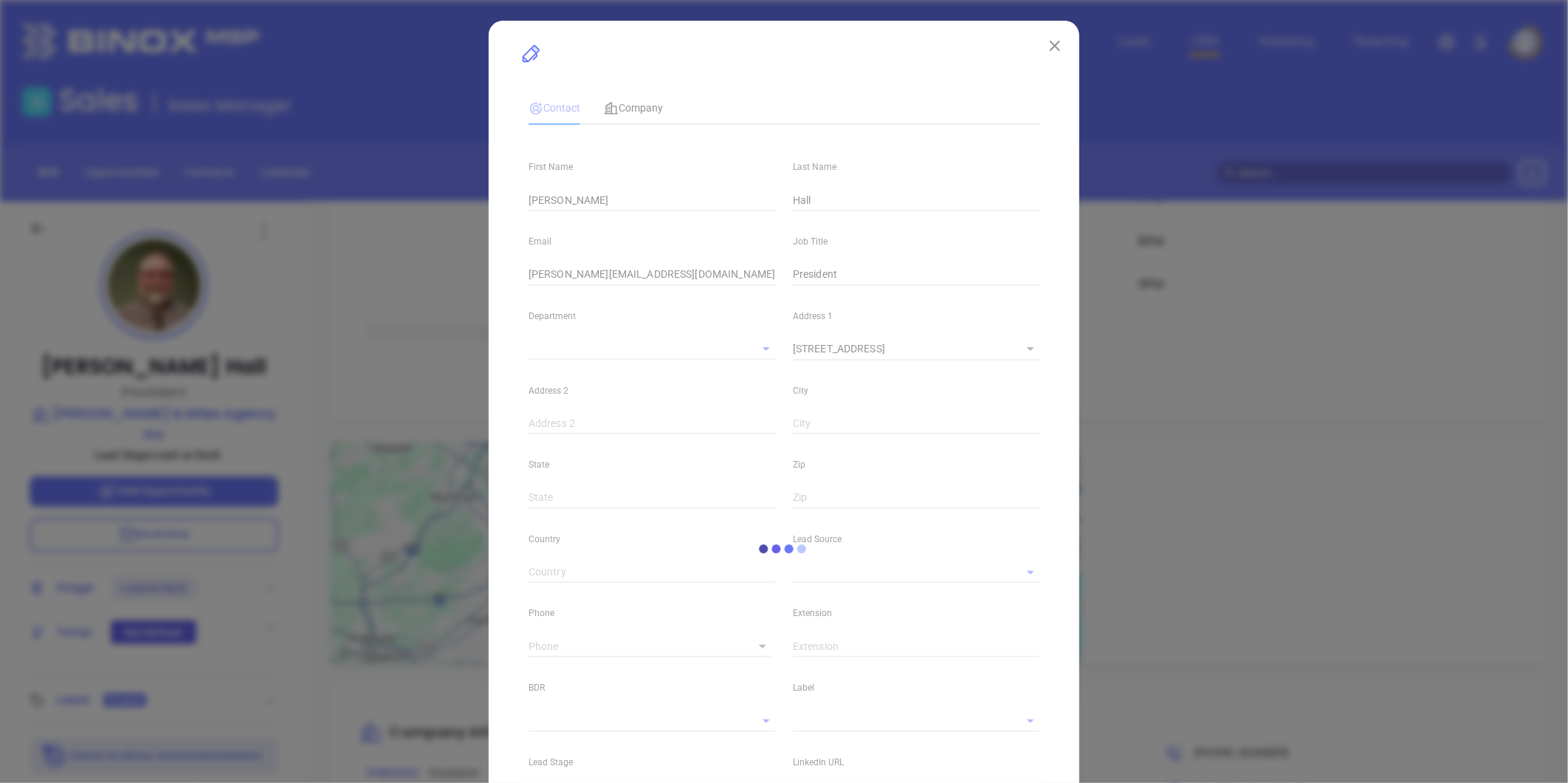
type input "www.linkedin.com/in/timothy-hall-38ba0b259/"
type input "Marketing"
type input "Other"
type input "Vicky Mendoza"
type input "Lead on Deck"
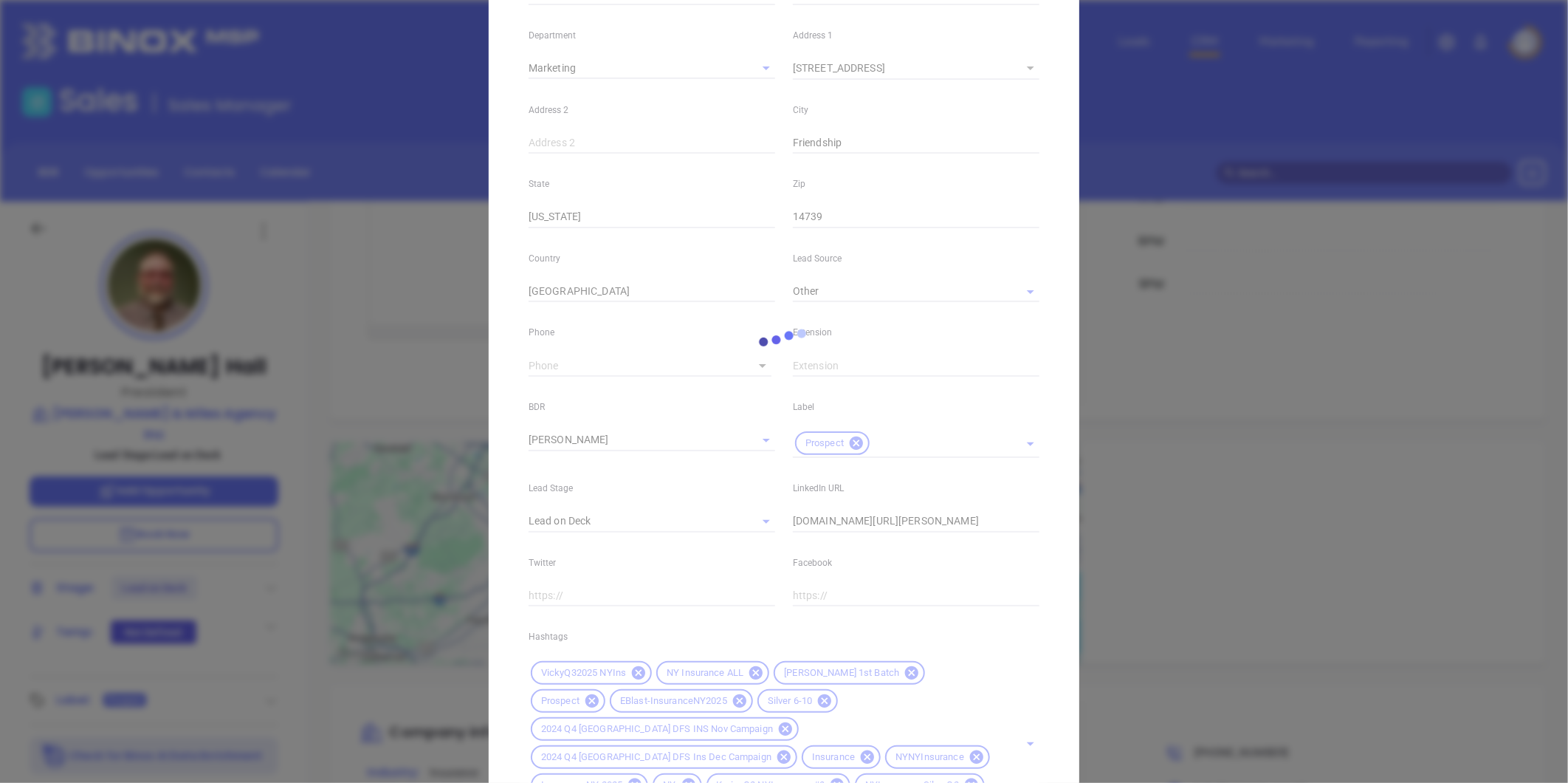
scroll to position [413, 0]
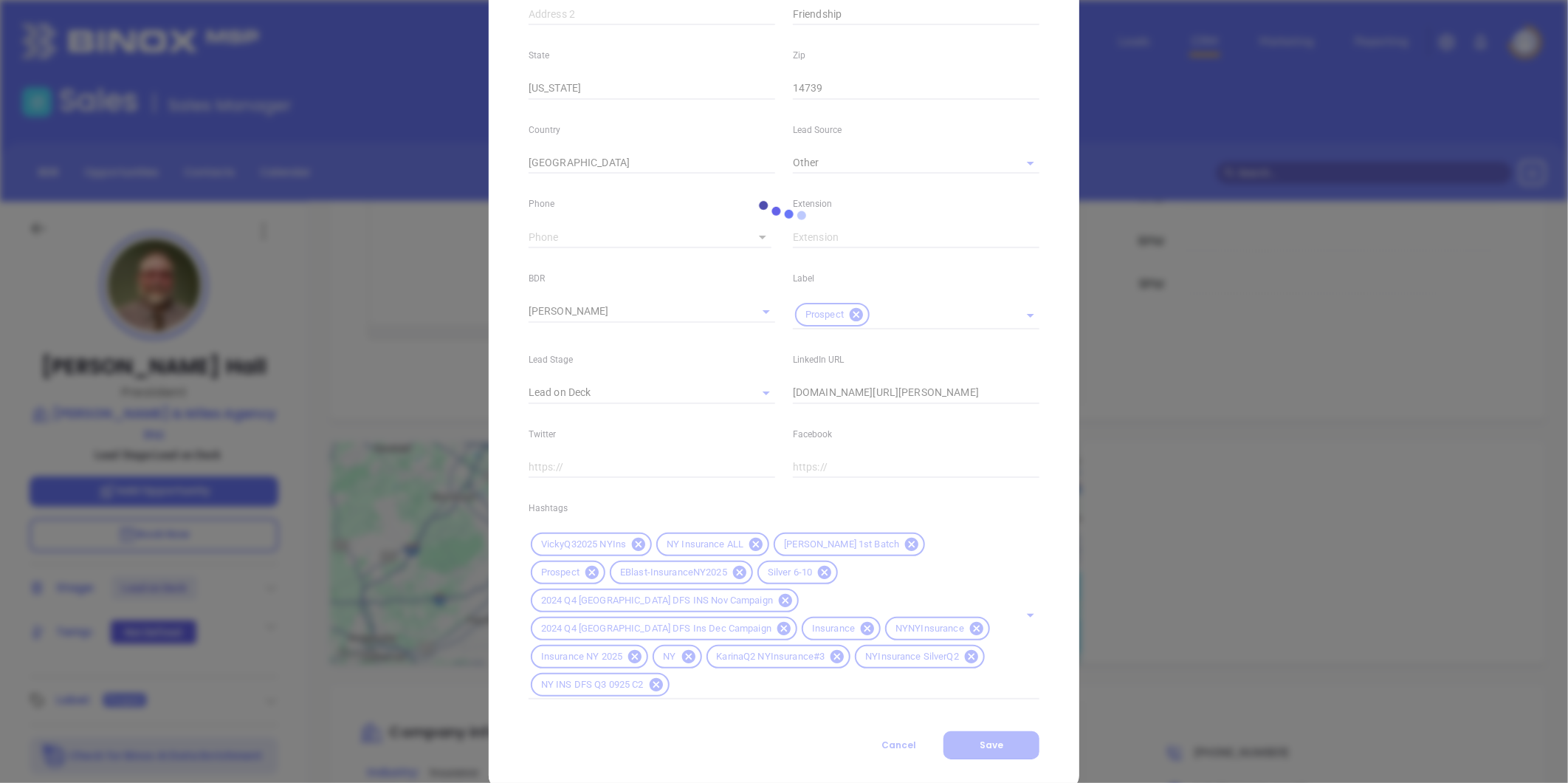
type input "[PHONE_NUMBER]"
type input "1"
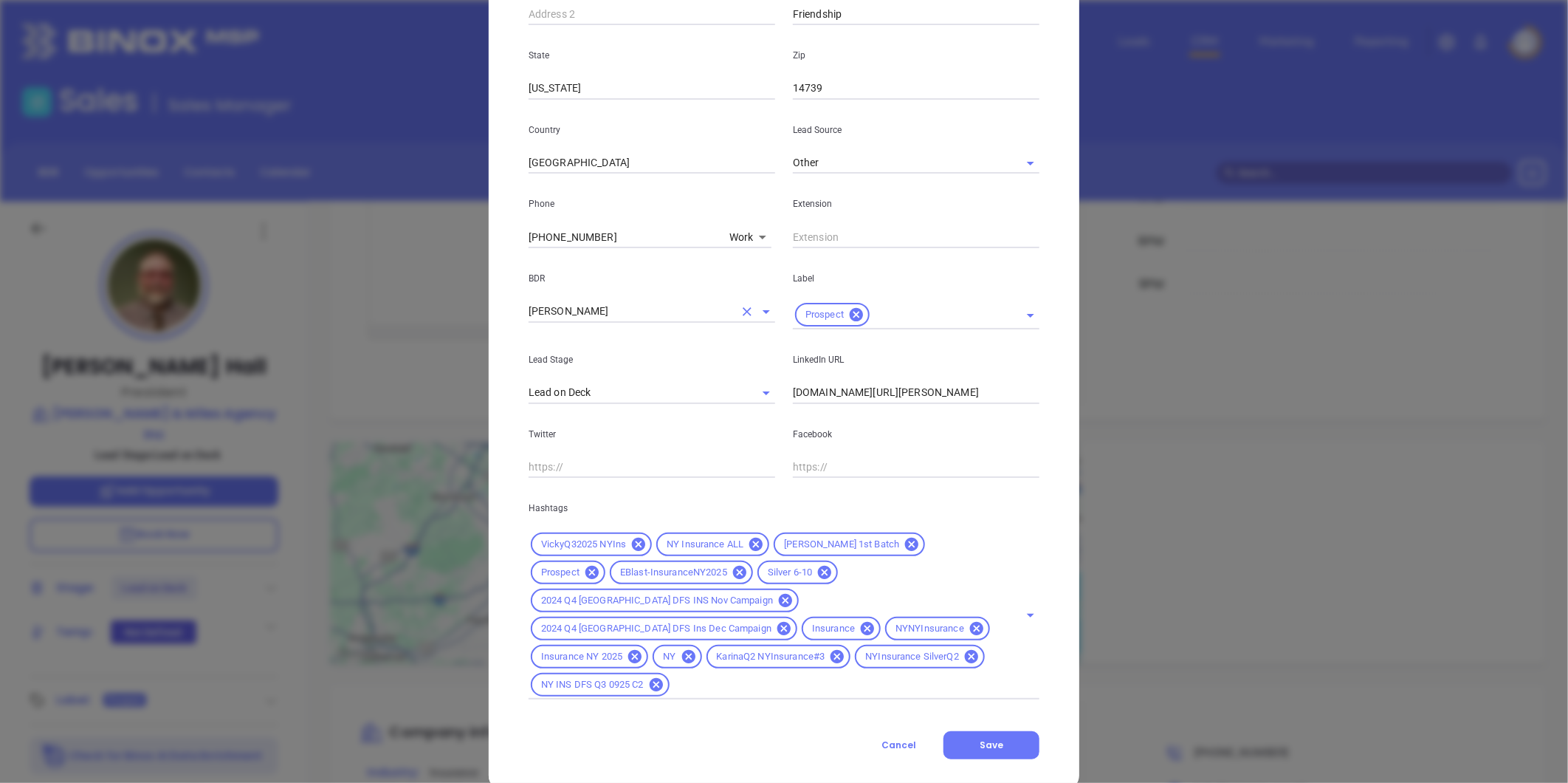
click at [744, 312] on icon "Clear" at bounding box center [747, 312] width 15 height 15
click at [958, 731] on button "Save" at bounding box center [991, 745] width 96 height 28
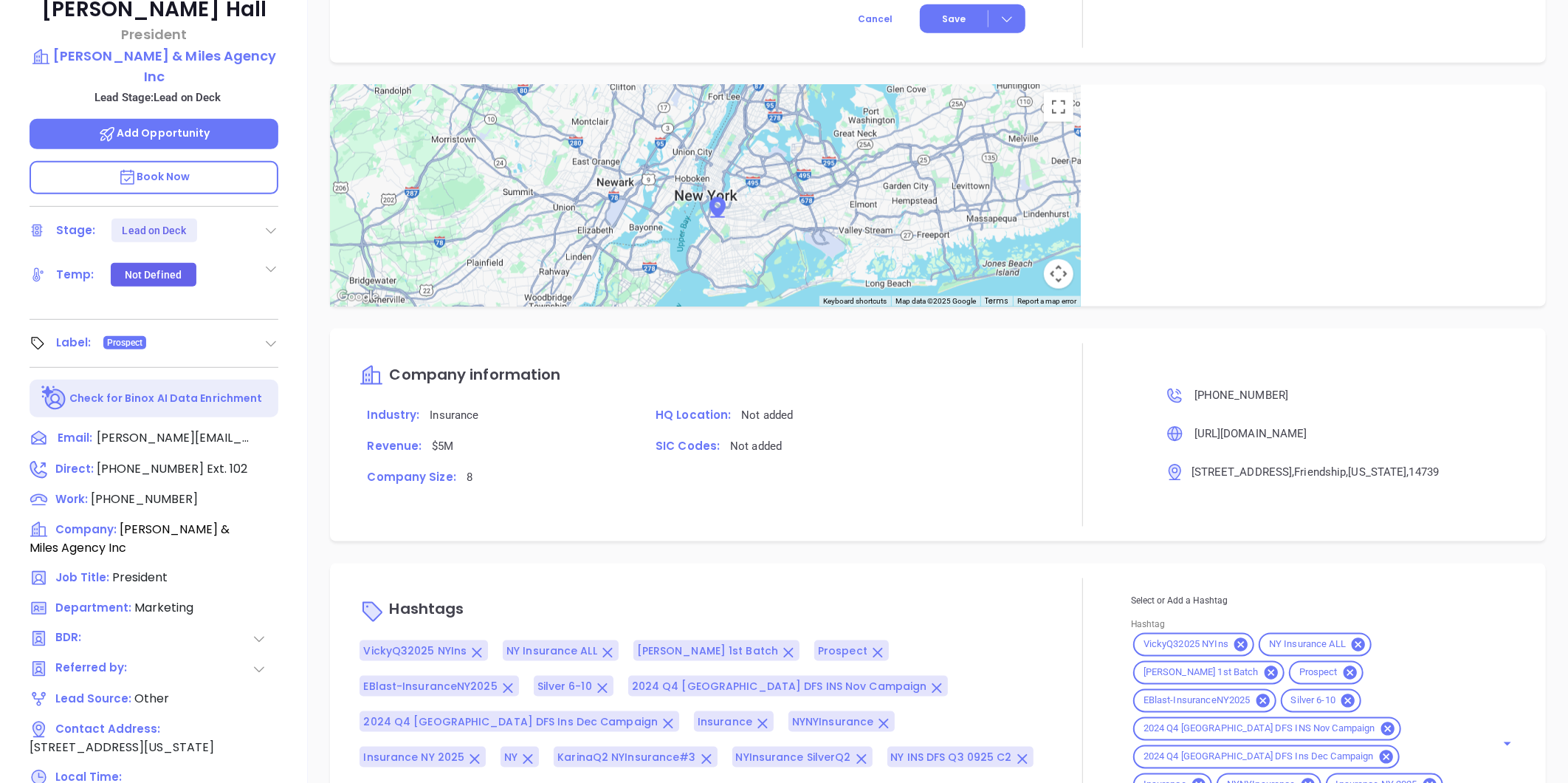
scroll to position [452, 0]
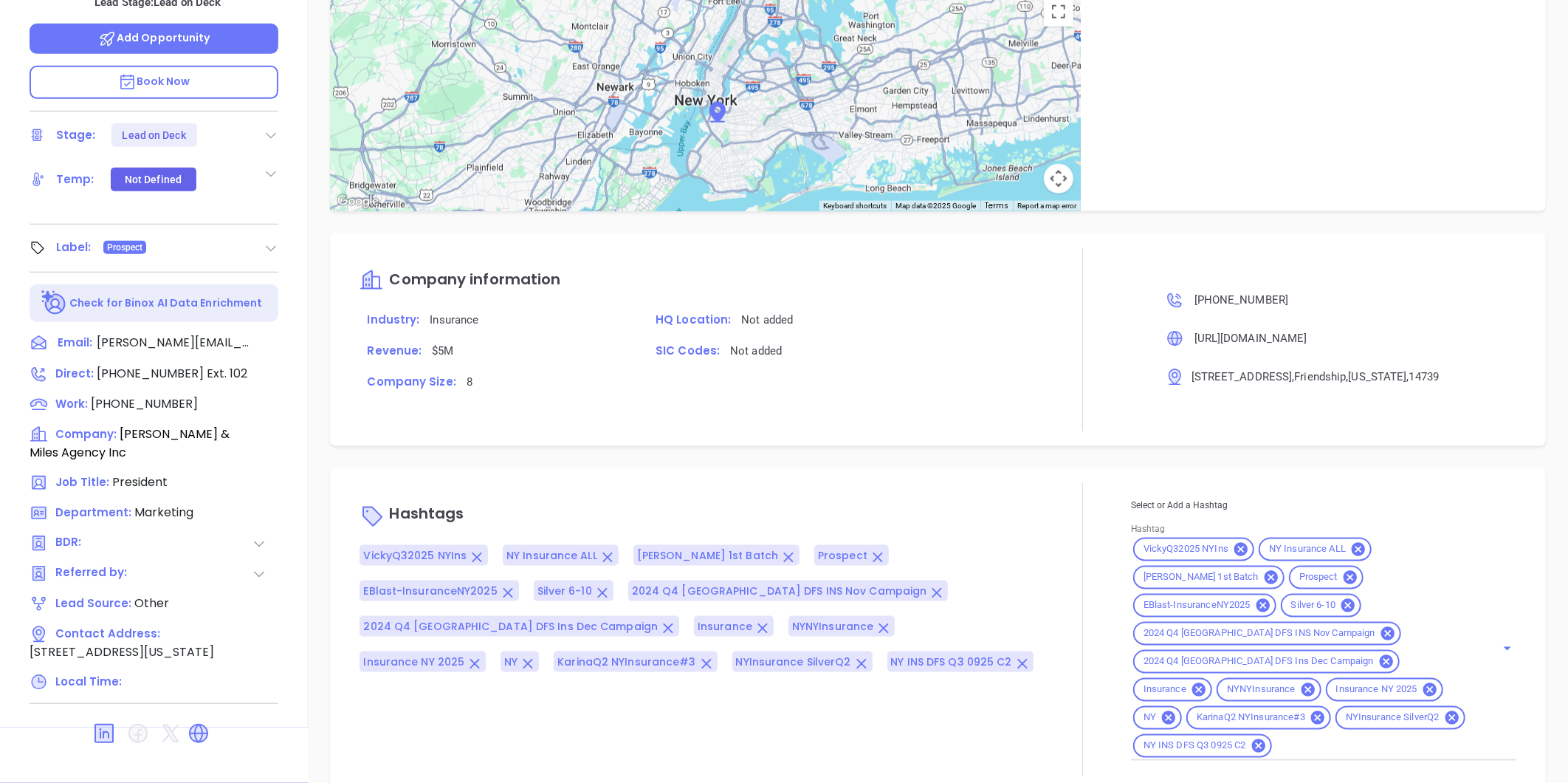
click at [263, 241] on icon at bounding box center [271, 249] width 15 height 15
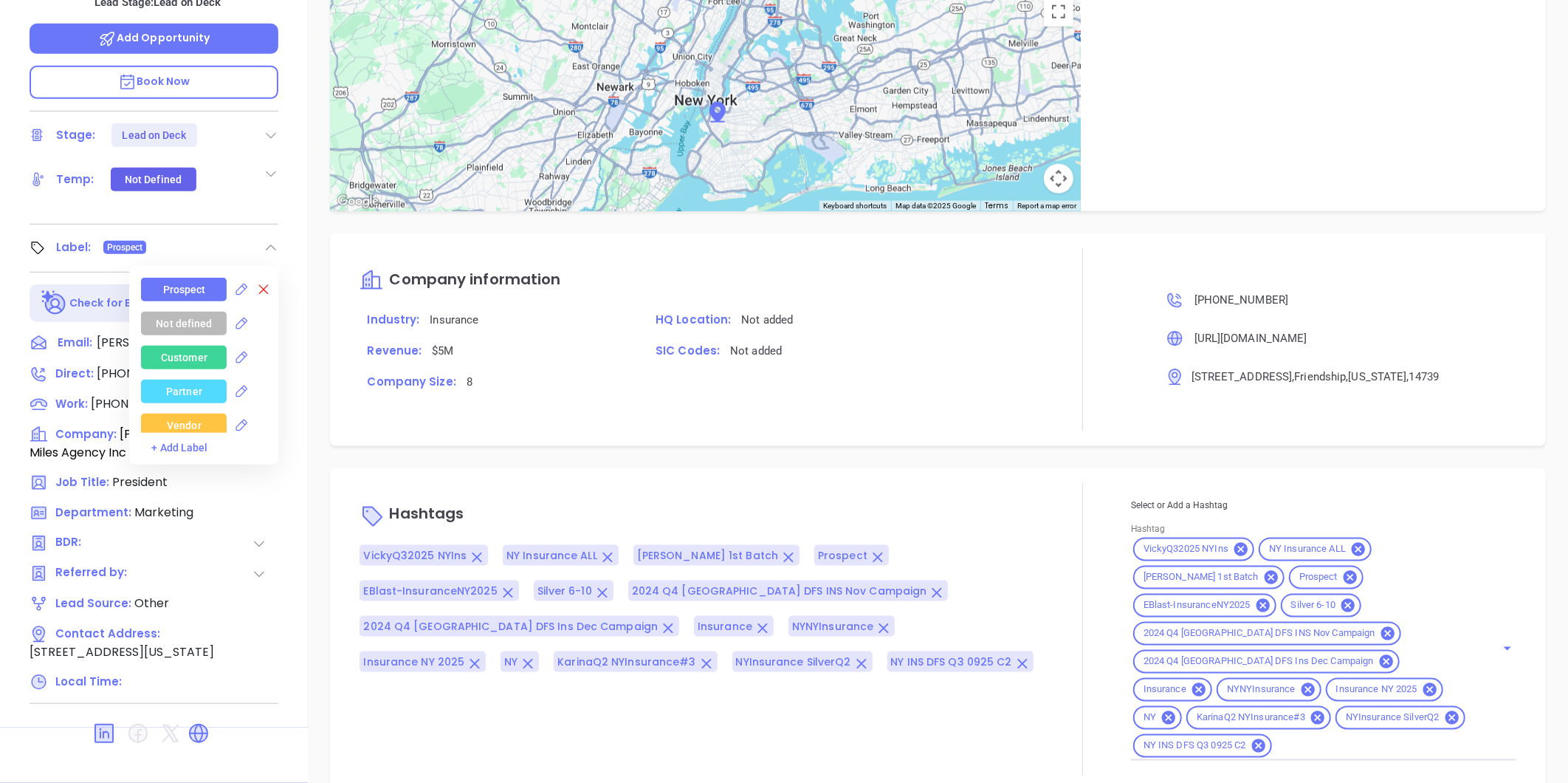
click at [256, 282] on icon at bounding box center [263, 289] width 15 height 15
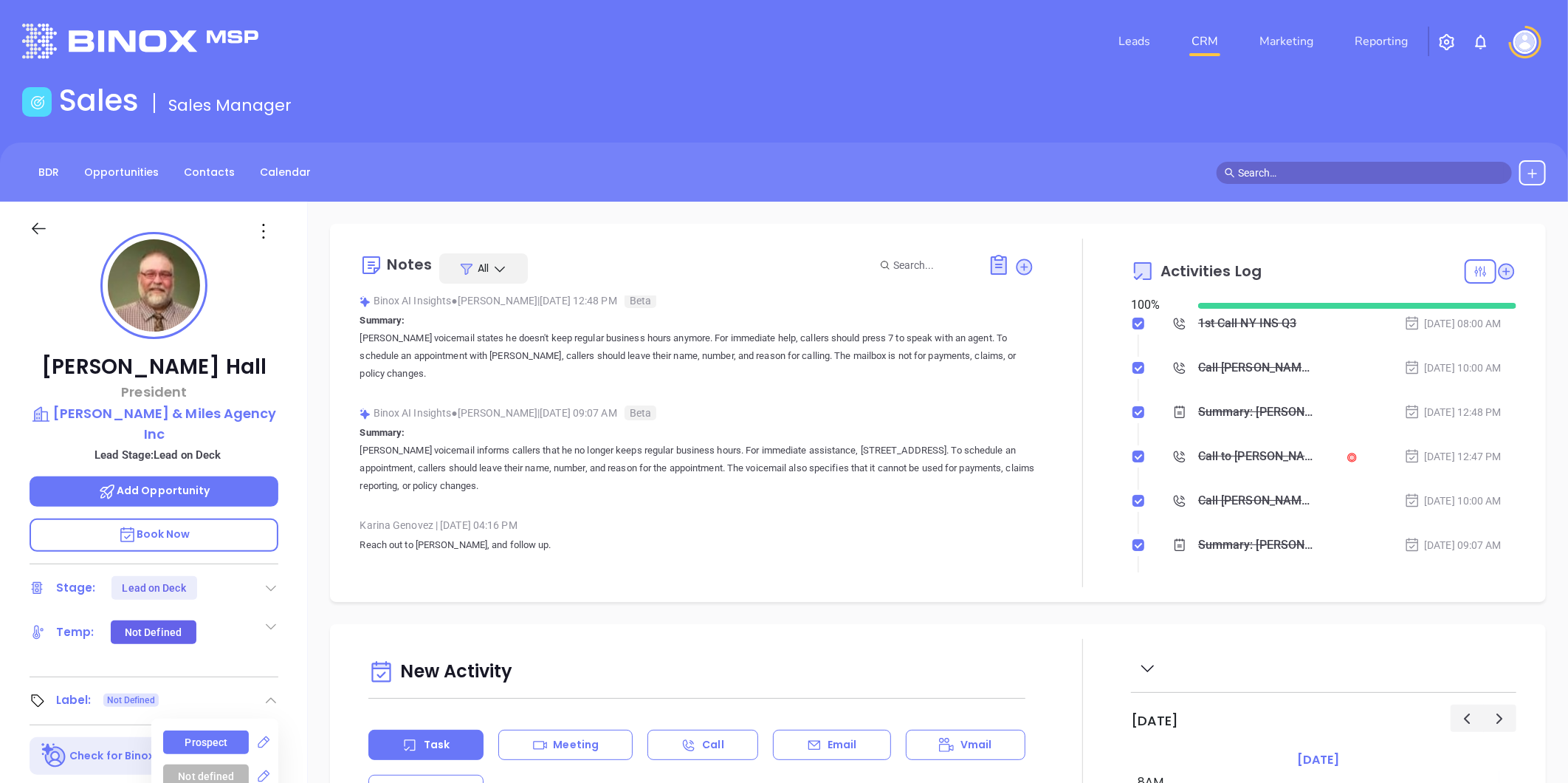
scroll to position [0, 0]
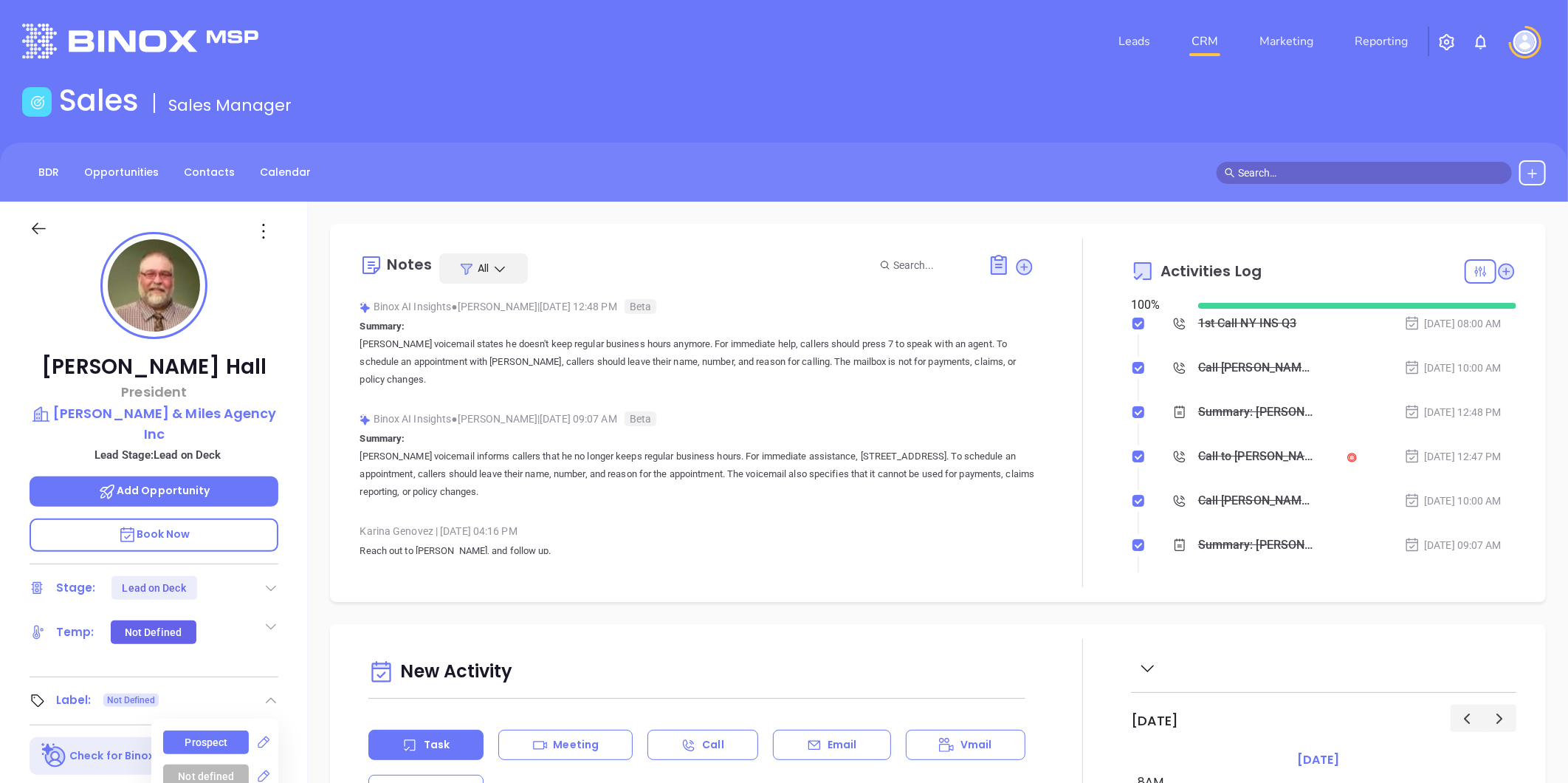
click at [274, 581] on icon at bounding box center [271, 588] width 15 height 15
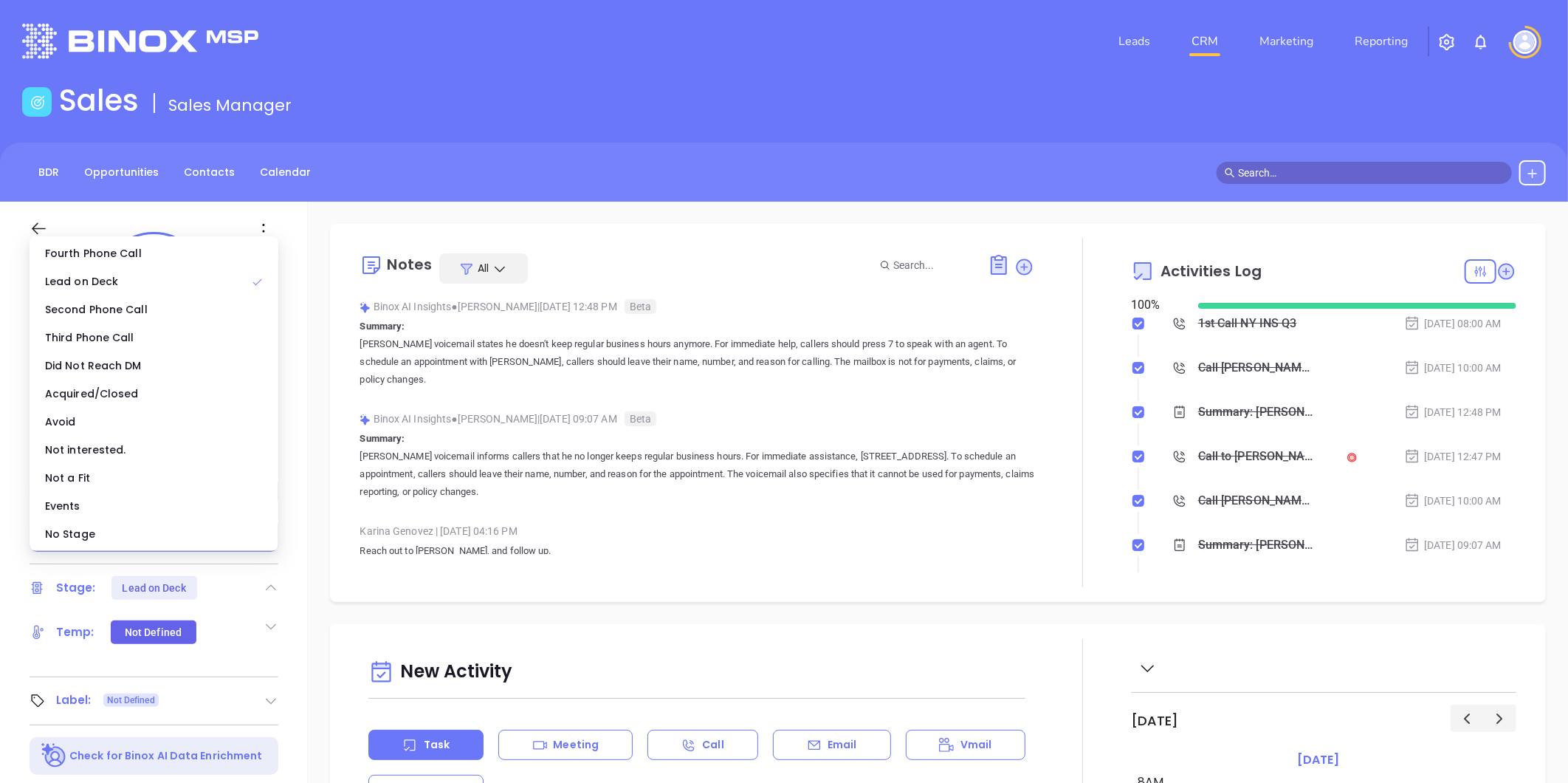
click at [6, 471] on div "Tim Hall President Schenk & Miles Agency Inc Lead Stage: Lead on Deck Add Oppor…" at bounding box center [154, 690] width 308 height 979
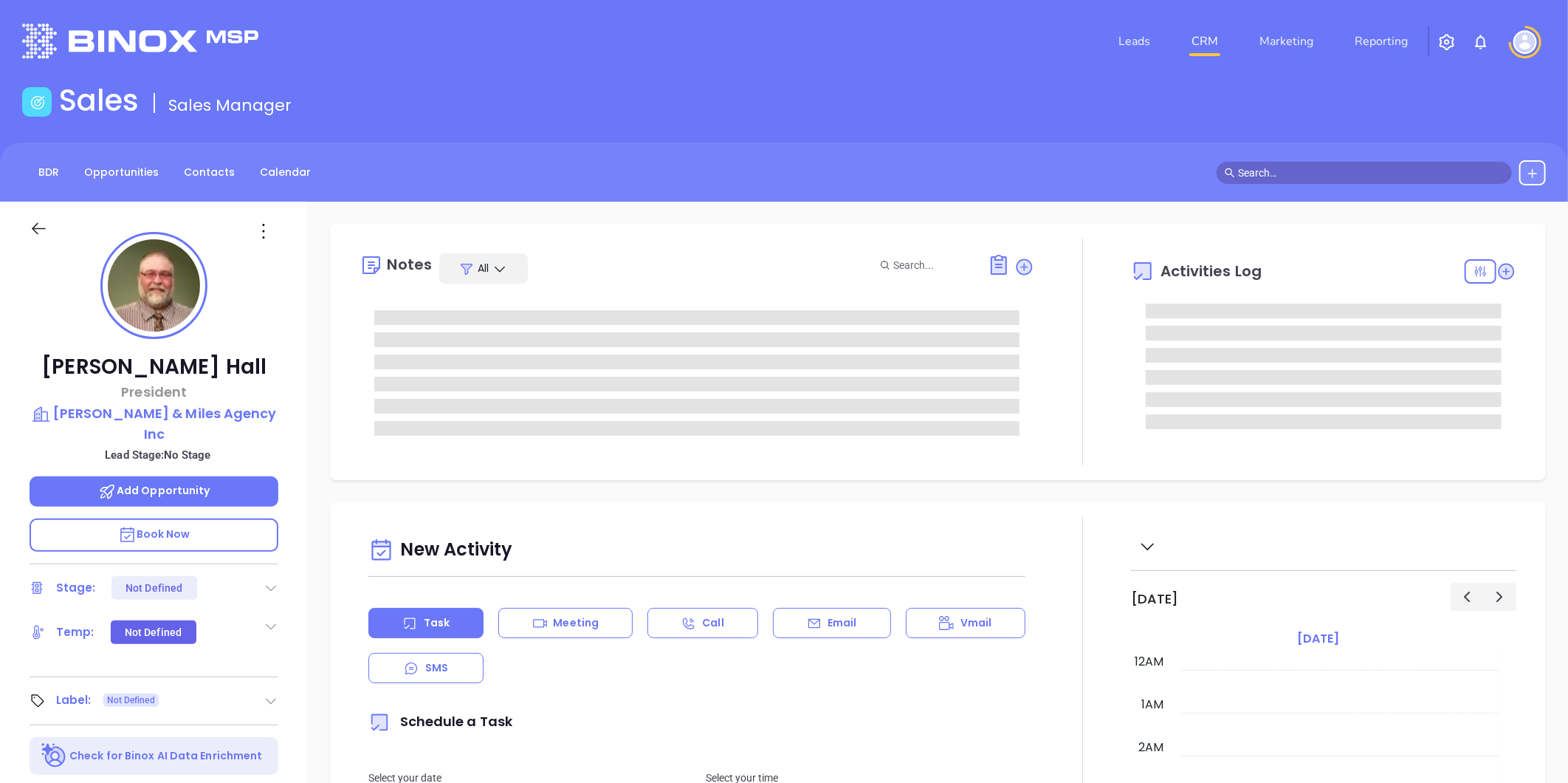
type input "[DATE]"
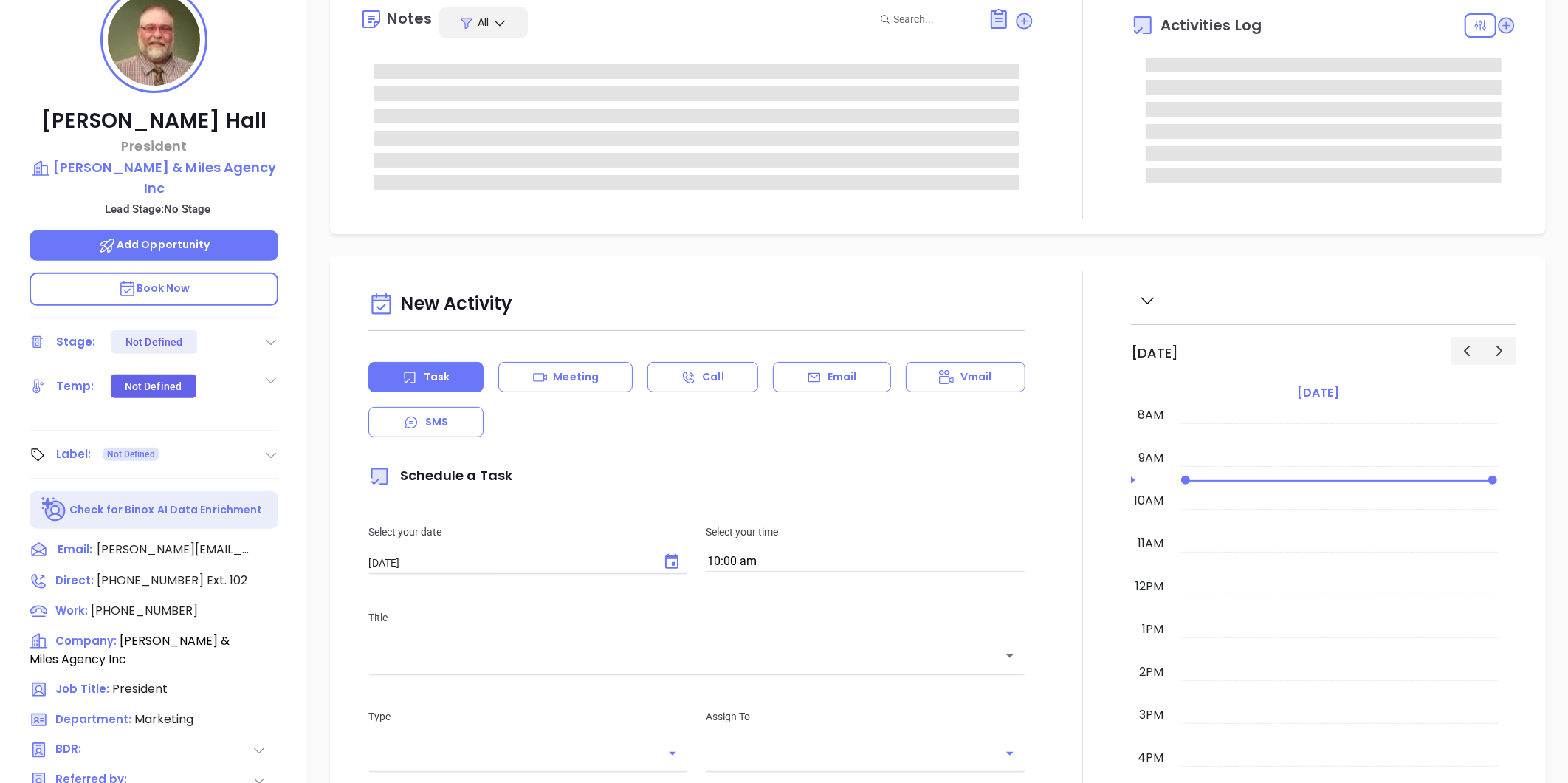
type input "[PERSON_NAME]"
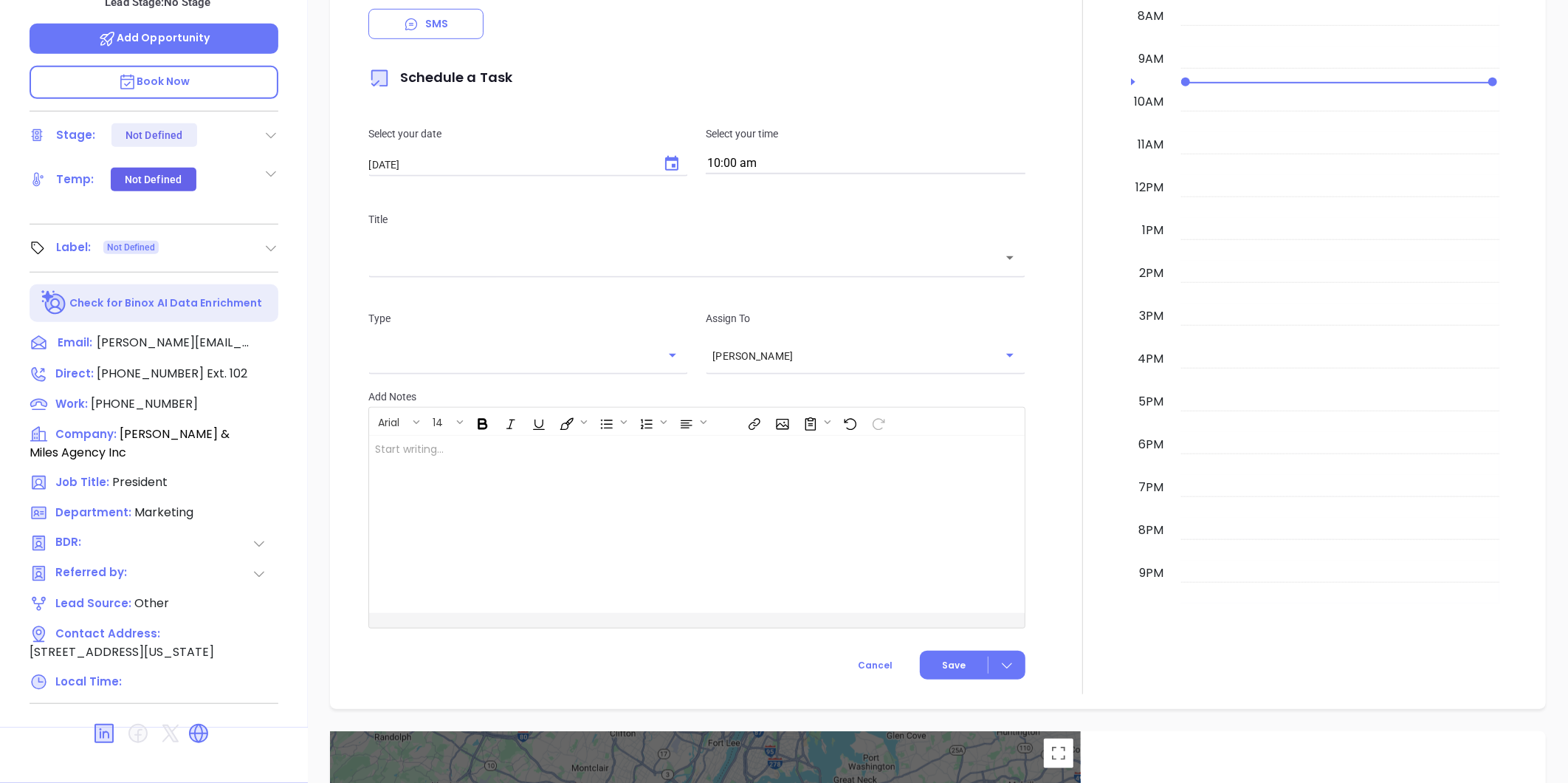
scroll to position [234, 0]
